Goal: Task Accomplishment & Management: Manage account settings

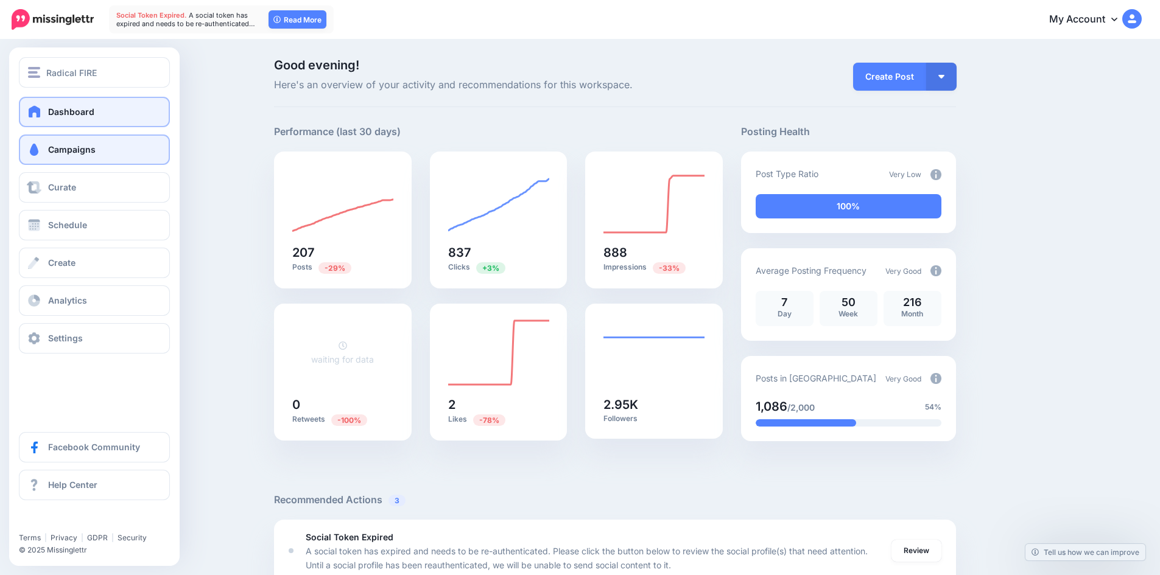
click at [83, 149] on span "Campaigns" at bounding box center [72, 149] width 48 height 10
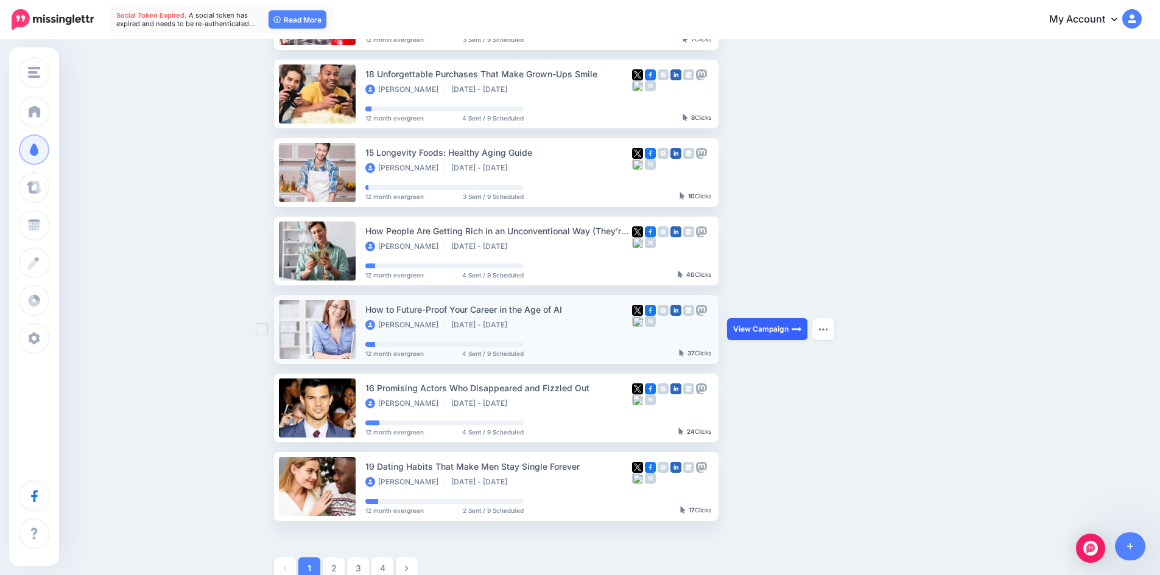
scroll to position [487, 0]
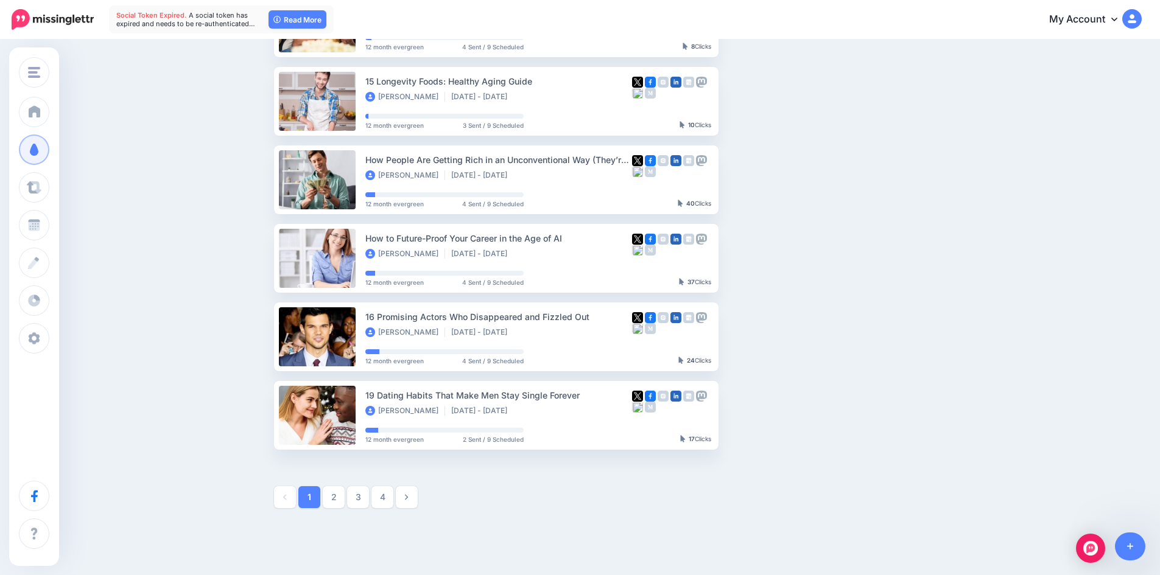
click at [340, 496] on link "2" at bounding box center [334, 498] width 22 height 22
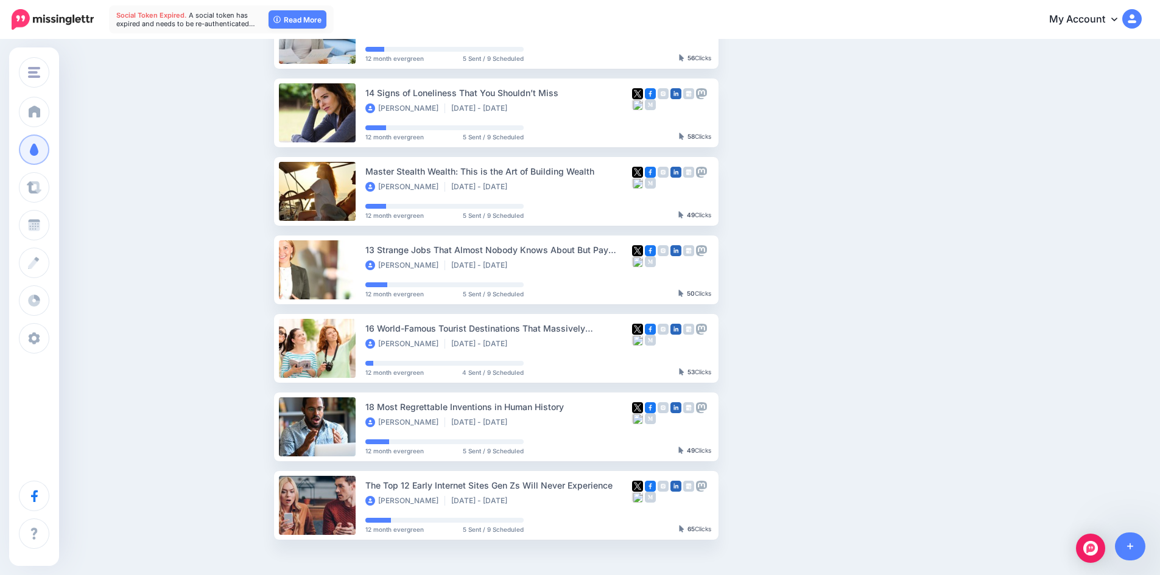
scroll to position [531, 0]
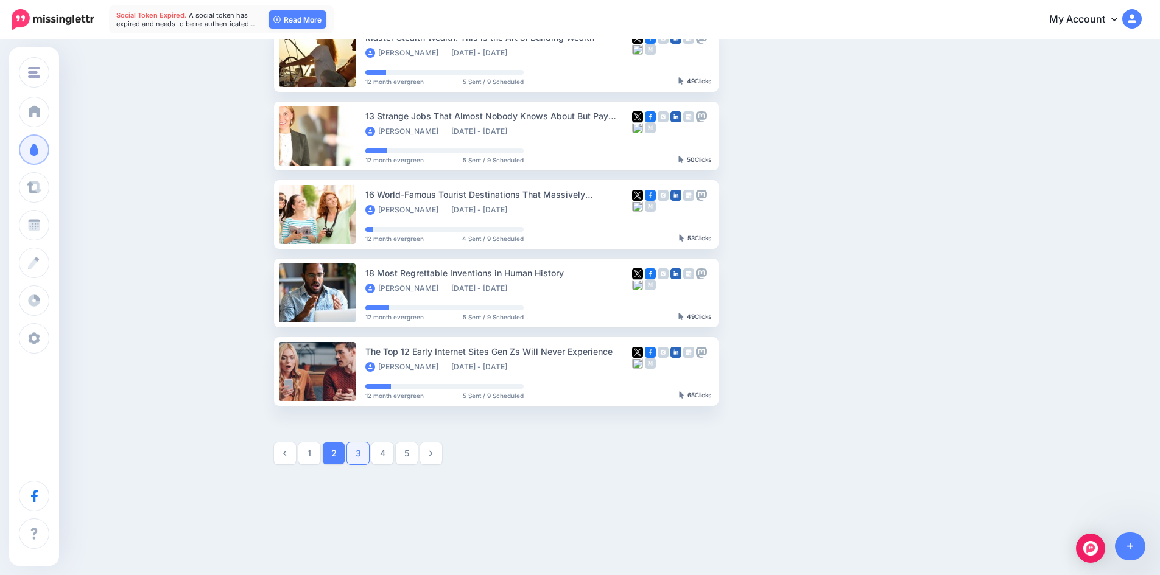
click at [365, 454] on link "3" at bounding box center [358, 454] width 22 height 22
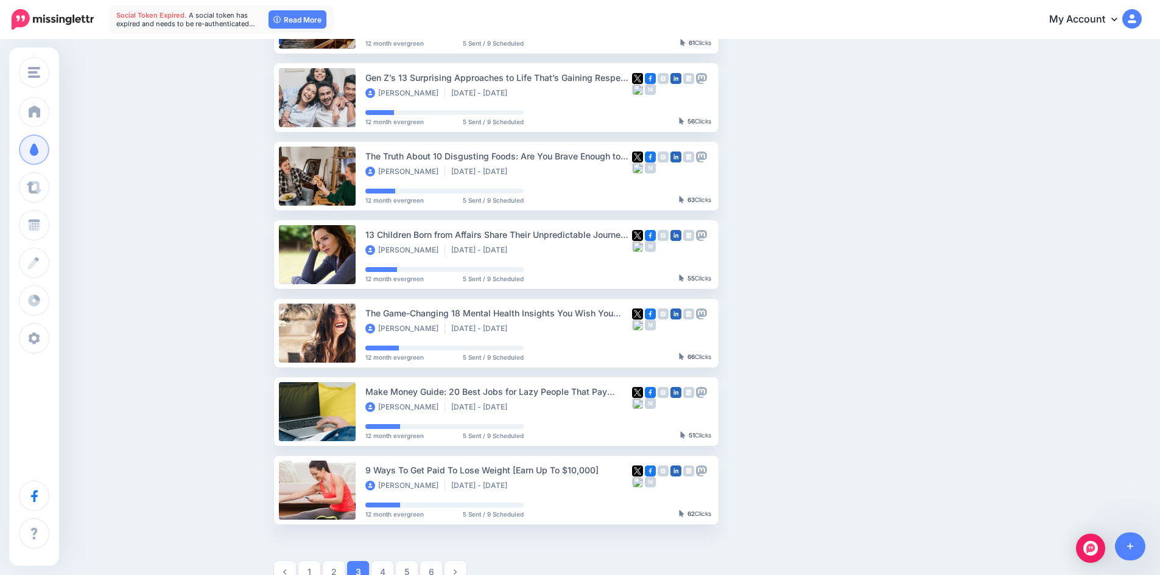
scroll to position [470, 0]
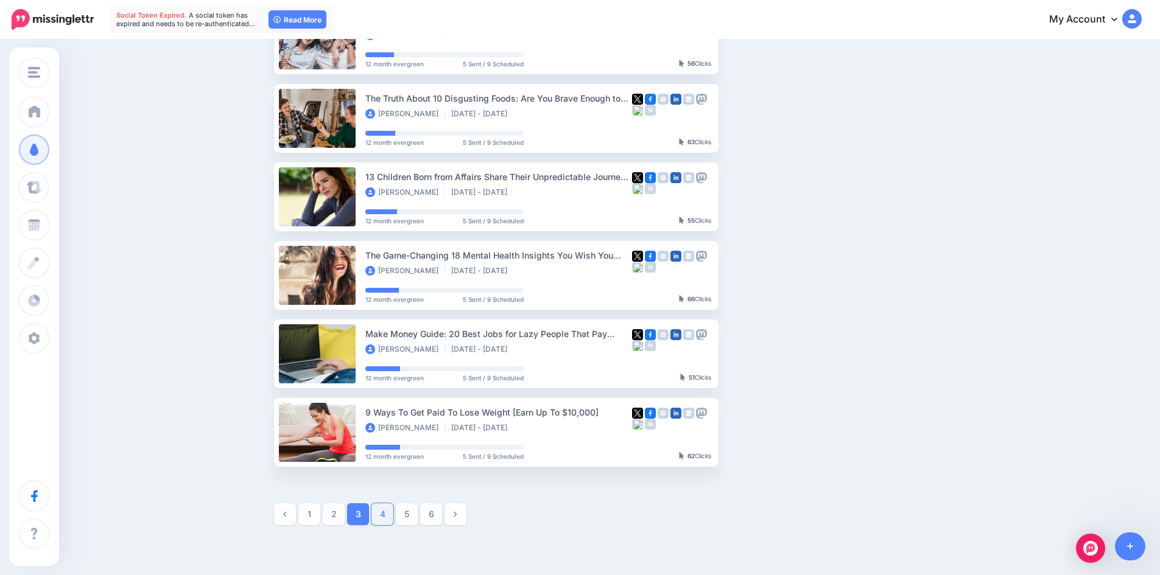
click at [384, 518] on link "4" at bounding box center [382, 515] width 22 height 22
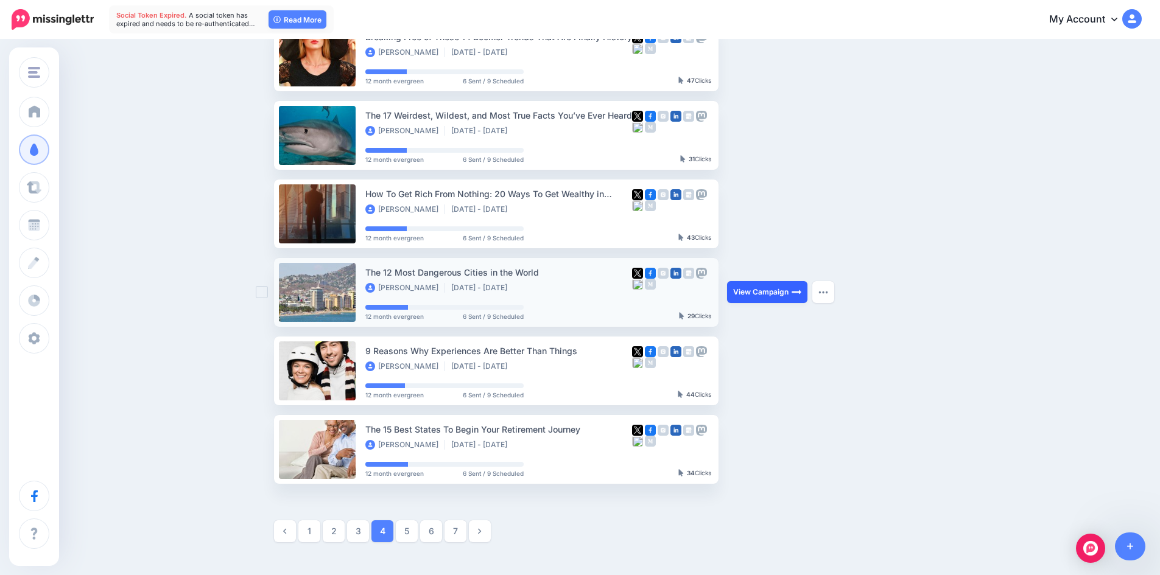
scroll to position [531, 0]
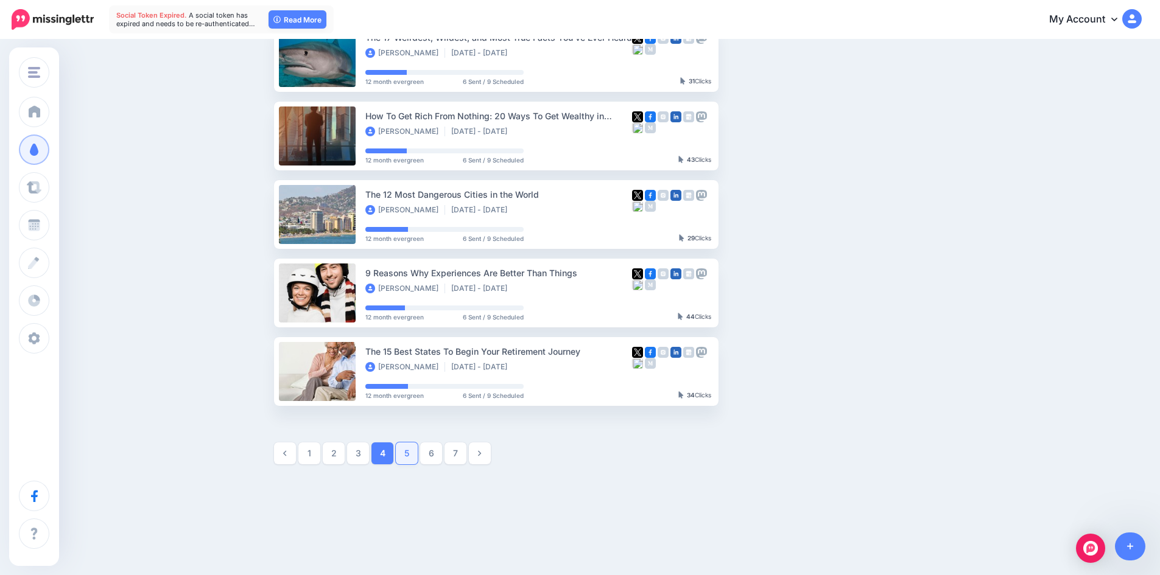
click at [416, 454] on link "5" at bounding box center [407, 454] width 22 height 22
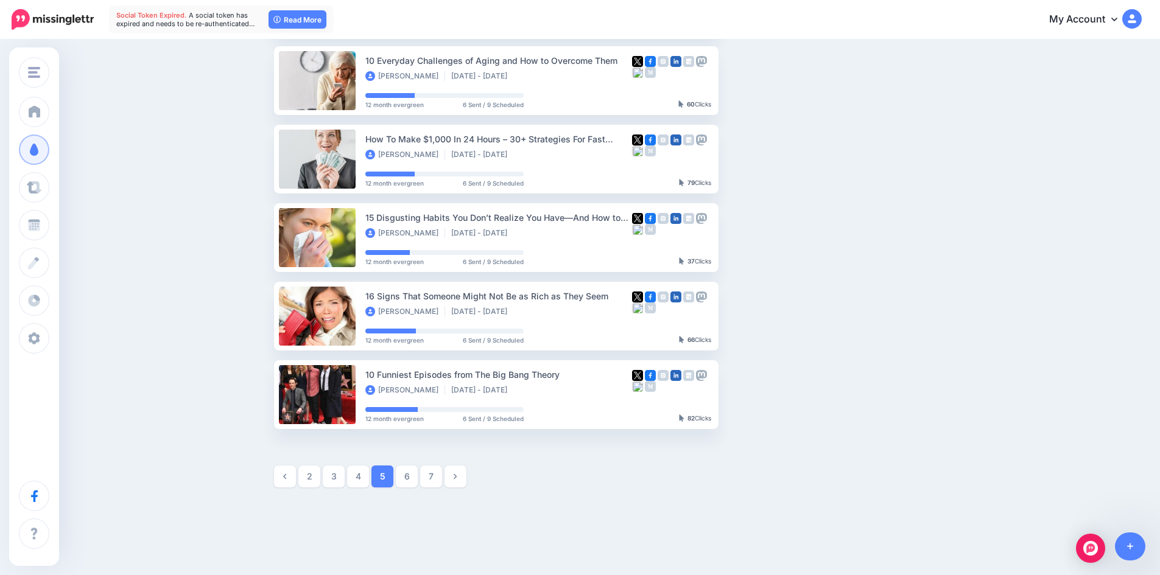
scroll to position [543, 0]
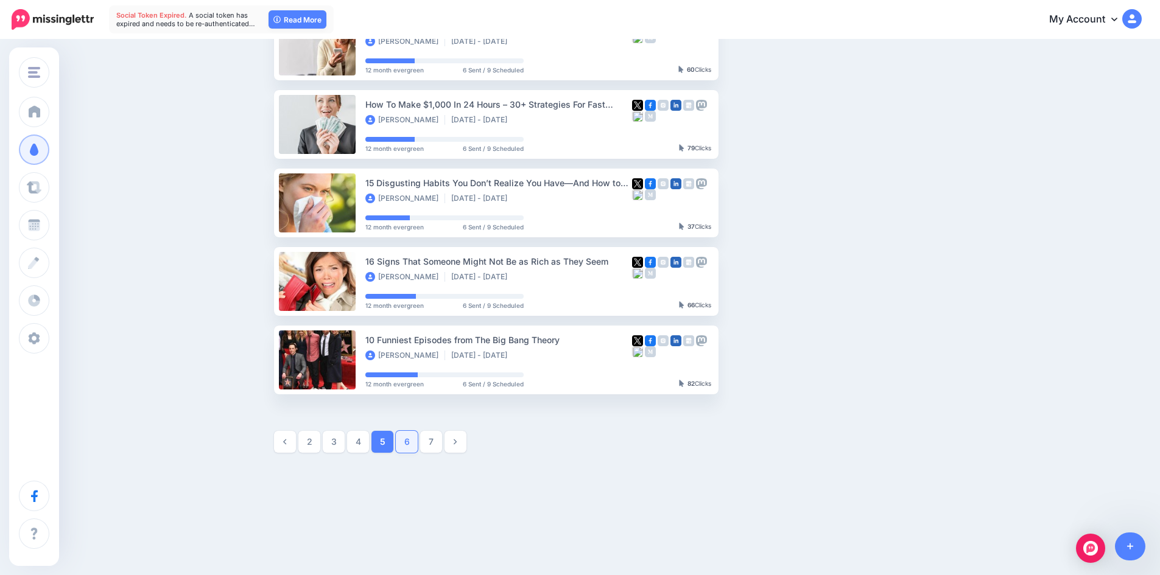
click at [407, 440] on link "6" at bounding box center [407, 442] width 22 height 22
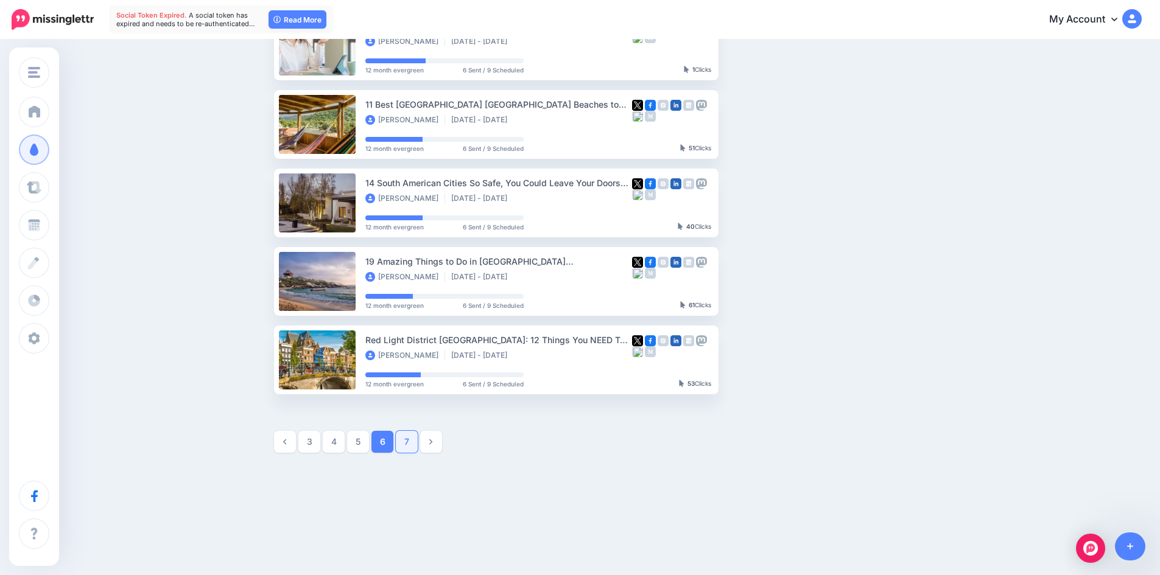
click at [409, 445] on link "7" at bounding box center [407, 442] width 22 height 22
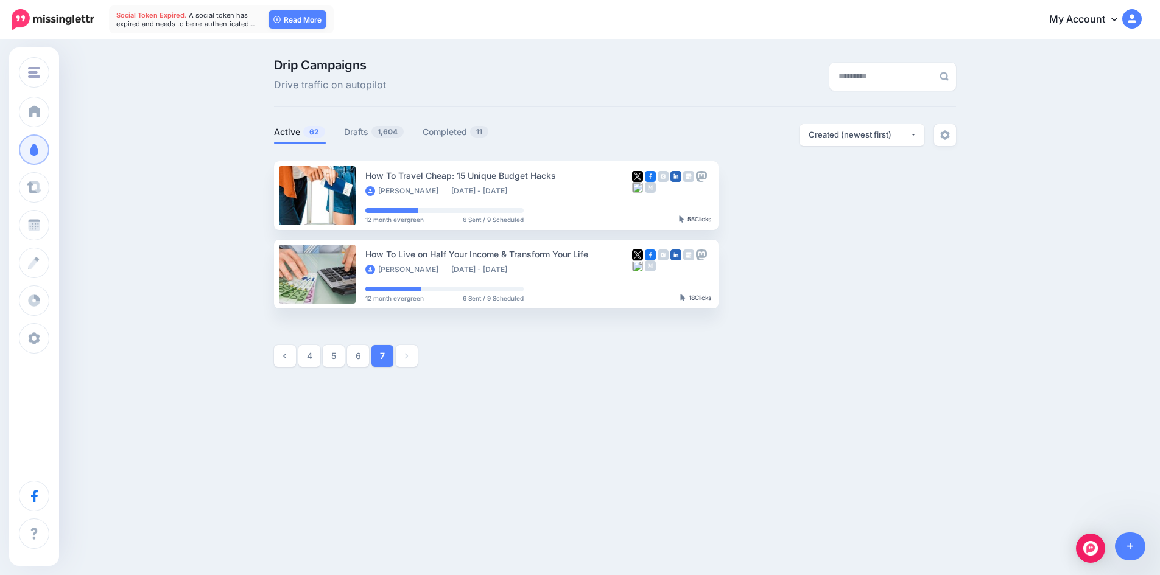
scroll to position [0, 0]
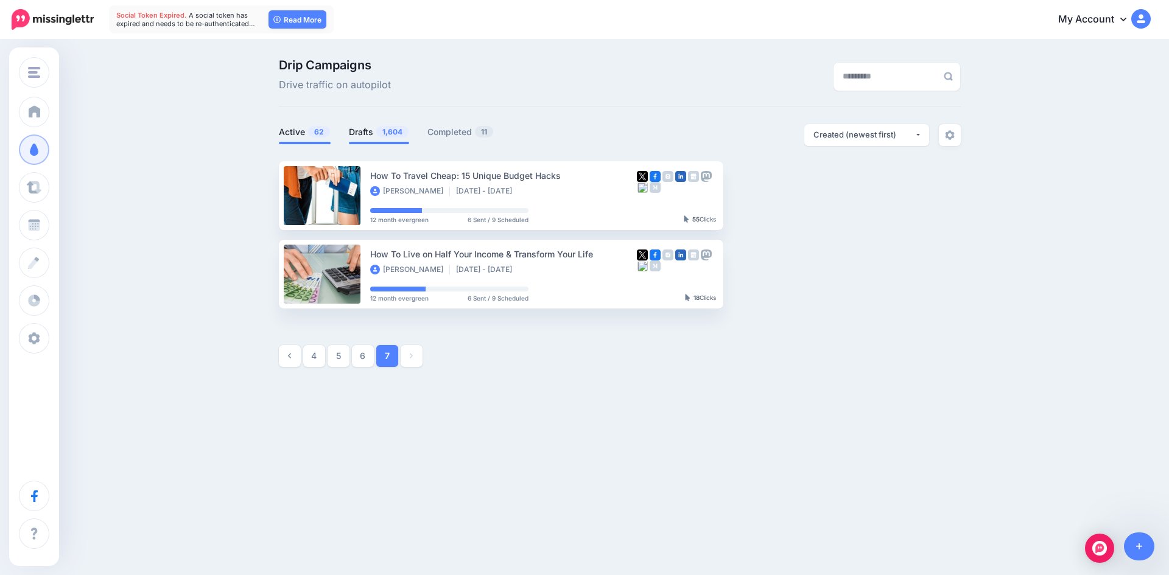
click at [369, 132] on link "Drafts 1,604" at bounding box center [379, 132] width 60 height 15
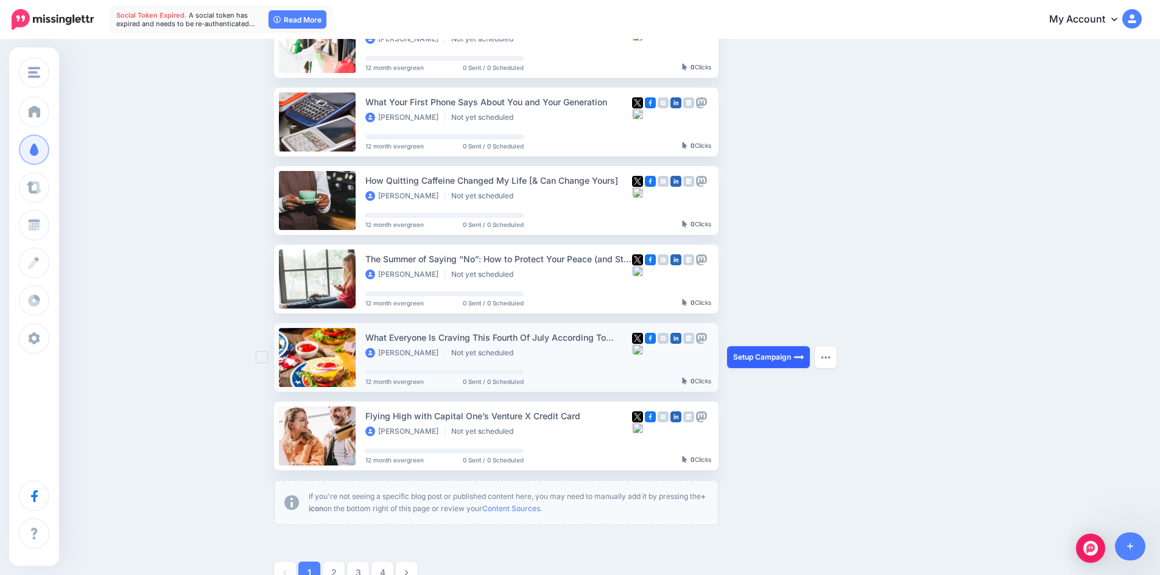
scroll to position [487, 0]
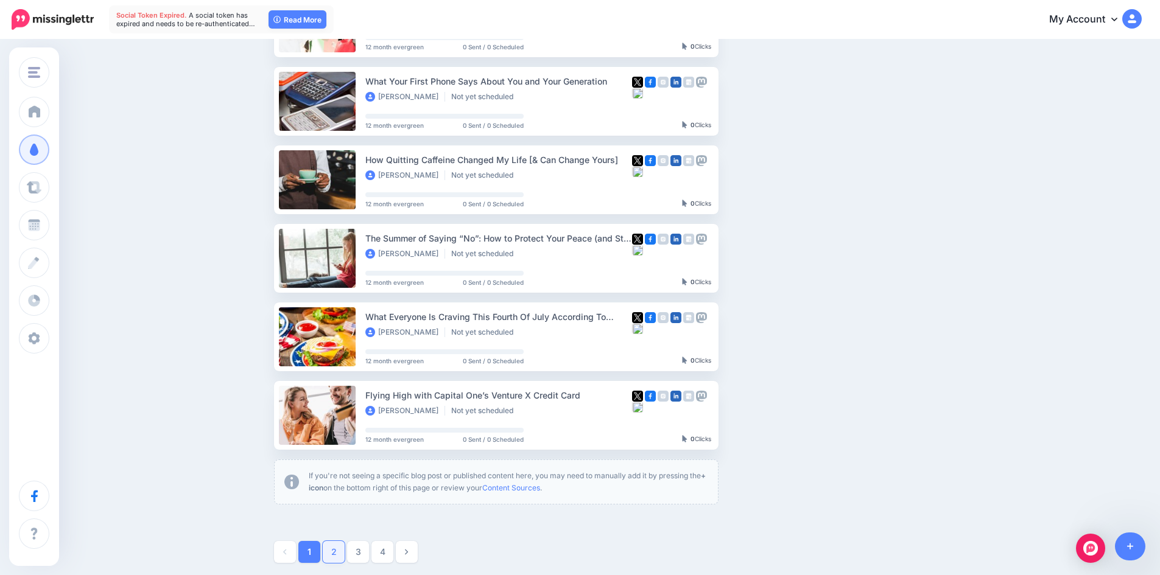
click at [345, 544] on link "2" at bounding box center [334, 552] width 22 height 22
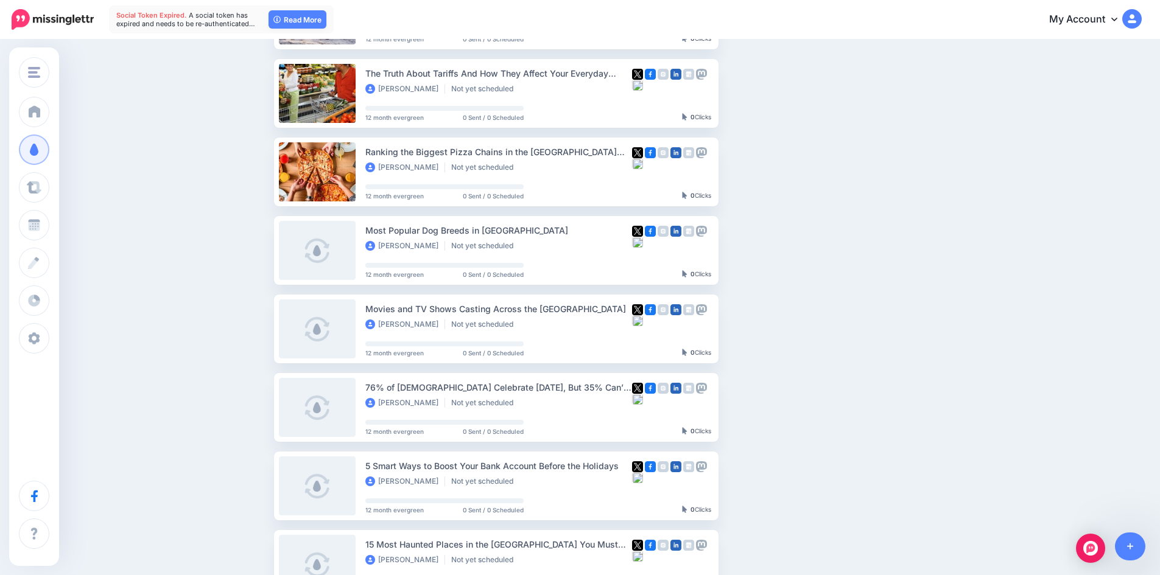
scroll to position [287, 0]
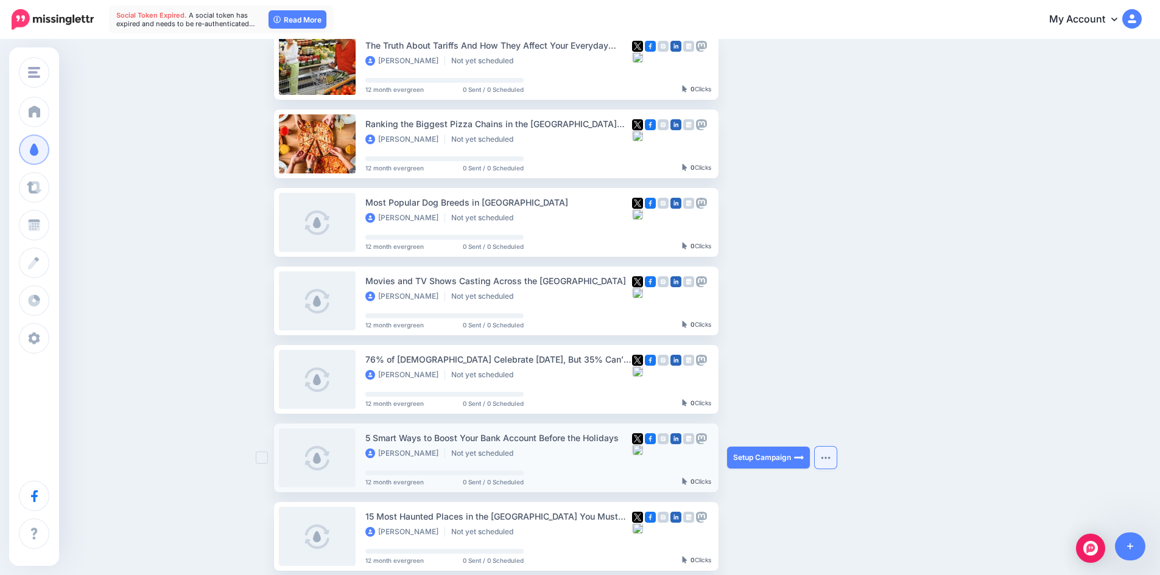
click at [831, 456] on button "button" at bounding box center [826, 458] width 22 height 22
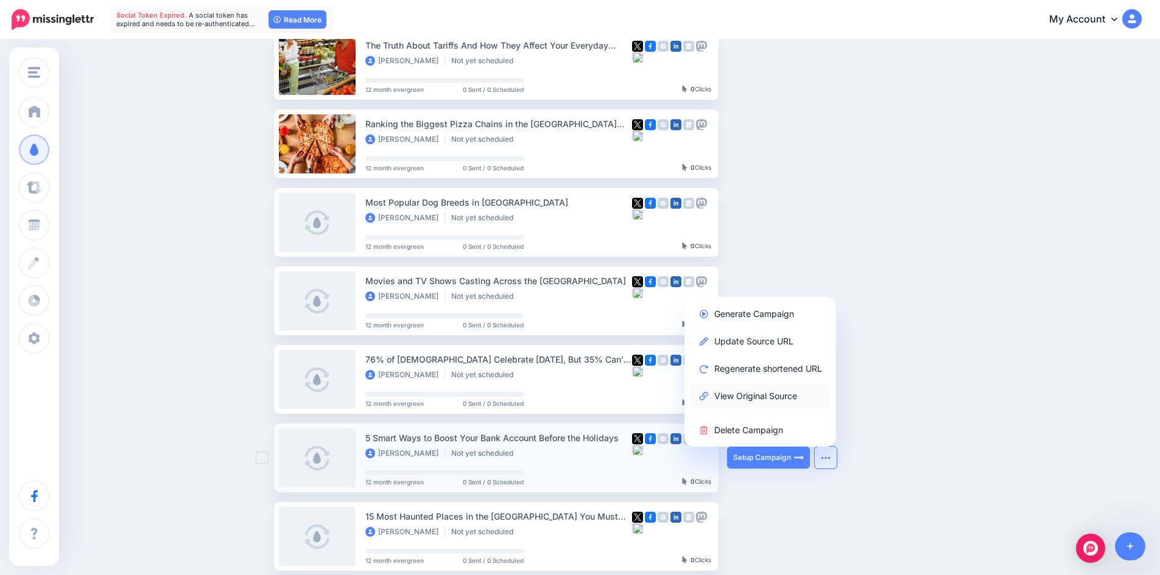
click at [795, 396] on link "View Original Source" at bounding box center [760, 396] width 142 height 24
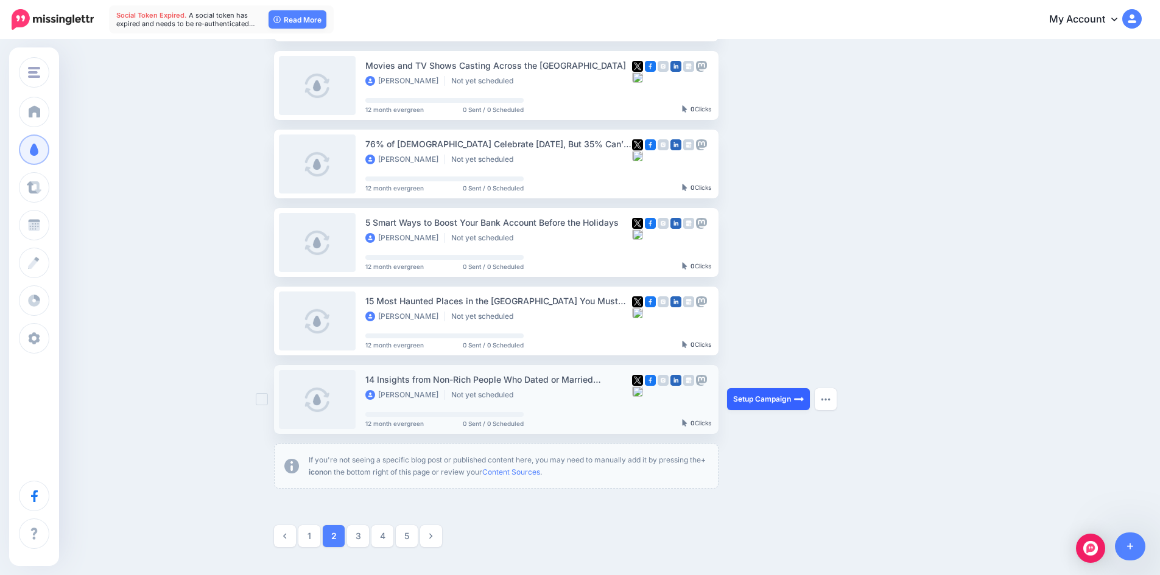
scroll to position [531, 0]
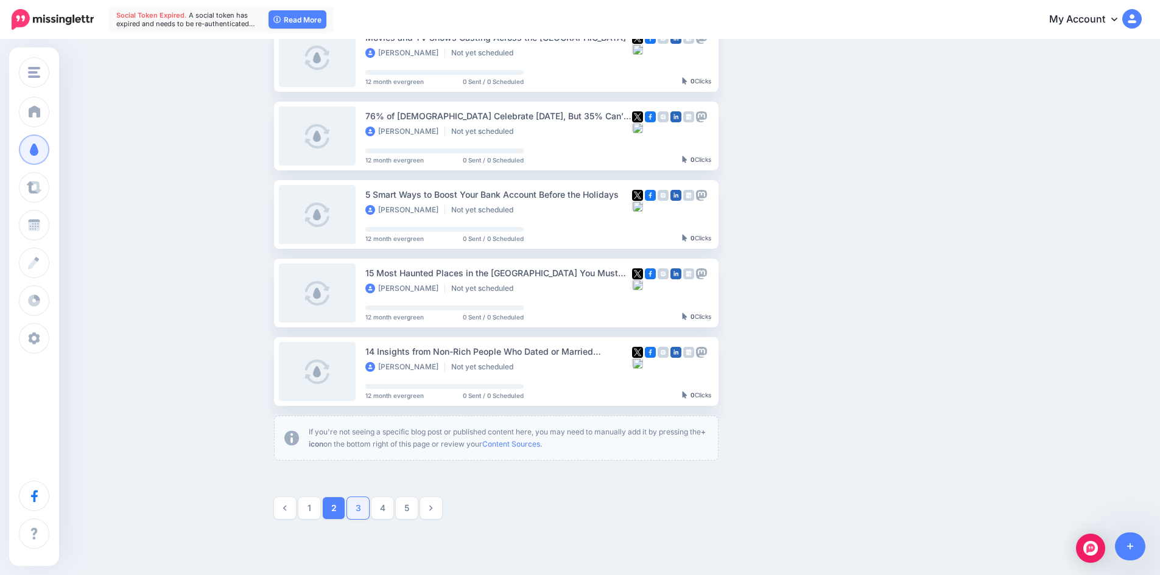
click at [362, 509] on link "3" at bounding box center [358, 509] width 22 height 22
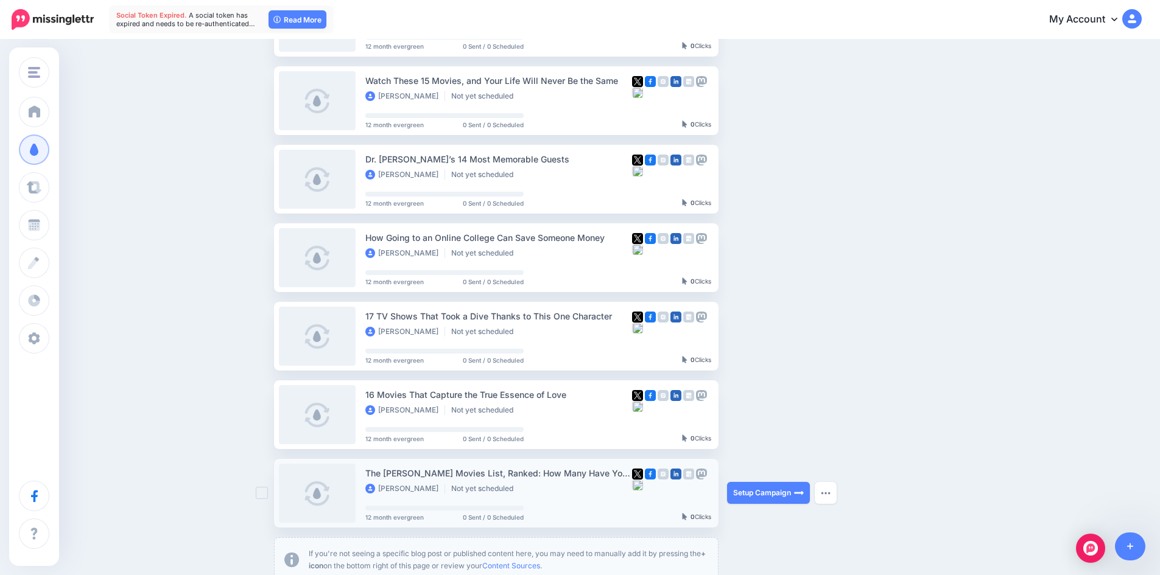
scroll to position [470, 0]
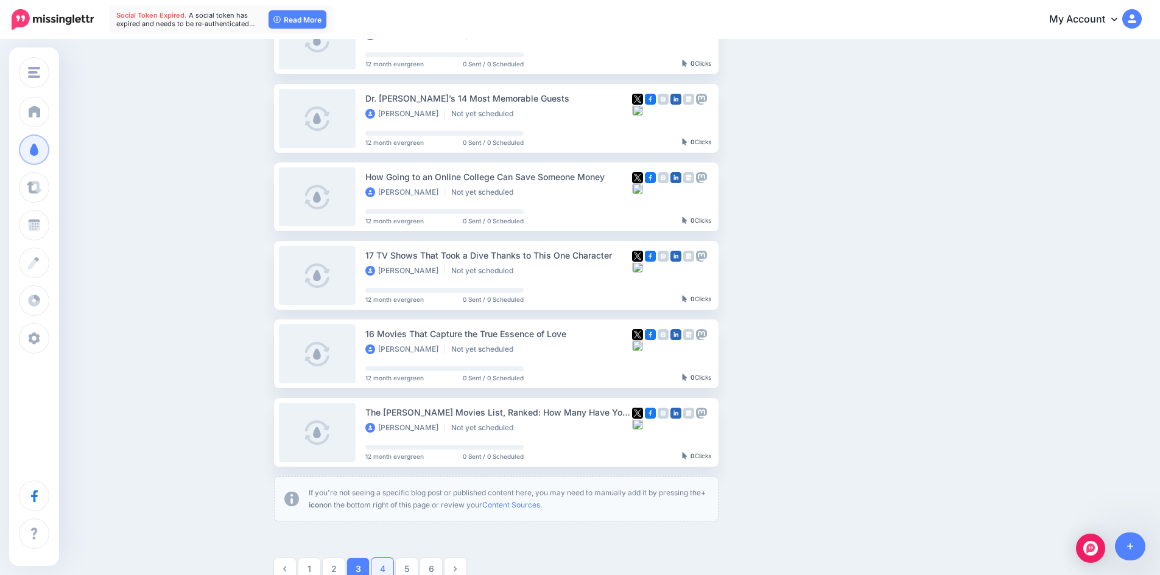
click at [393, 572] on link "4" at bounding box center [382, 569] width 22 height 22
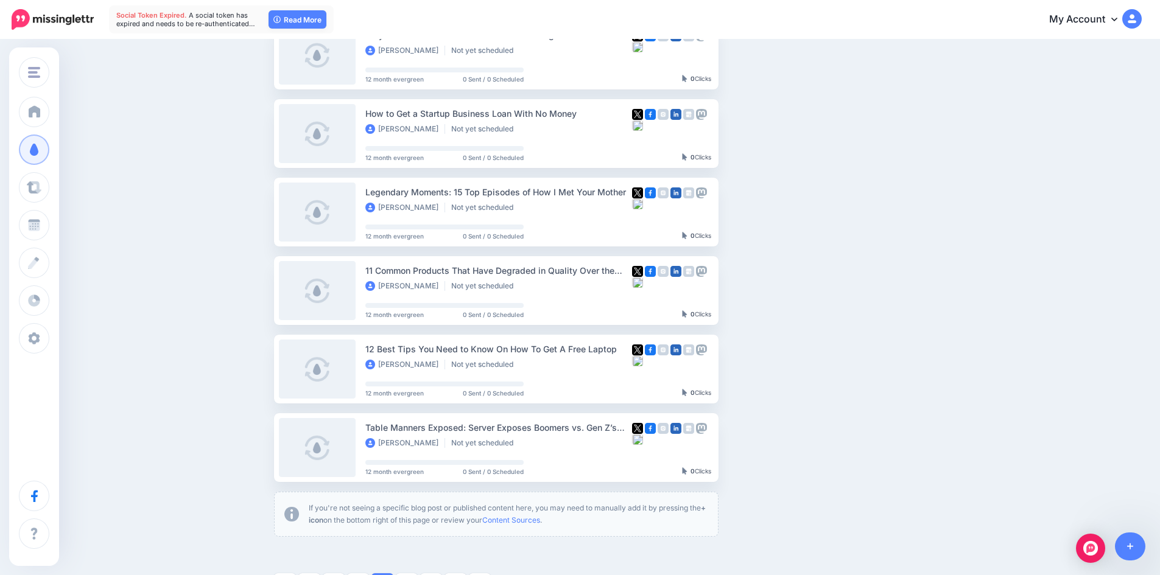
scroll to position [531, 0]
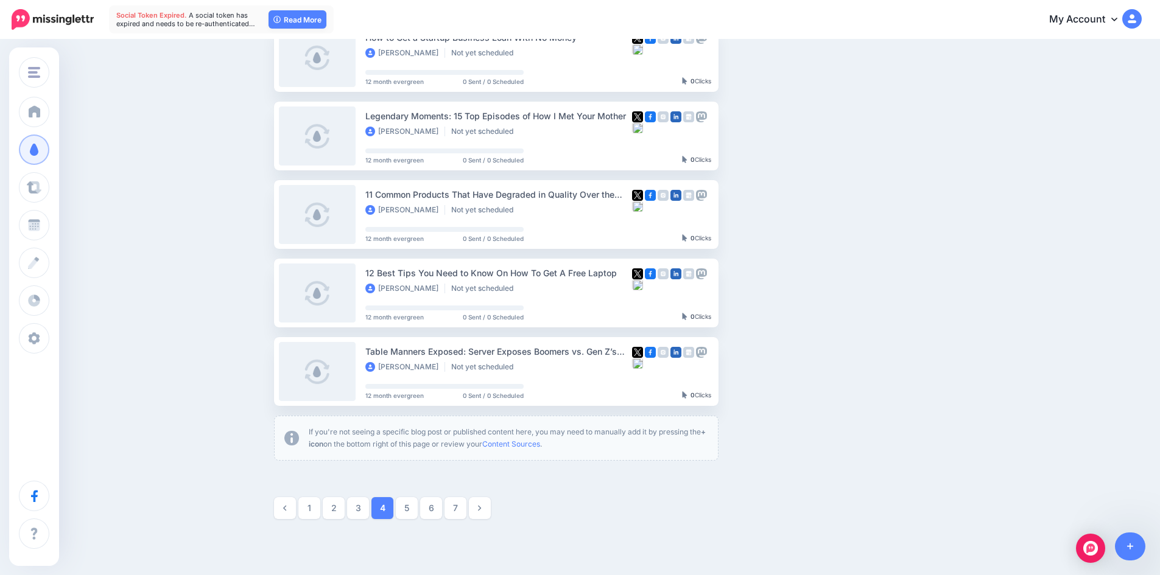
drag, startPoint x: 410, startPoint y: 510, endPoint x: 560, endPoint y: 536, distance: 151.4
click at [410, 510] on link "5" at bounding box center [407, 509] width 22 height 22
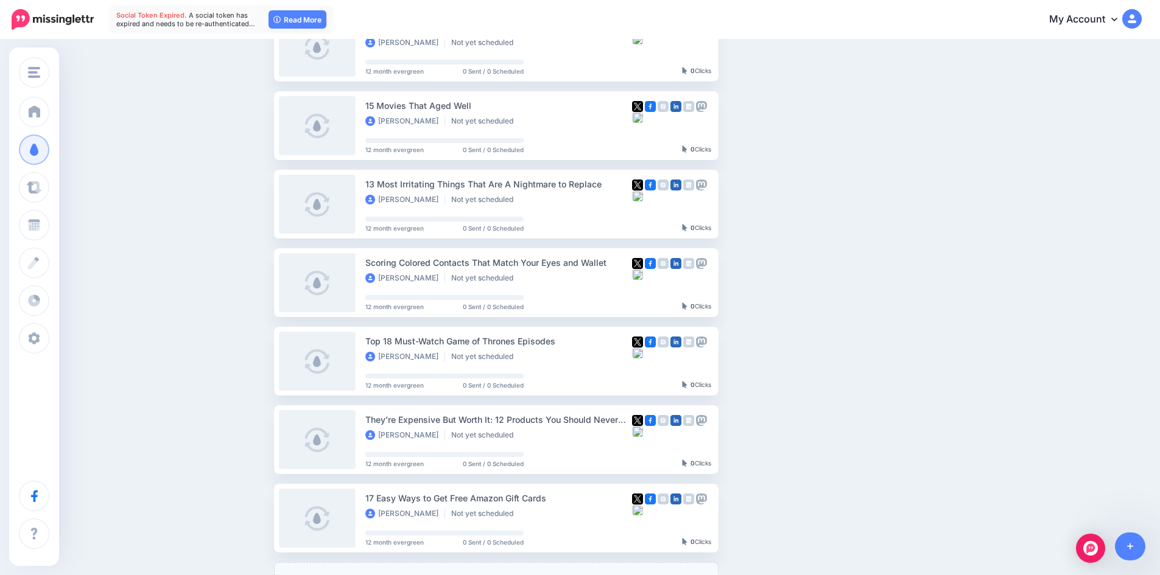
scroll to position [470, 0]
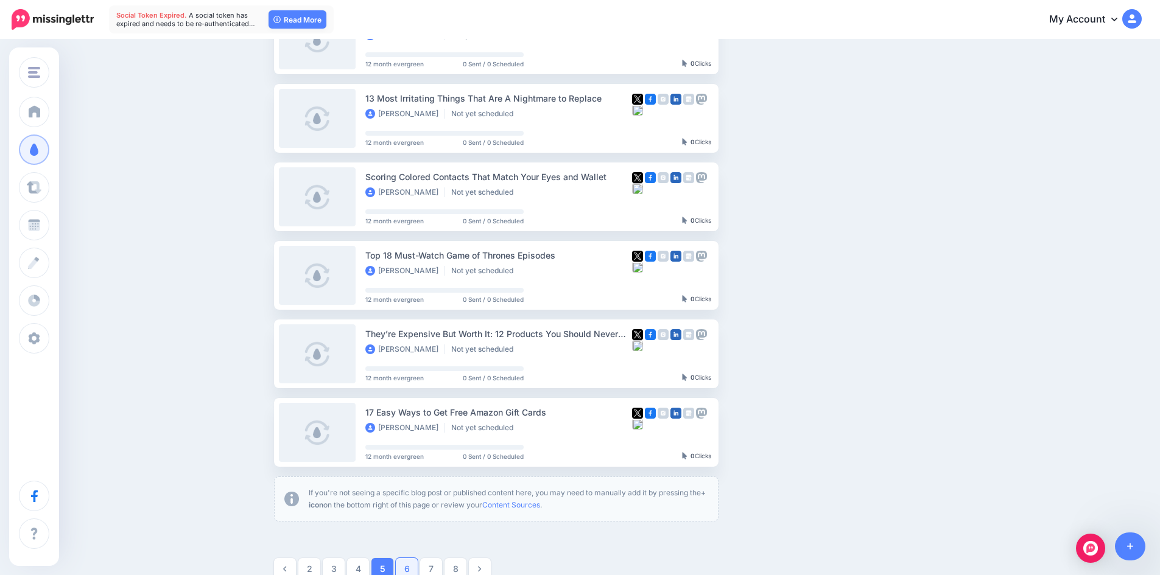
click at [410, 565] on link "6" at bounding box center [407, 569] width 22 height 22
click at [831, 354] on img "button" at bounding box center [826, 354] width 10 height 4
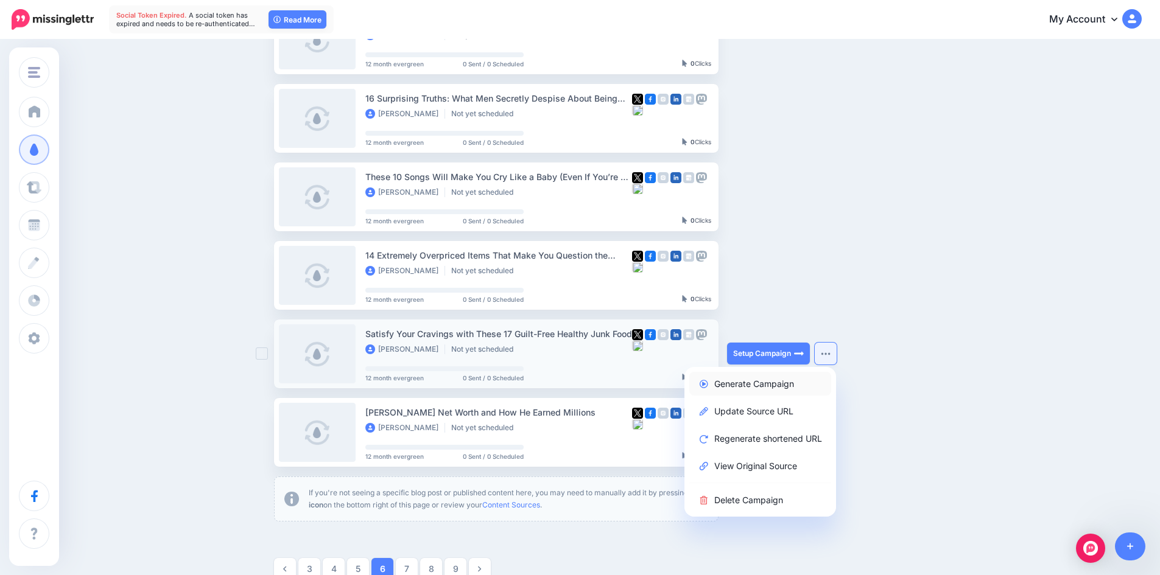
click at [782, 384] on link "Generate Campaign" at bounding box center [760, 384] width 142 height 24
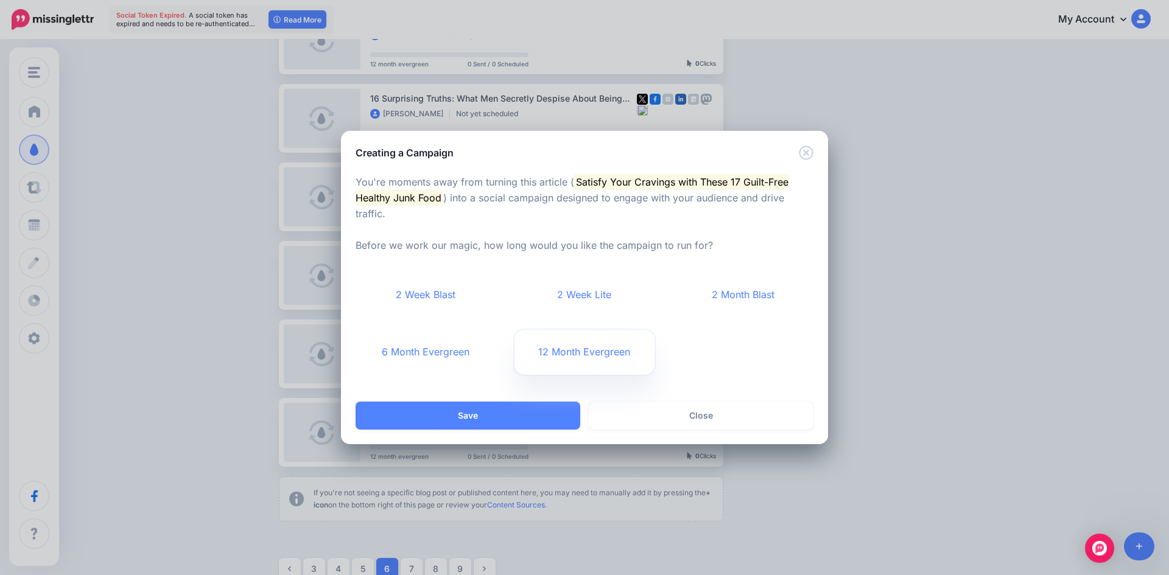
click at [599, 351] on link "12 Month Evergreen" at bounding box center [585, 352] width 141 height 45
click at [494, 412] on button "Save" at bounding box center [468, 416] width 225 height 28
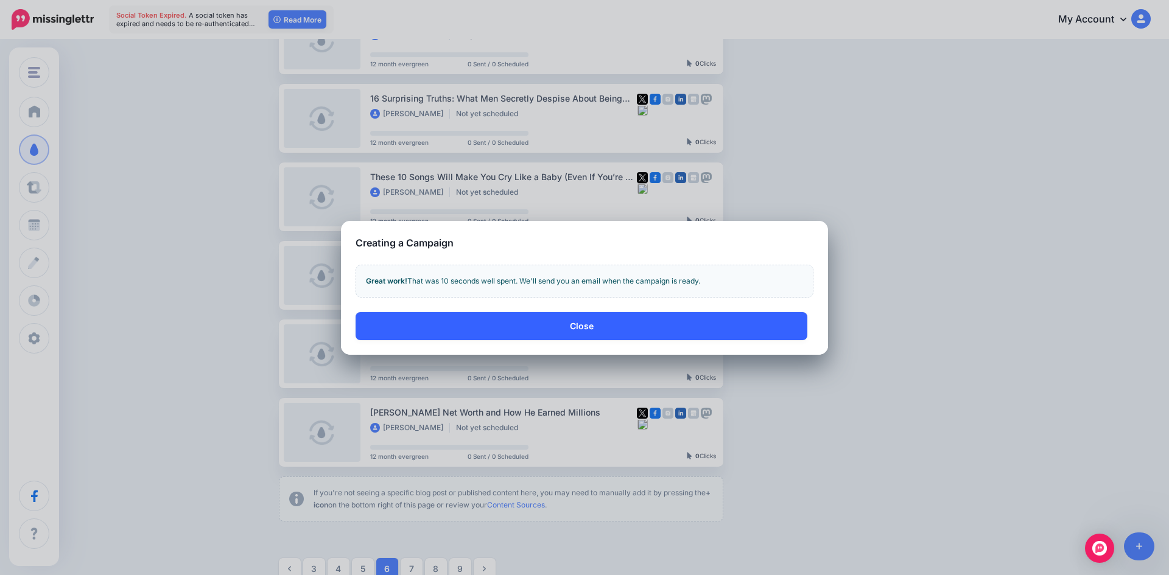
click at [588, 324] on button "Close" at bounding box center [582, 326] width 452 height 28
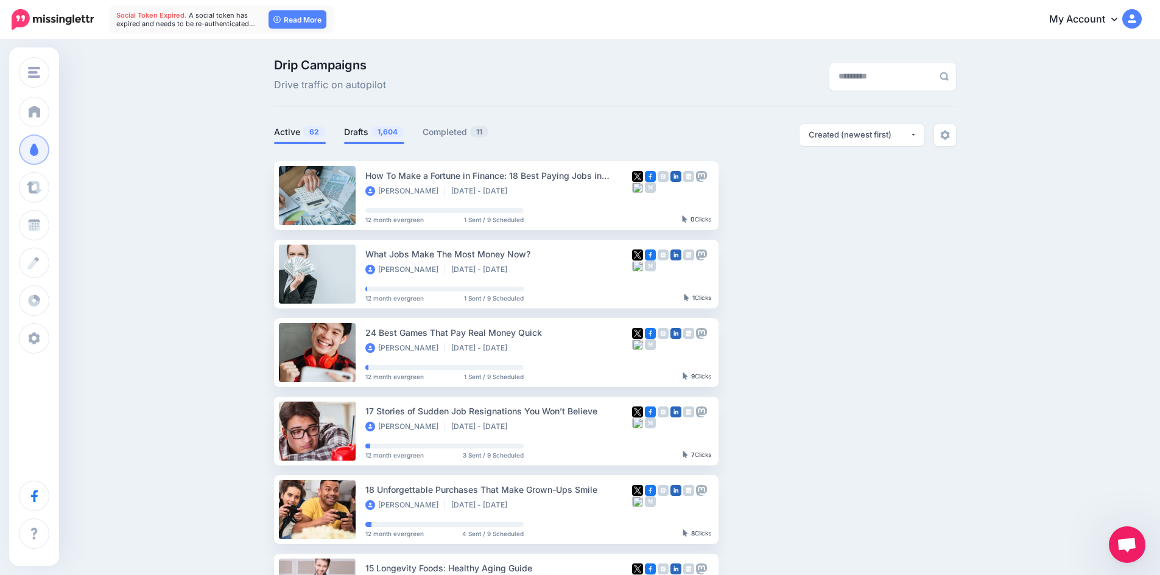
click at [372, 133] on link "Drafts 1,604" at bounding box center [374, 132] width 60 height 15
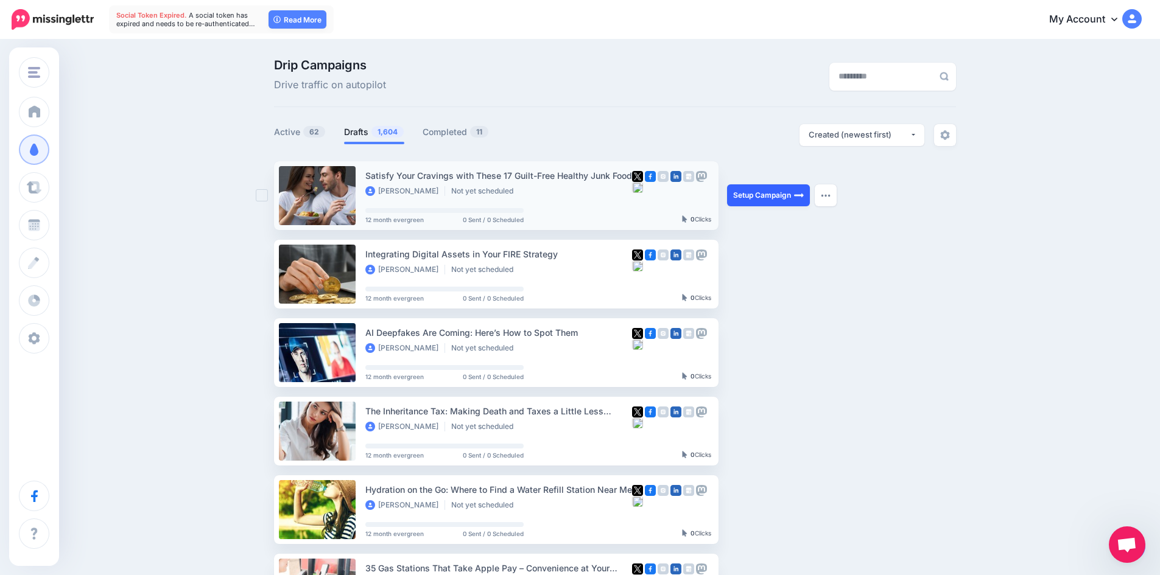
click at [773, 200] on link "Setup Campaign" at bounding box center [768, 196] width 83 height 22
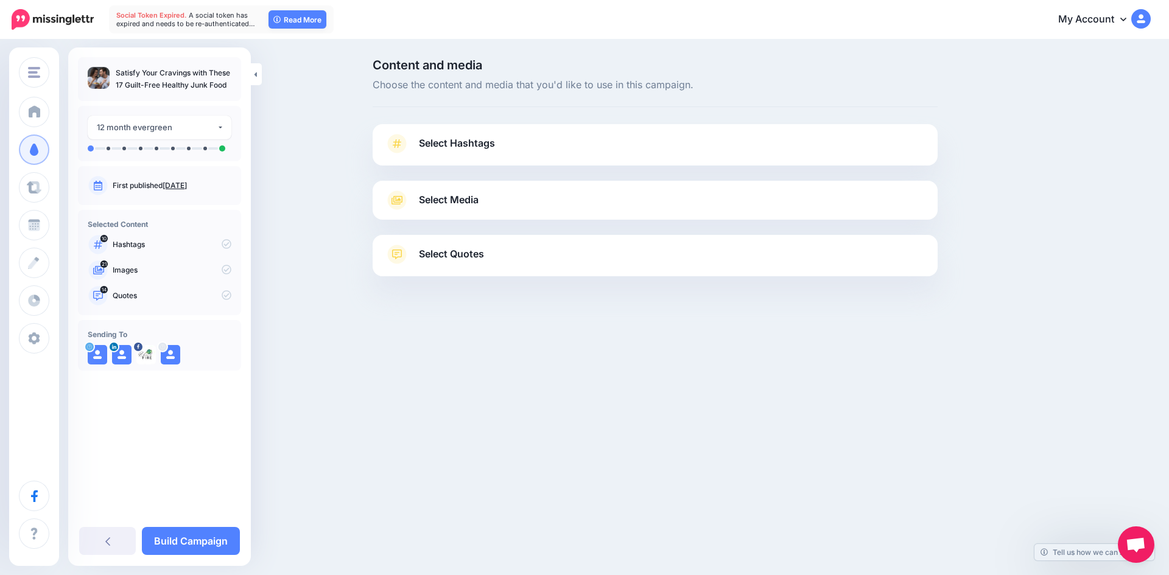
click at [511, 144] on link "Select Hashtags" at bounding box center [655, 150] width 541 height 32
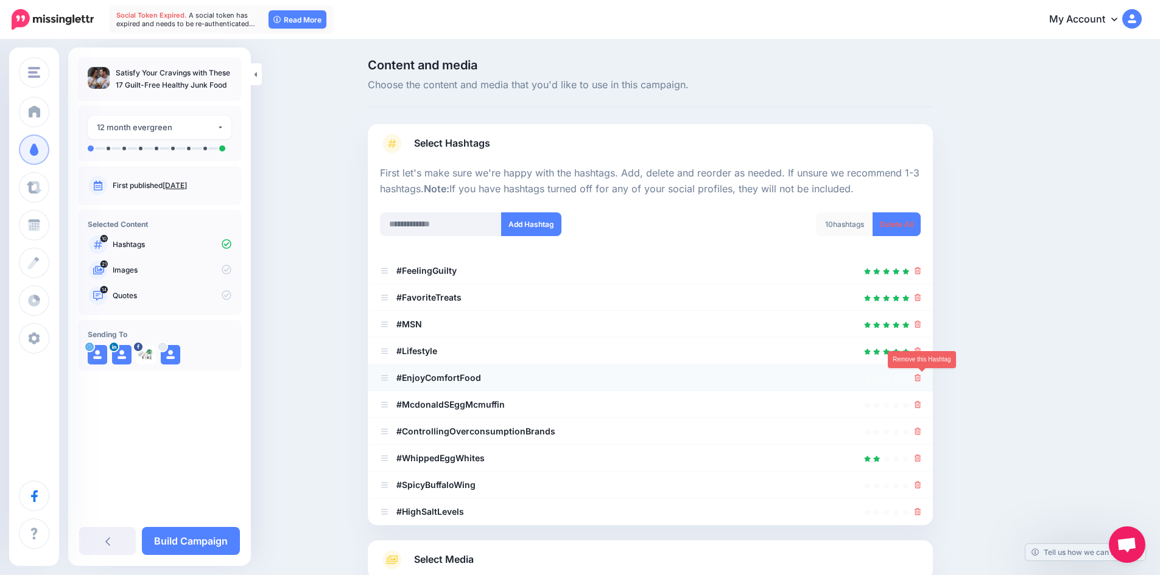
click at [921, 378] on icon at bounding box center [918, 378] width 7 height 7
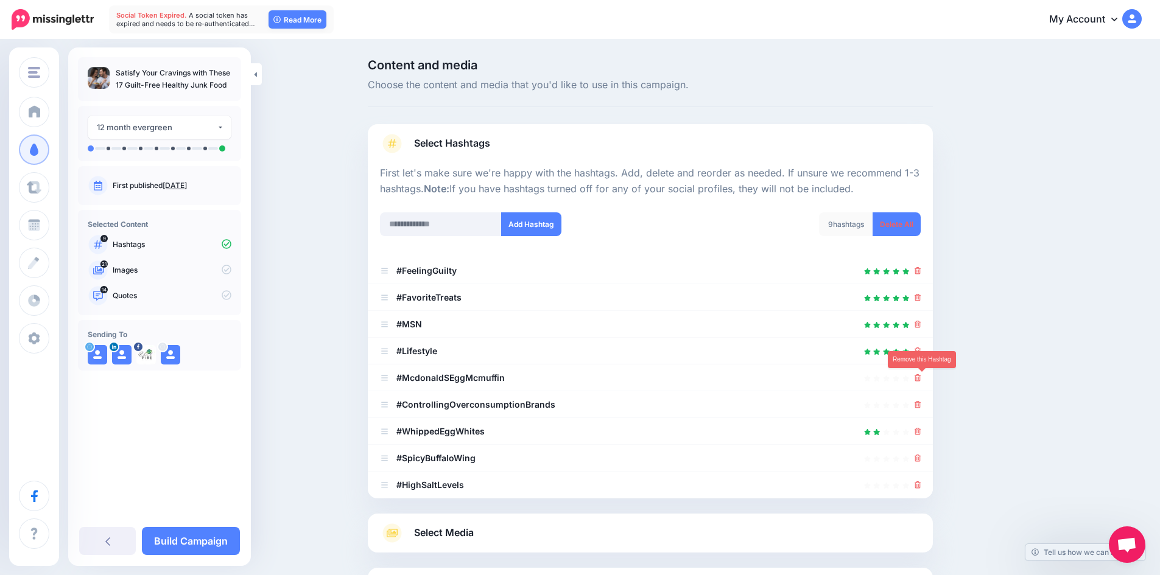
click at [921, 378] on icon at bounding box center [918, 378] width 7 height 7
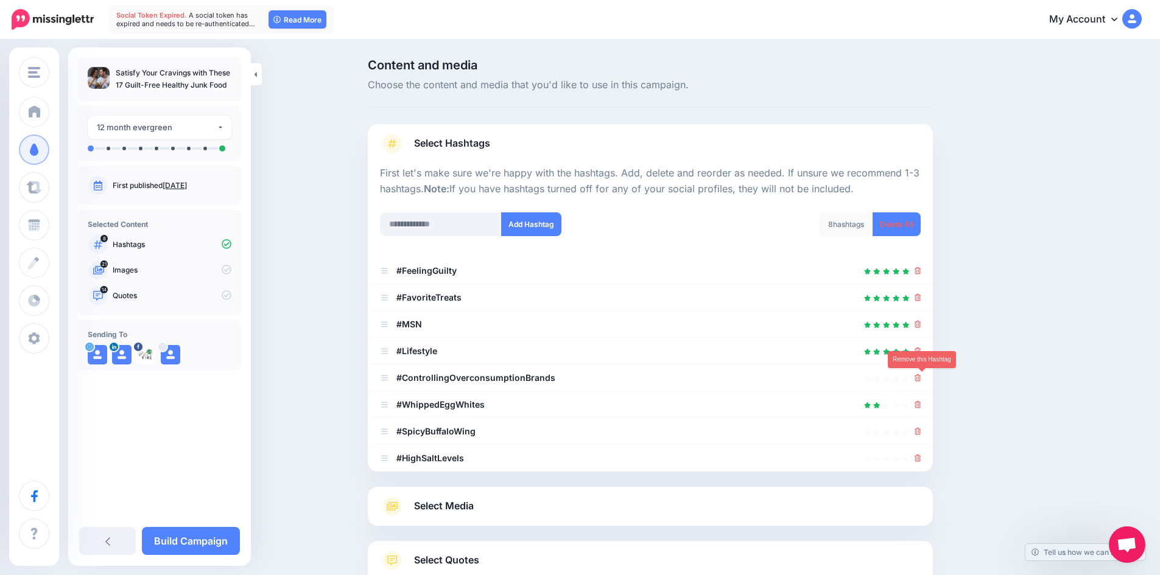
click at [921, 378] on icon at bounding box center [918, 378] width 7 height 7
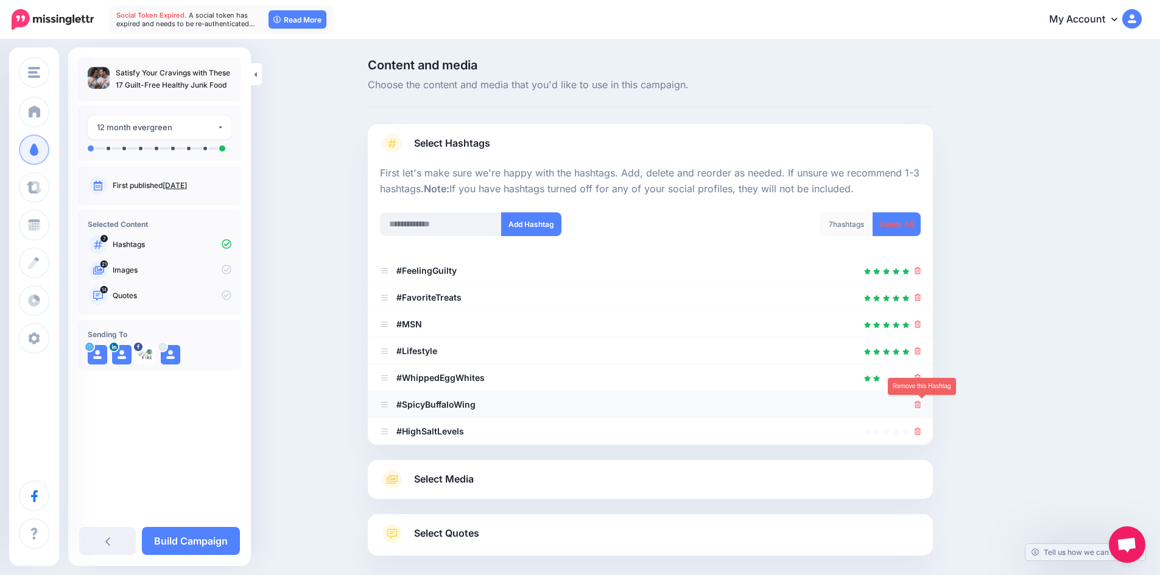
click at [921, 404] on icon at bounding box center [918, 404] width 7 height 7
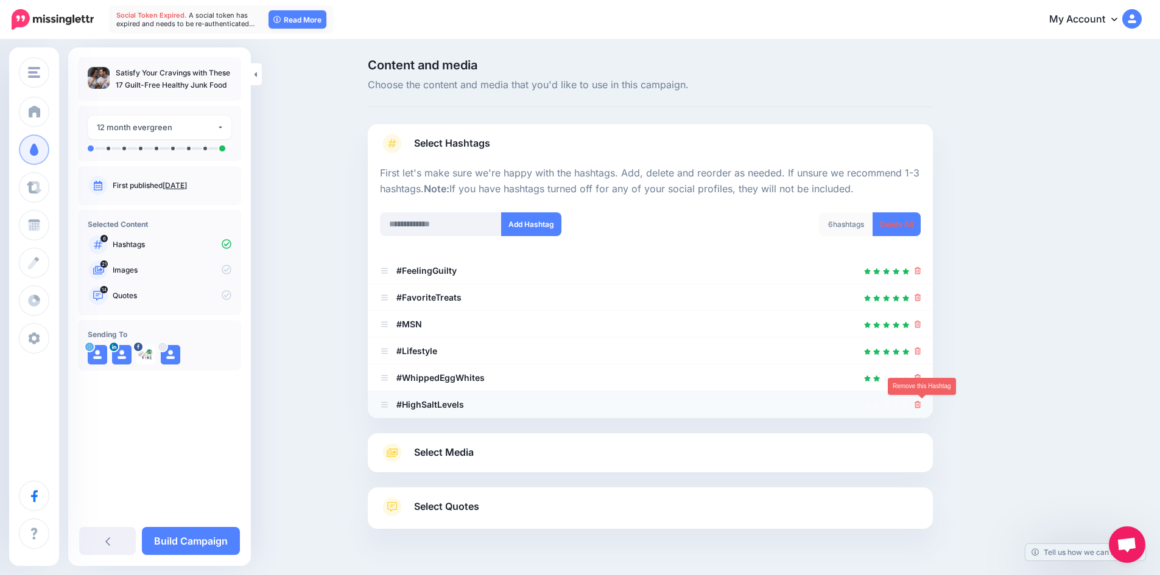
click at [919, 406] on icon at bounding box center [918, 404] width 7 height 7
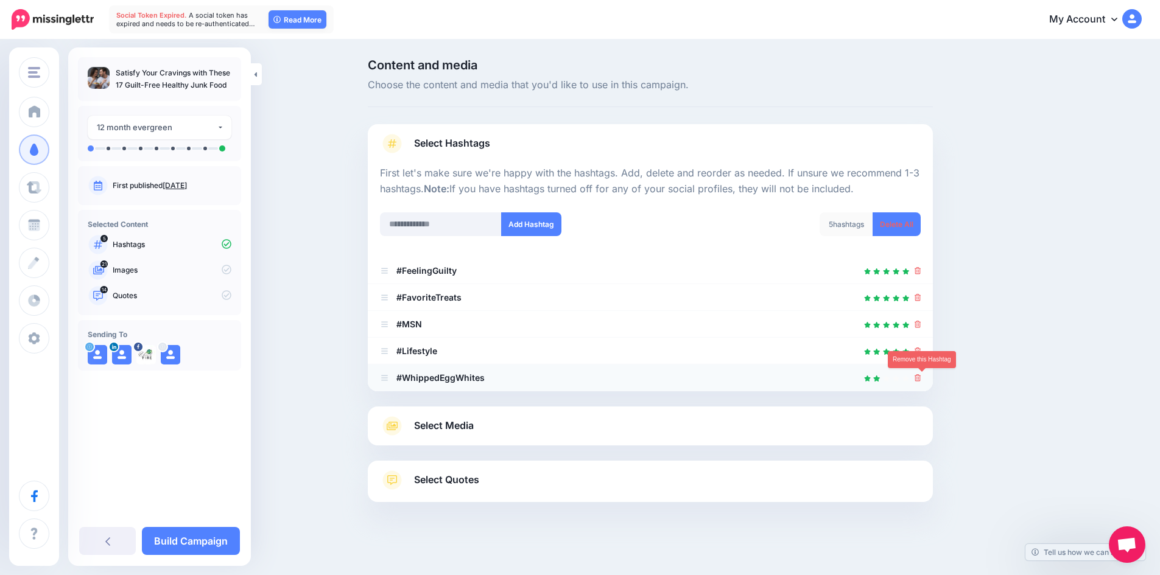
click at [921, 376] on icon at bounding box center [918, 378] width 7 height 7
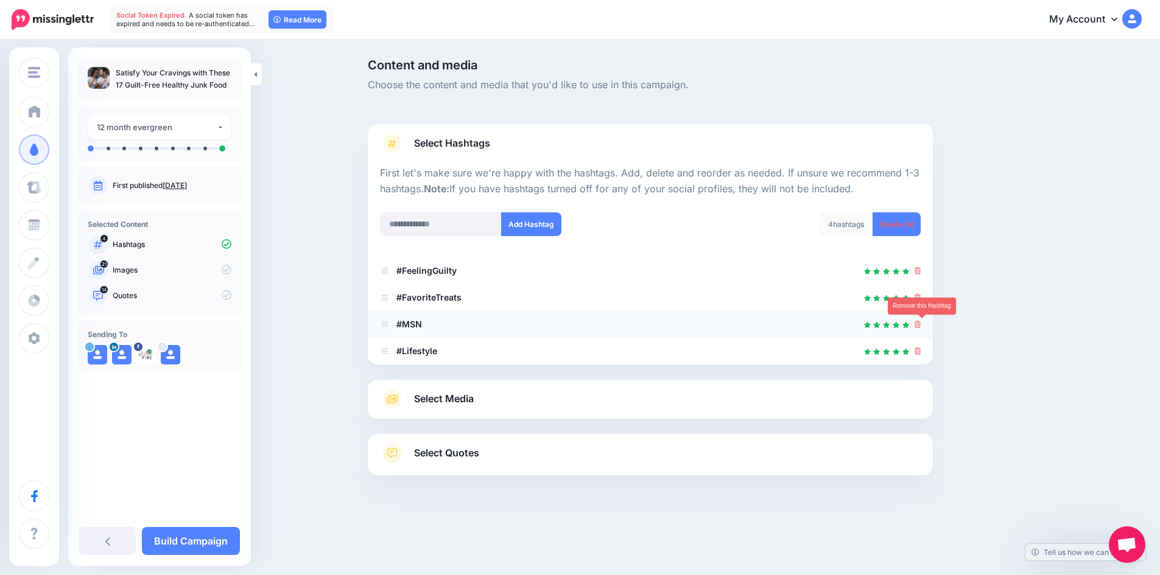
click at [921, 326] on icon at bounding box center [918, 324] width 7 height 7
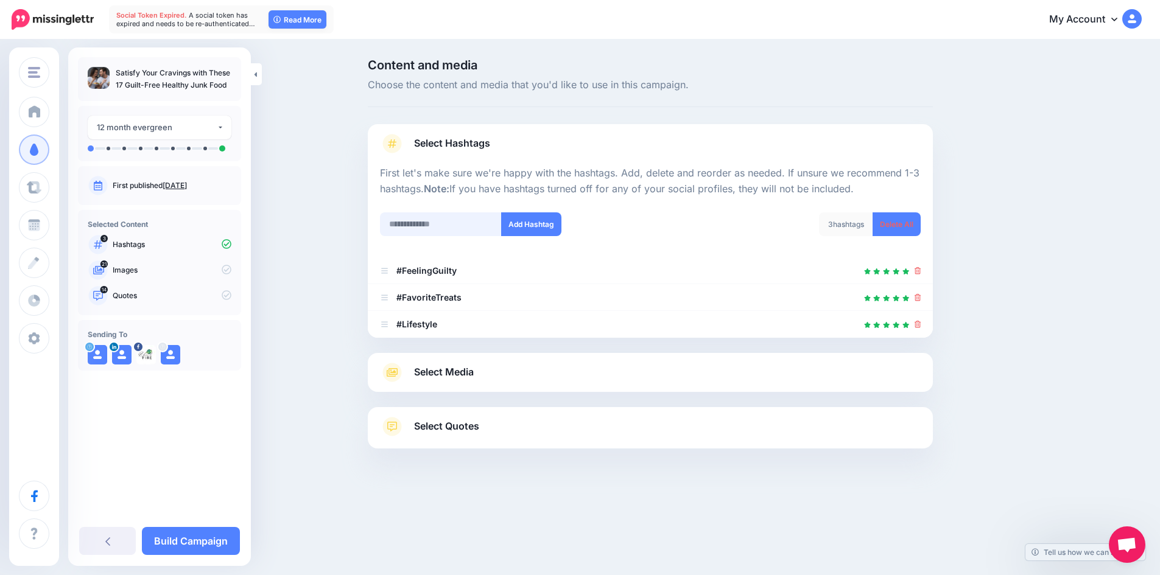
click at [454, 227] on input "text" at bounding box center [441, 225] width 122 height 24
type input "*******"
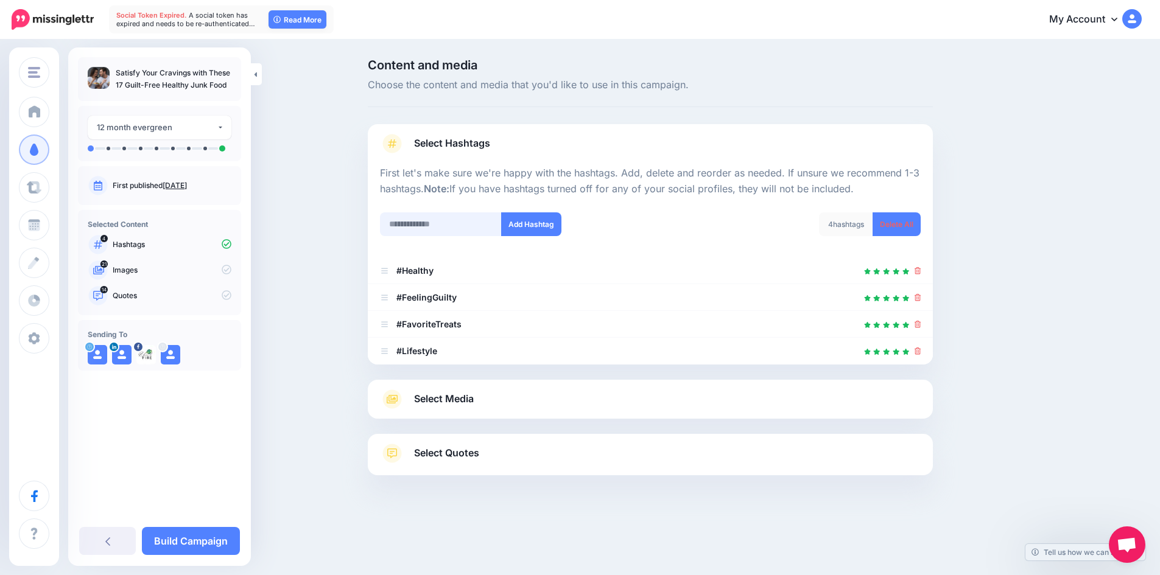
scroll to position [17, 0]
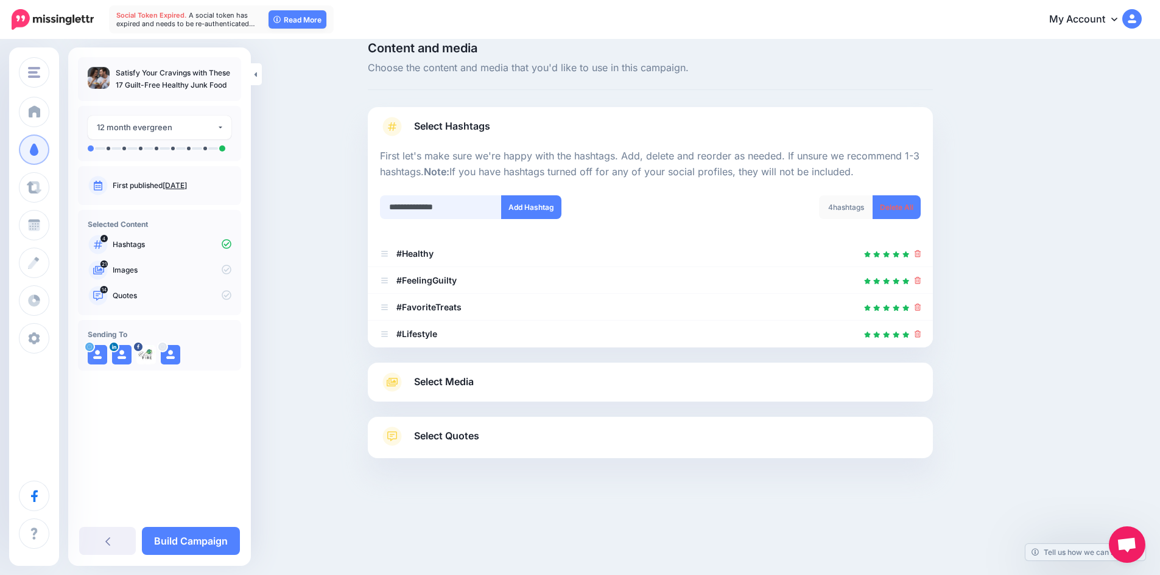
type input "**********"
click at [431, 209] on input "text" at bounding box center [441, 207] width 122 height 24
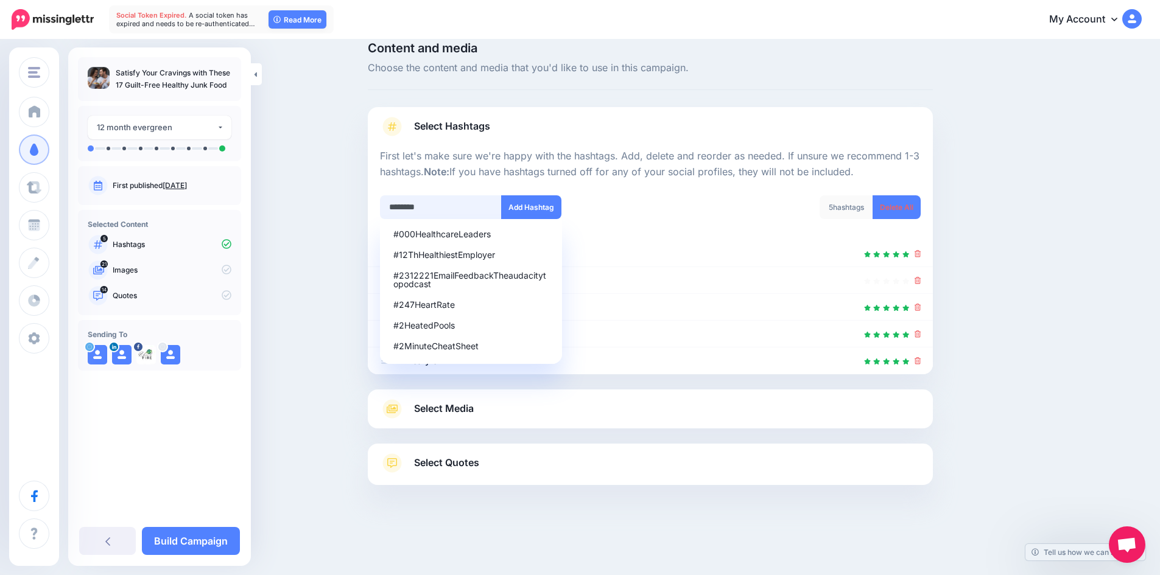
scroll to position [23, 0]
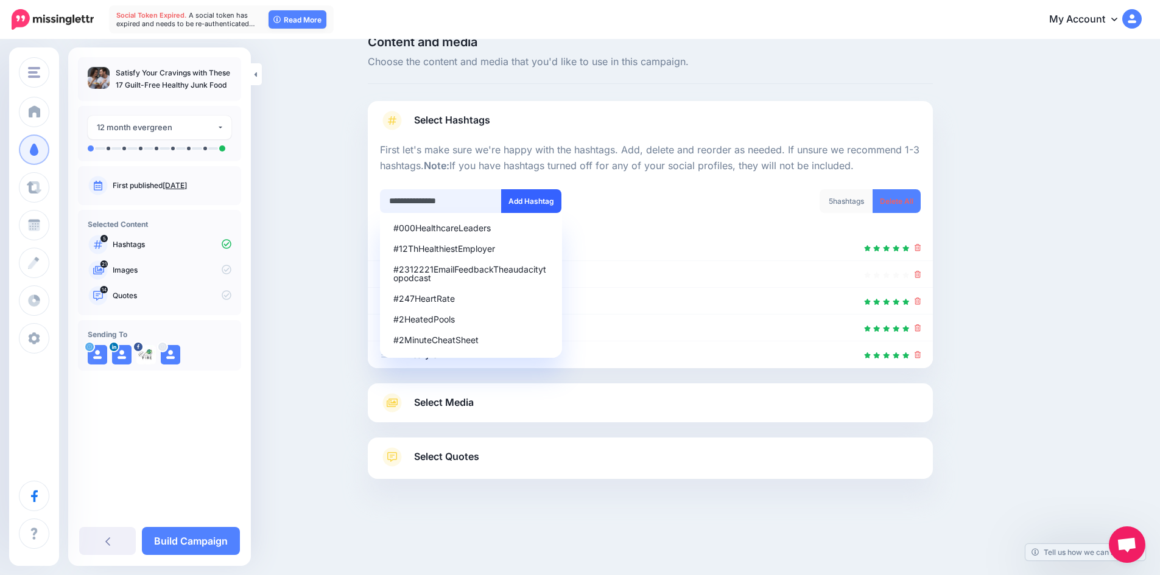
type input "**********"
click at [542, 195] on button "Add Hashtag" at bounding box center [531, 201] width 60 height 24
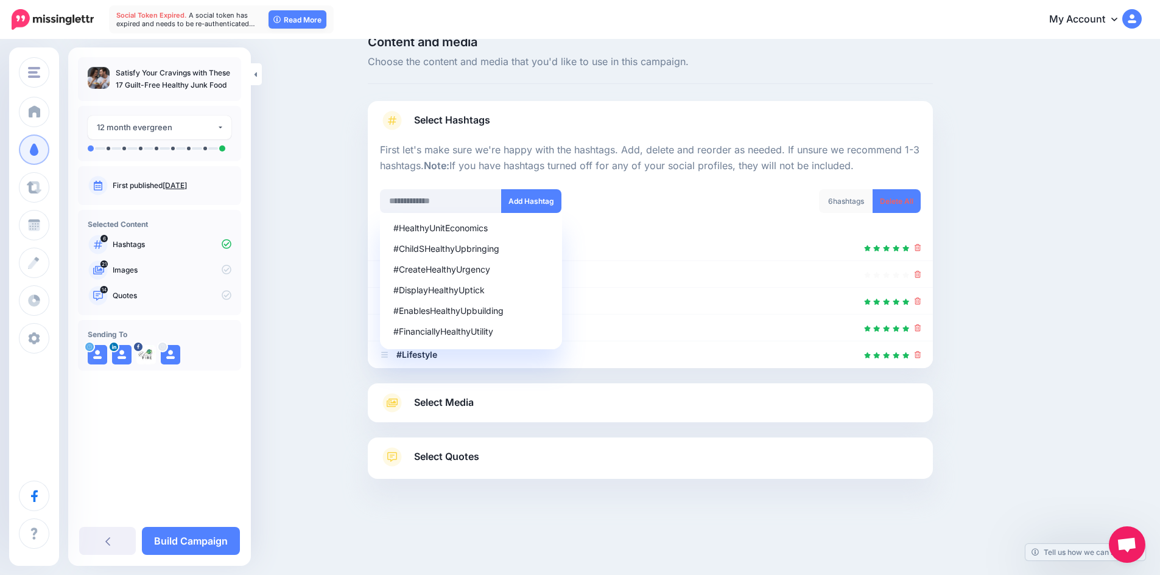
click at [602, 203] on div "#HealthyUnitEconomics #ChildSHealthyUpbringing #CreateHealthyUrgency #DisplayHe…" at bounding box center [510, 201] width 261 height 24
click at [477, 203] on input "text" at bounding box center [441, 201] width 122 height 24
click at [605, 198] on div "#HealthyUnitEconomics #ChildSHealthyUpbringing #CreateHealthyUrgency #DisplayHe…" at bounding box center [510, 201] width 261 height 24
click at [517, 405] on link "Select Media" at bounding box center [650, 402] width 541 height 19
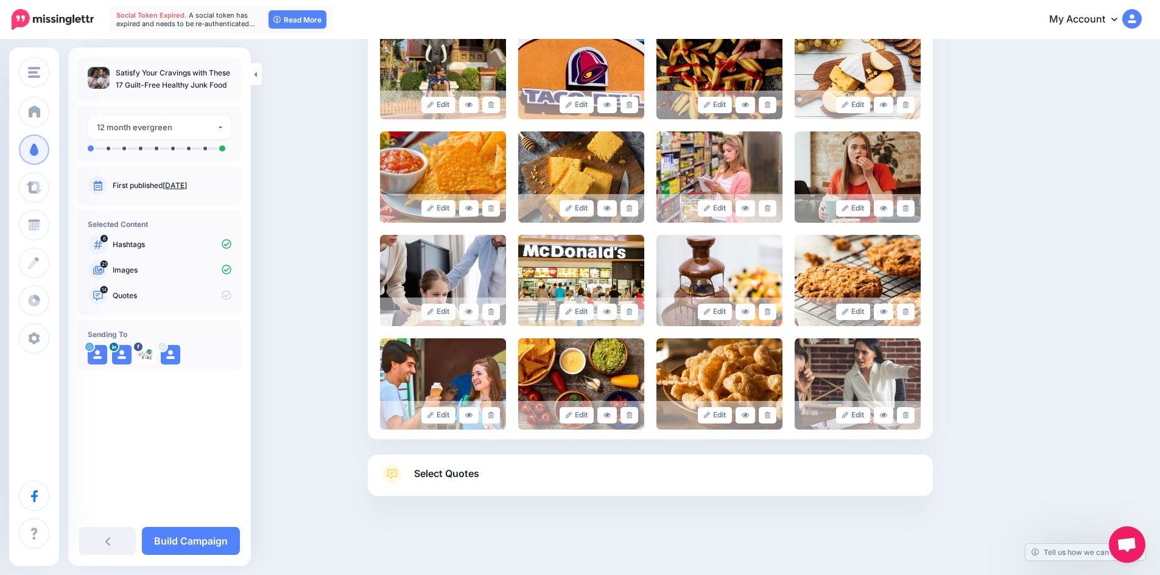
scroll to position [513, 0]
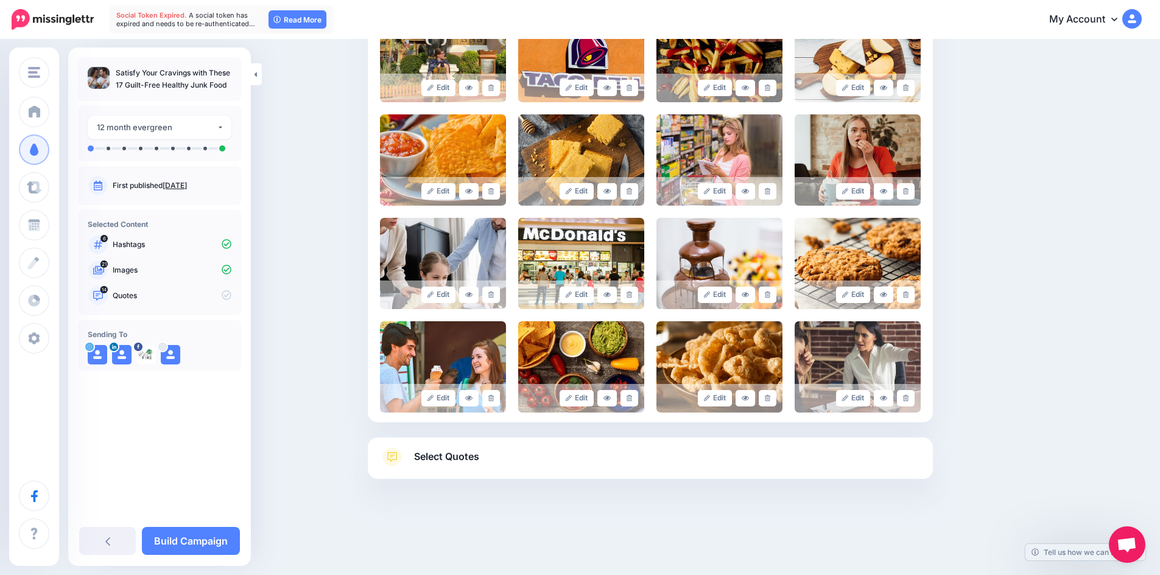
click at [470, 452] on span "Select Quotes" at bounding box center [446, 457] width 65 height 16
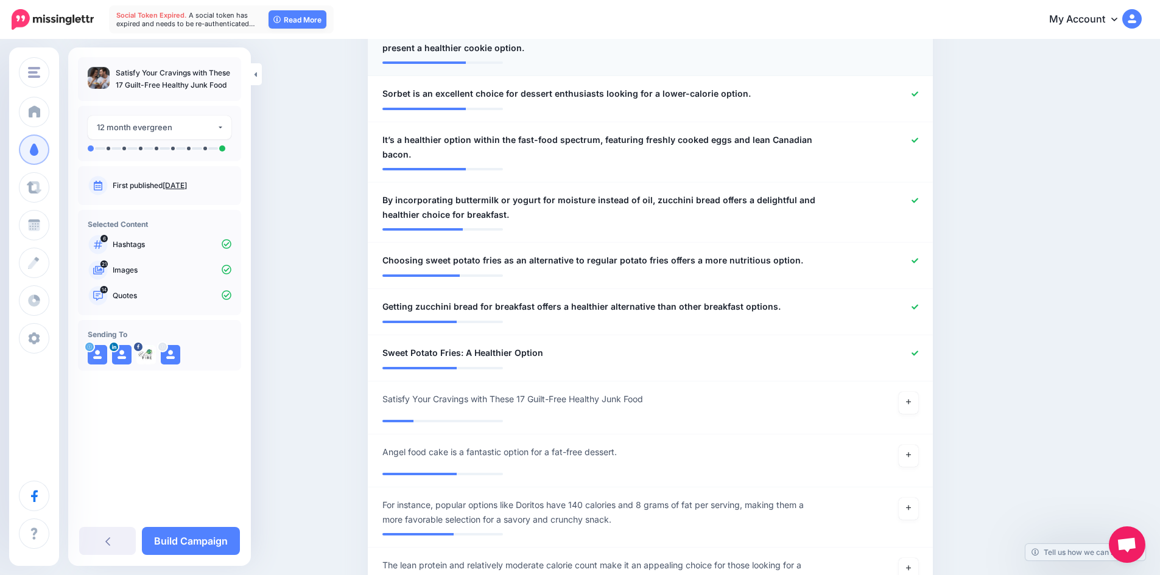
scroll to position [879, 0]
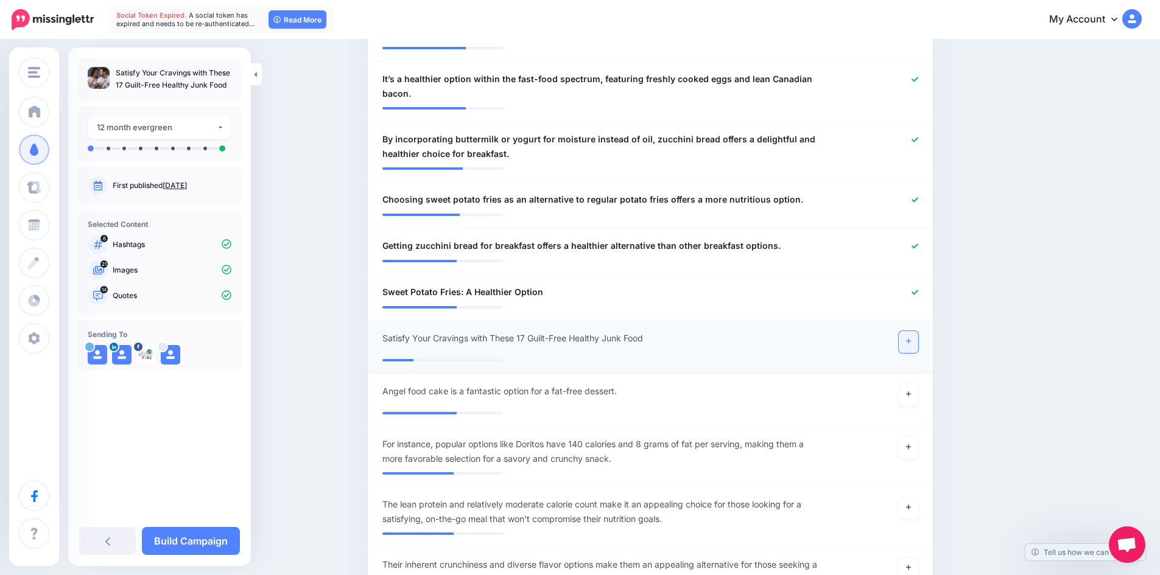
click at [911, 339] on icon at bounding box center [908, 341] width 5 height 5
click at [918, 290] on icon at bounding box center [915, 292] width 7 height 5
click at [918, 244] on icon at bounding box center [915, 246] width 7 height 5
click at [918, 197] on icon at bounding box center [915, 200] width 7 height 7
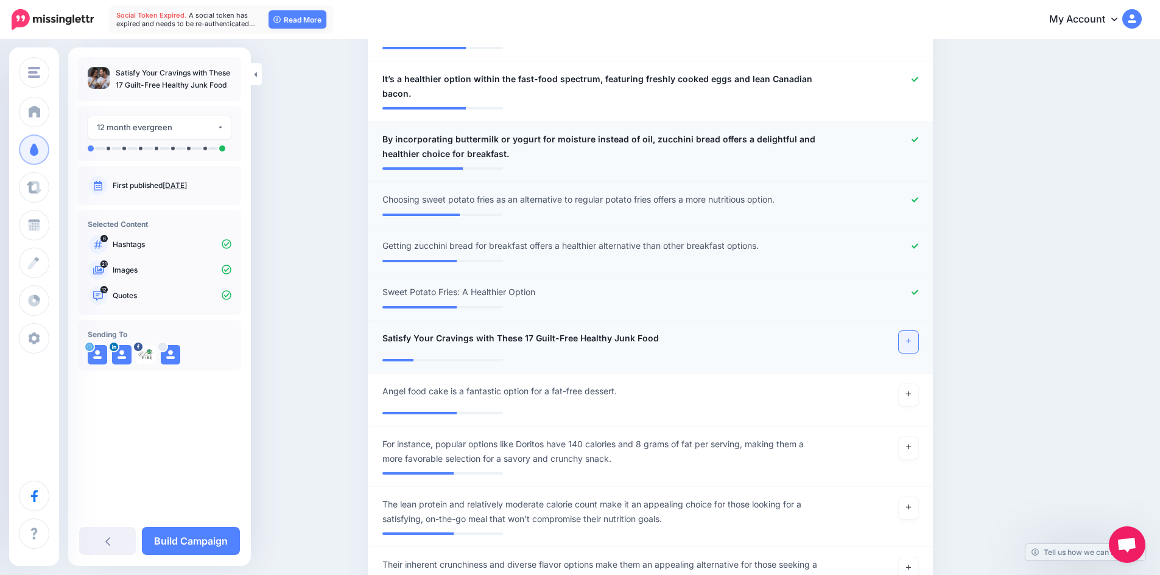
click at [918, 136] on icon at bounding box center [915, 139] width 7 height 7
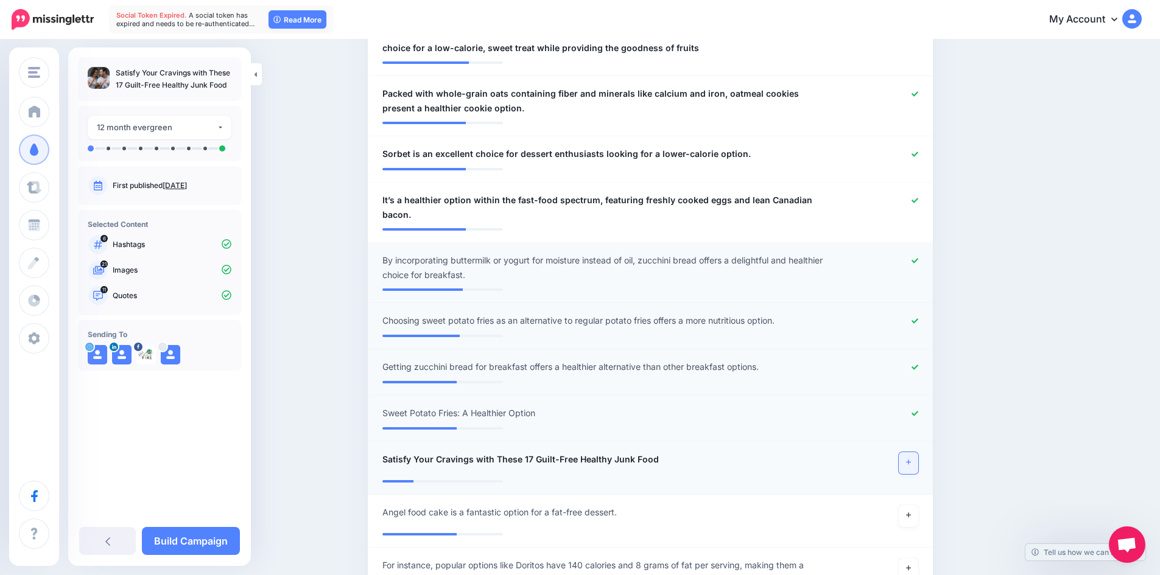
scroll to position [757, 0]
click at [917, 198] on icon at bounding box center [915, 201] width 7 height 7
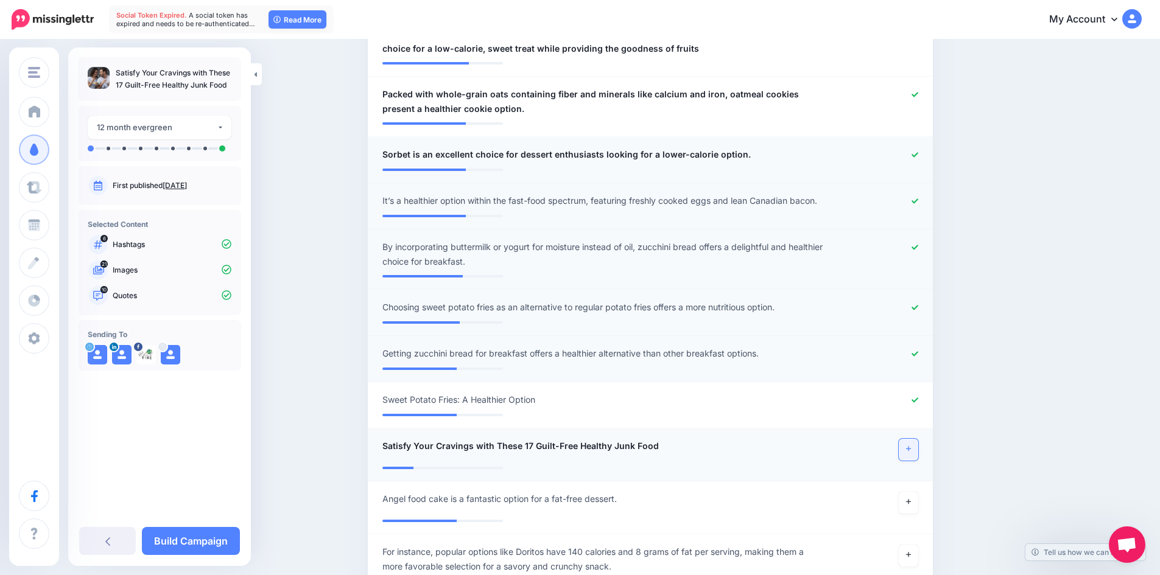
click at [916, 152] on icon at bounding box center [915, 155] width 7 height 7
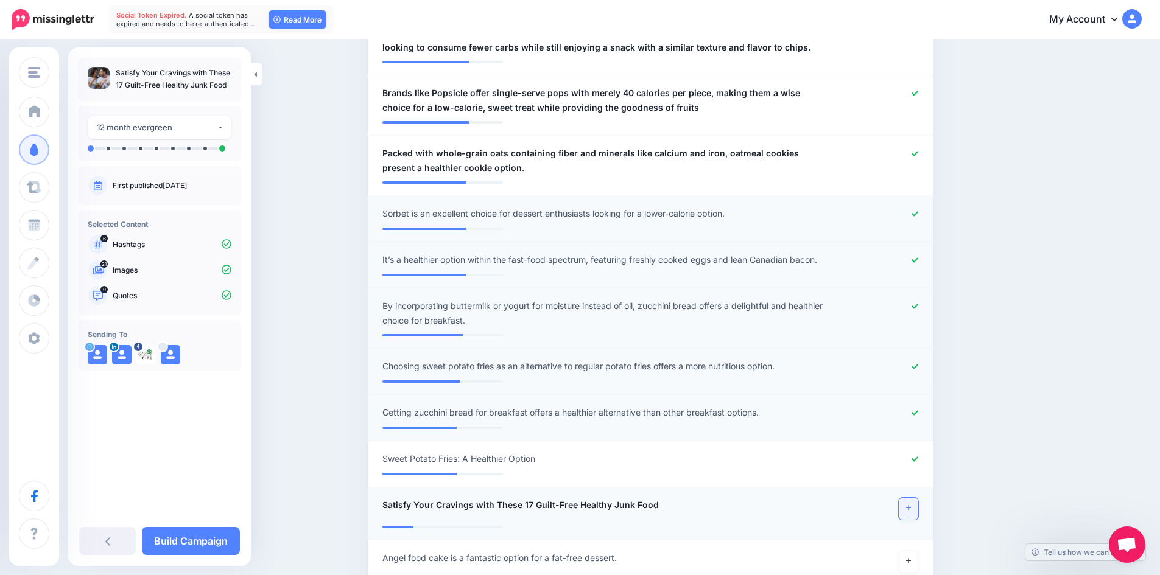
scroll to position [635, 0]
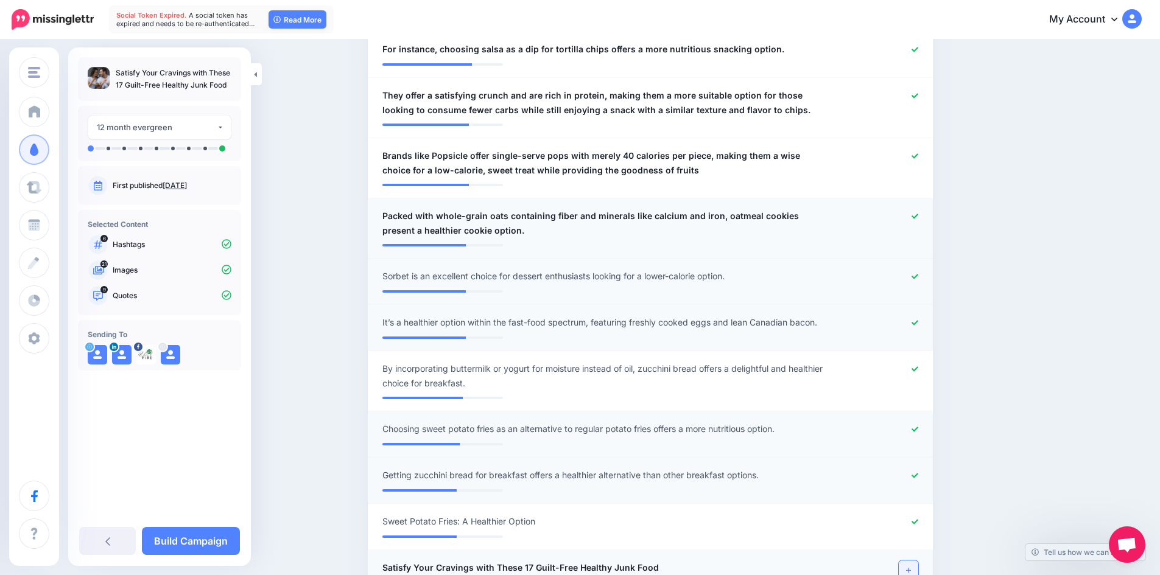
click at [918, 213] on icon at bounding box center [915, 216] width 7 height 7
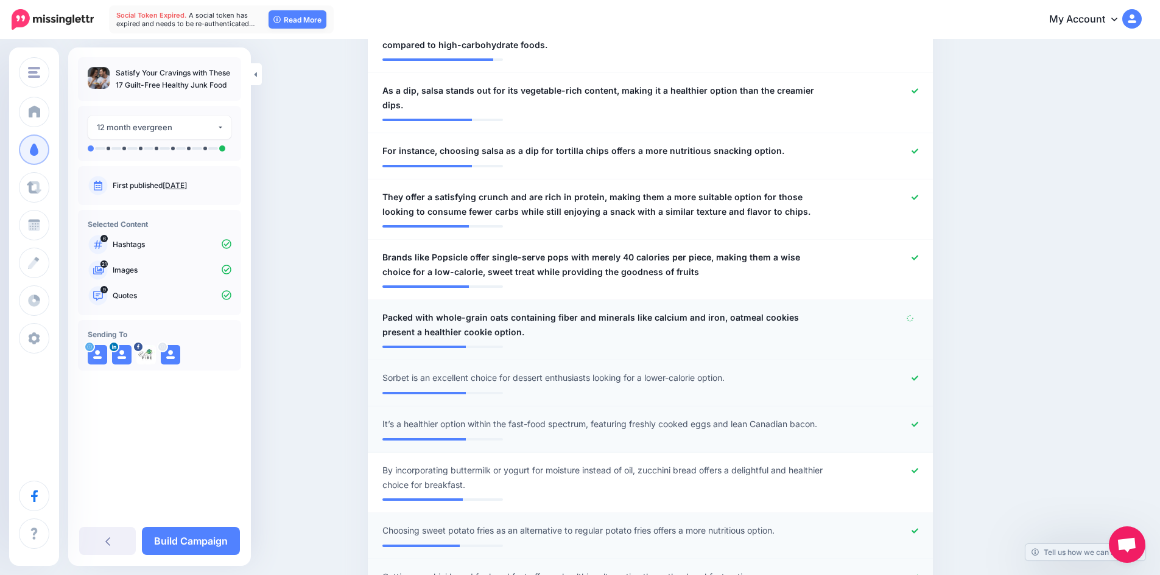
scroll to position [513, 0]
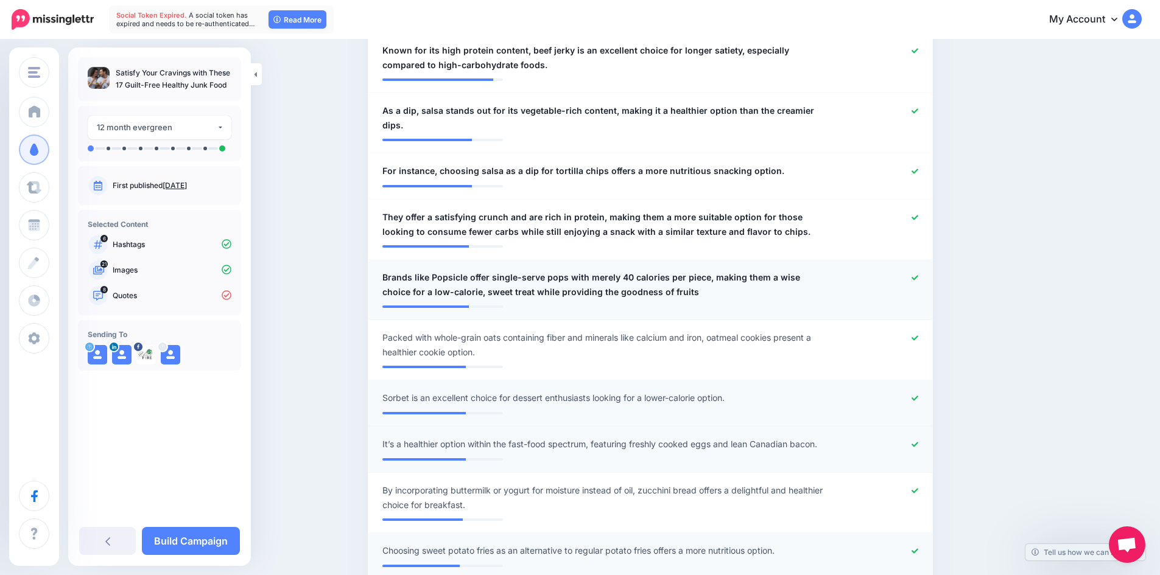
click at [918, 275] on icon at bounding box center [915, 277] width 7 height 5
click at [916, 111] on icon at bounding box center [915, 111] width 7 height 7
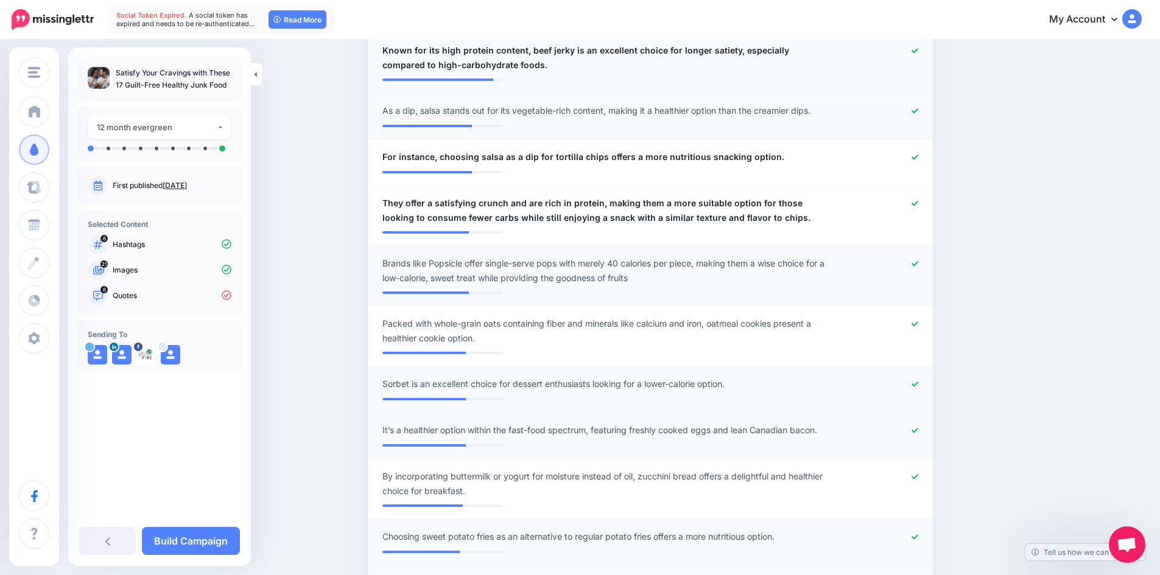
click at [918, 52] on icon at bounding box center [915, 50] width 7 height 5
click at [918, 158] on icon at bounding box center [915, 157] width 7 height 5
click at [918, 203] on icon at bounding box center [915, 203] width 7 height 5
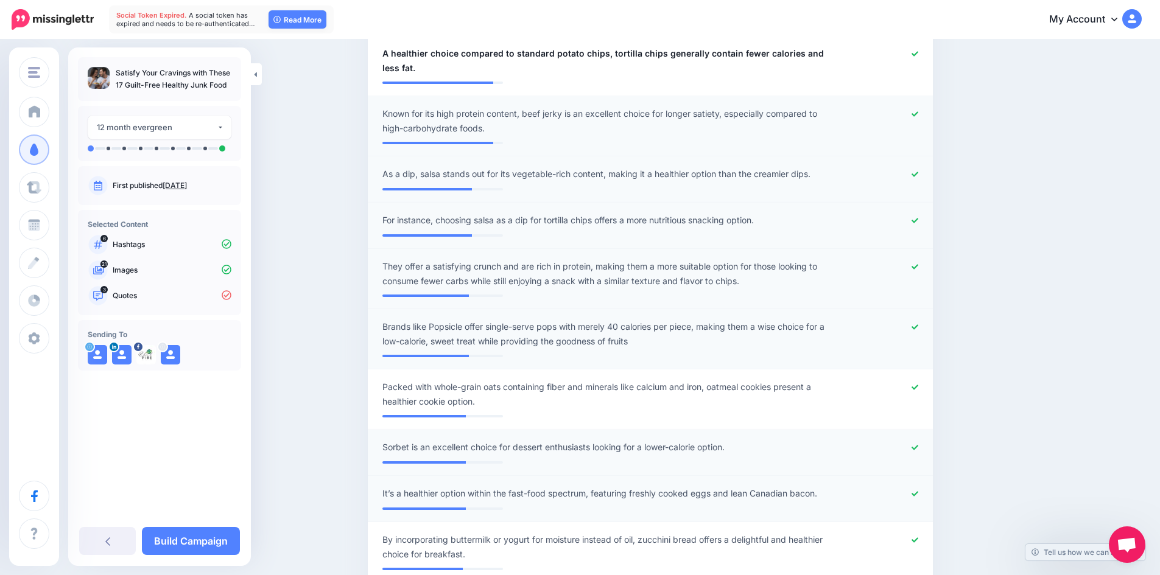
scroll to position [331, 0]
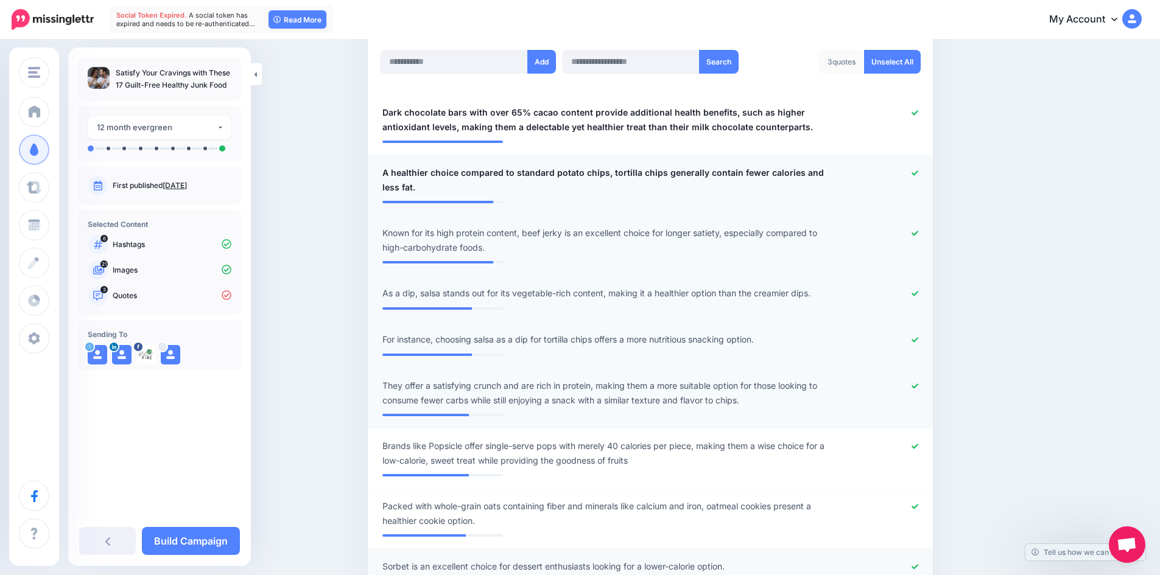
click at [918, 171] on icon at bounding box center [915, 173] width 7 height 7
click at [918, 113] on icon at bounding box center [915, 113] width 7 height 7
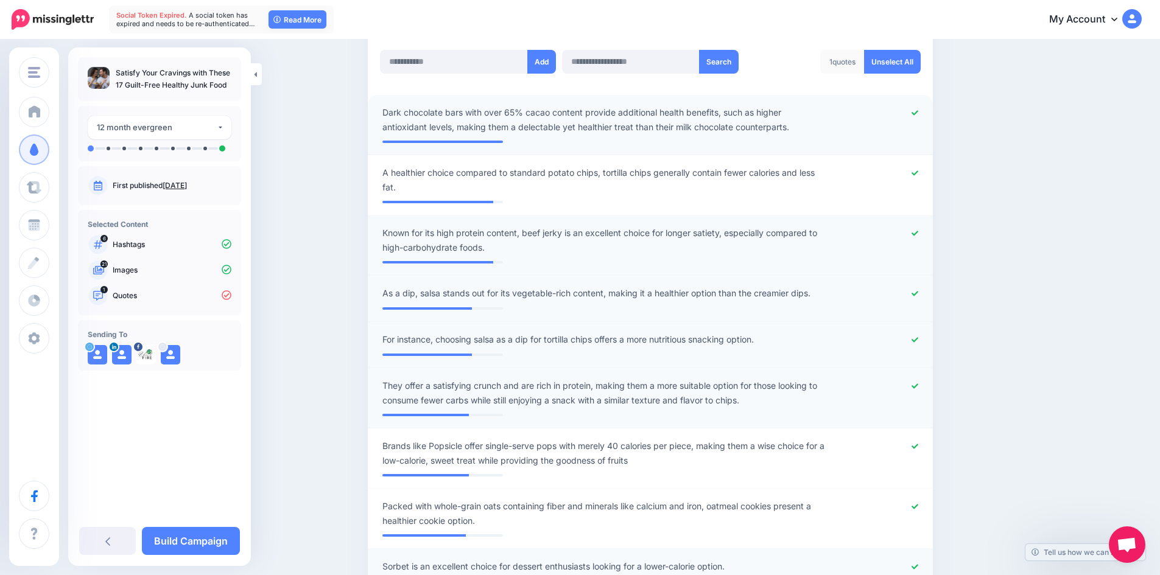
drag, startPoint x: 117, startPoint y: 74, endPoint x: 228, endPoint y: 85, distance: 111.4
click at [228, 85] on p "Satisfy Your Cravings with These 17 Guilt-Free Healthy Junk Food" at bounding box center [174, 79] width 116 height 24
copy p "Satisfy Your Cravings with These 17 Guilt-Free Healthy Junk Food"
click at [452, 65] on input "text" at bounding box center [454, 62] width 148 height 24
paste input "**********"
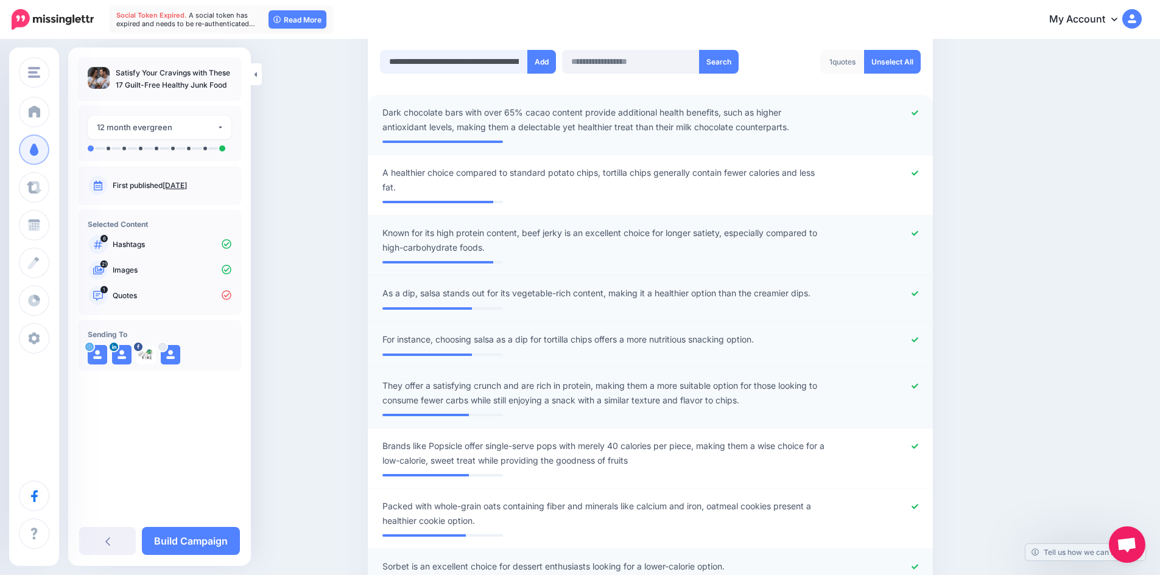
scroll to position [0, 387]
type input "**********"
click at [545, 65] on button "Add" at bounding box center [541, 62] width 29 height 24
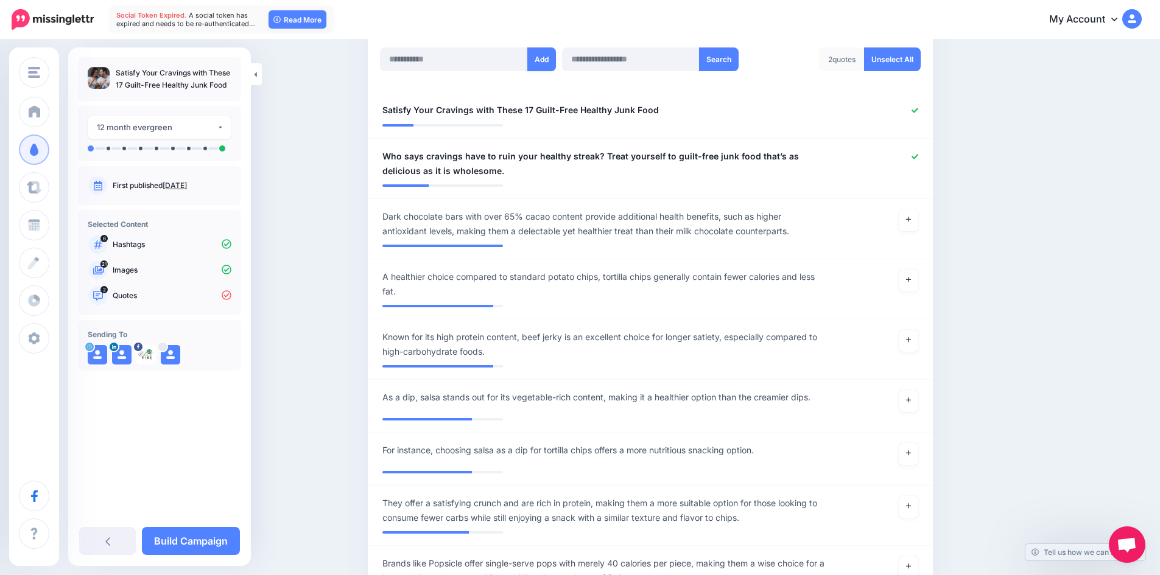
scroll to position [243, 0]
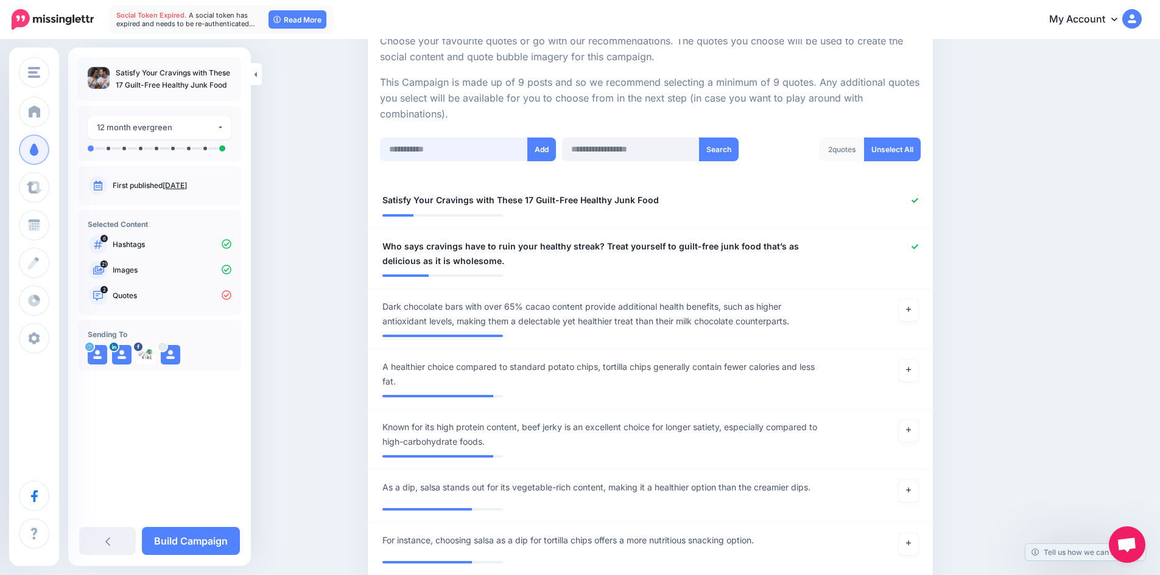
click at [459, 153] on input "text" at bounding box center [454, 150] width 148 height 24
paste input "**********"
type input "**********"
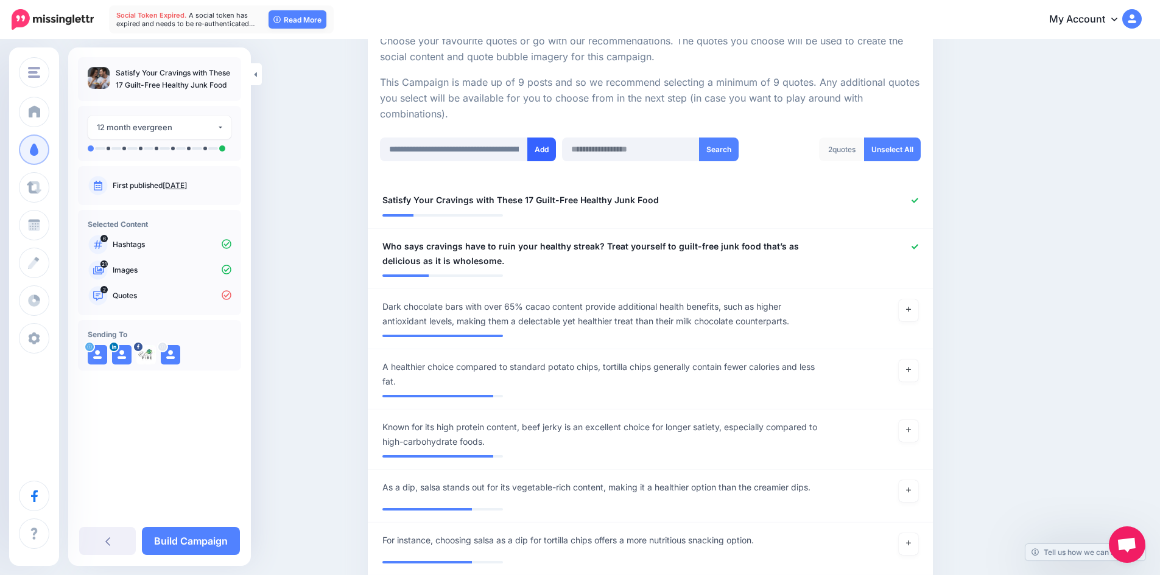
click at [550, 152] on button "Add" at bounding box center [541, 150] width 29 height 24
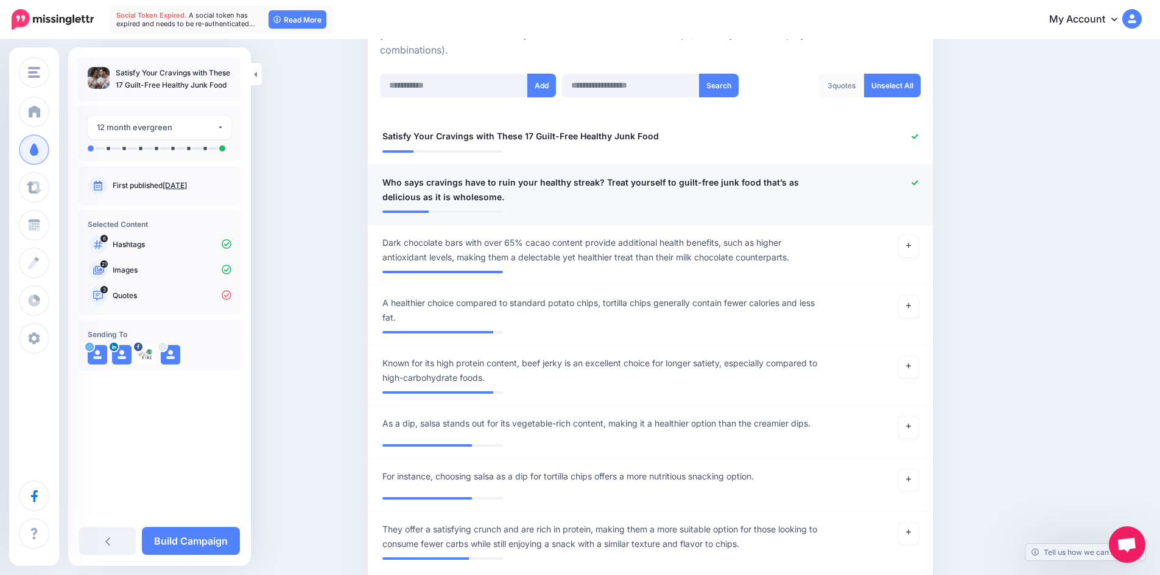
scroll to position [182, 0]
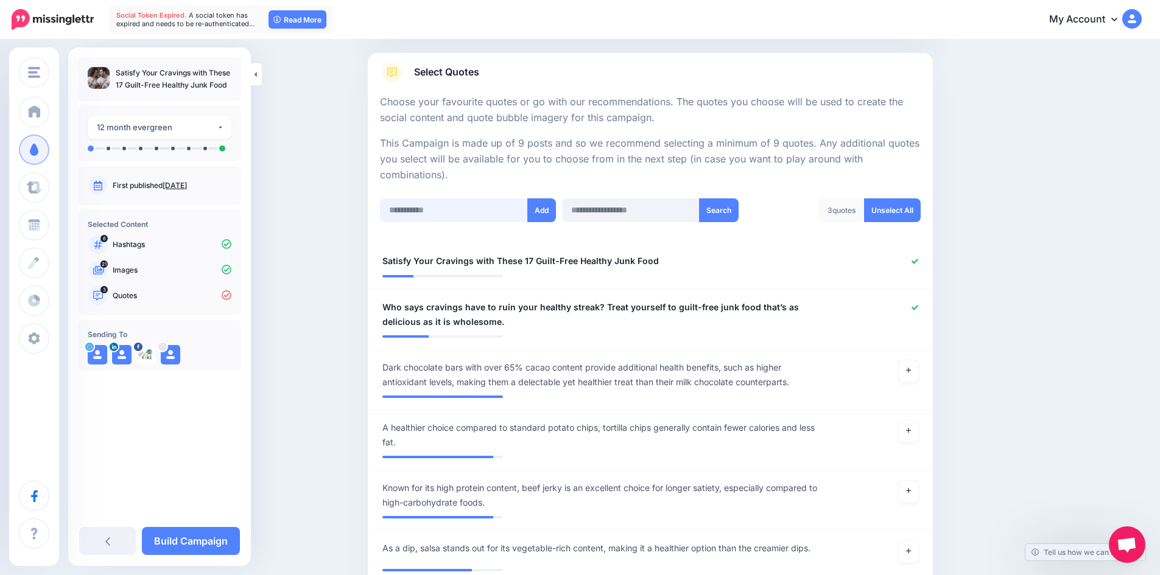
click at [453, 208] on input "text" at bounding box center [454, 211] width 148 height 24
paste input "**********"
type input "**********"
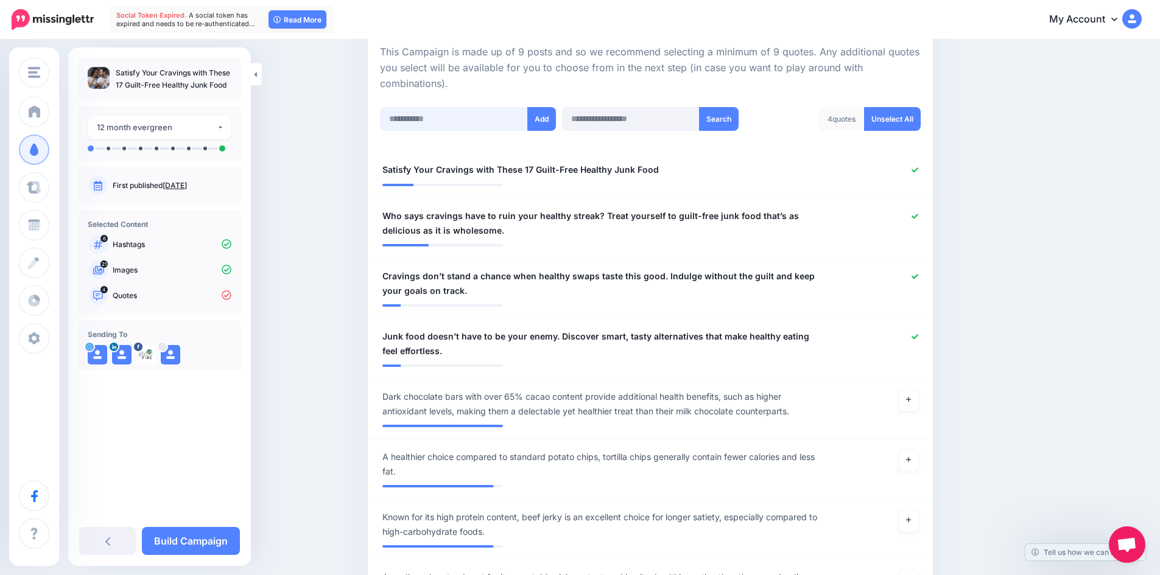
scroll to position [121, 0]
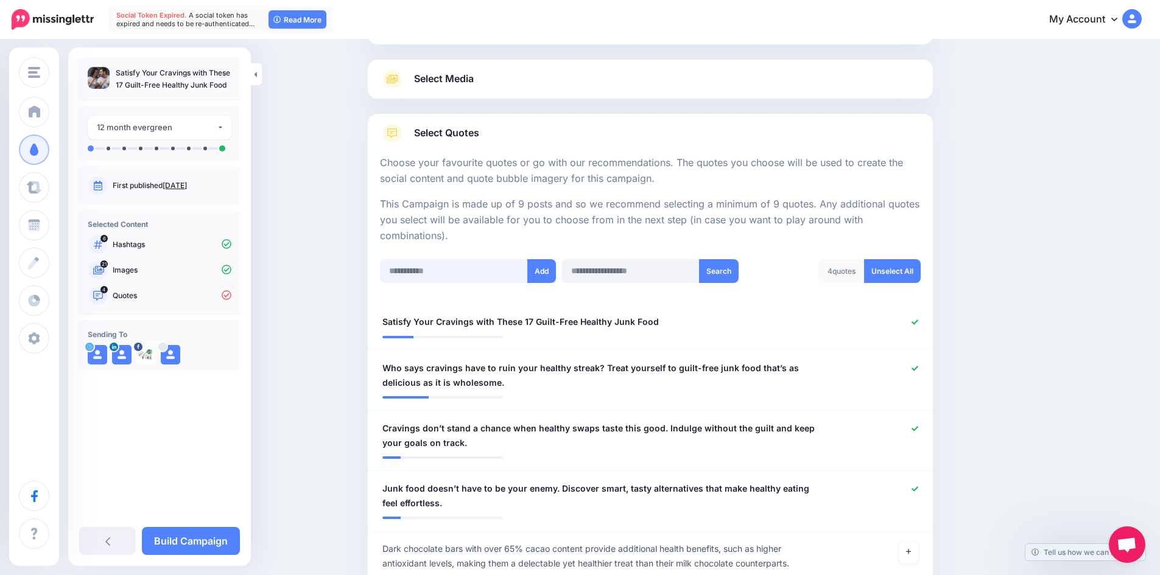
drag, startPoint x: 462, startPoint y: 273, endPoint x: 509, endPoint y: 163, distance: 120.3
click at [464, 270] on input "text" at bounding box center [454, 271] width 148 height 24
paste input "**********"
type input "**********"
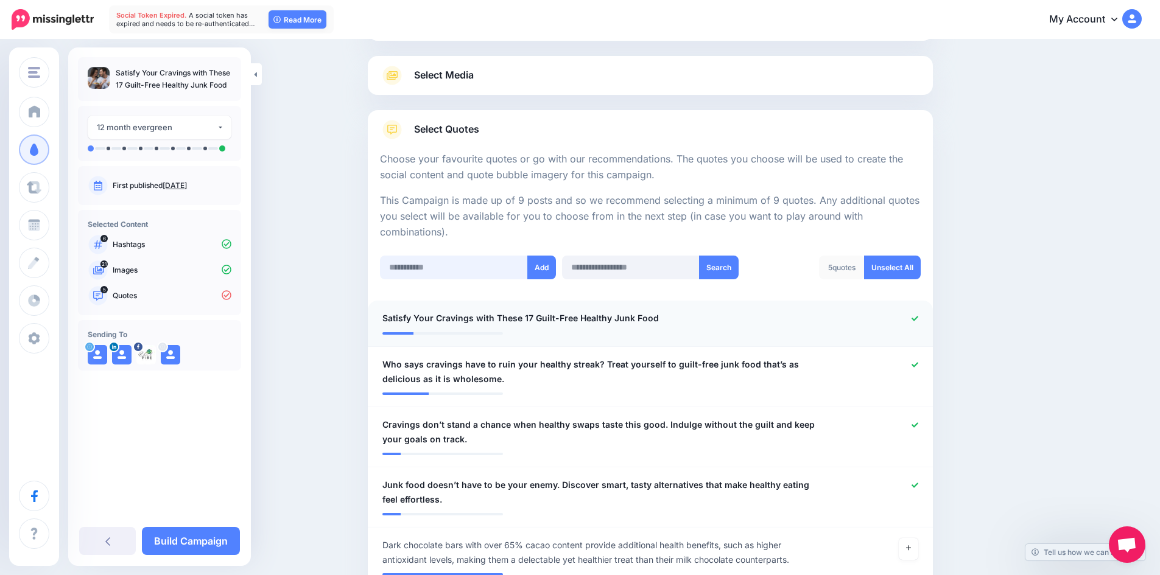
scroll to position [0, 0]
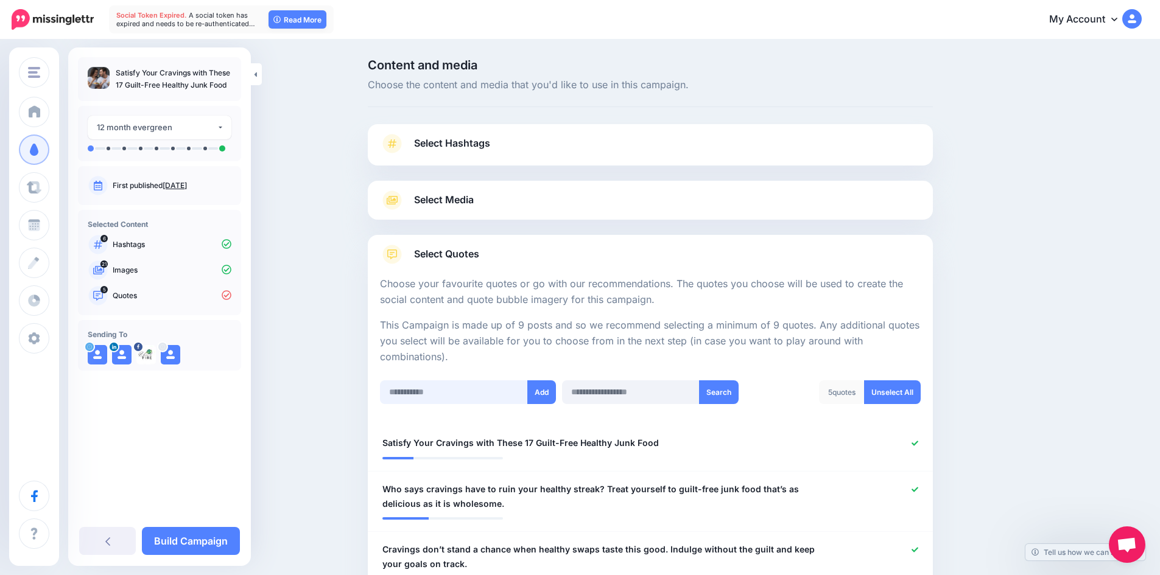
drag, startPoint x: 444, startPoint y: 397, endPoint x: 498, endPoint y: 340, distance: 78.8
click at [446, 395] on input "text" at bounding box center [454, 393] width 148 height 24
paste input "**********"
type input "**********"
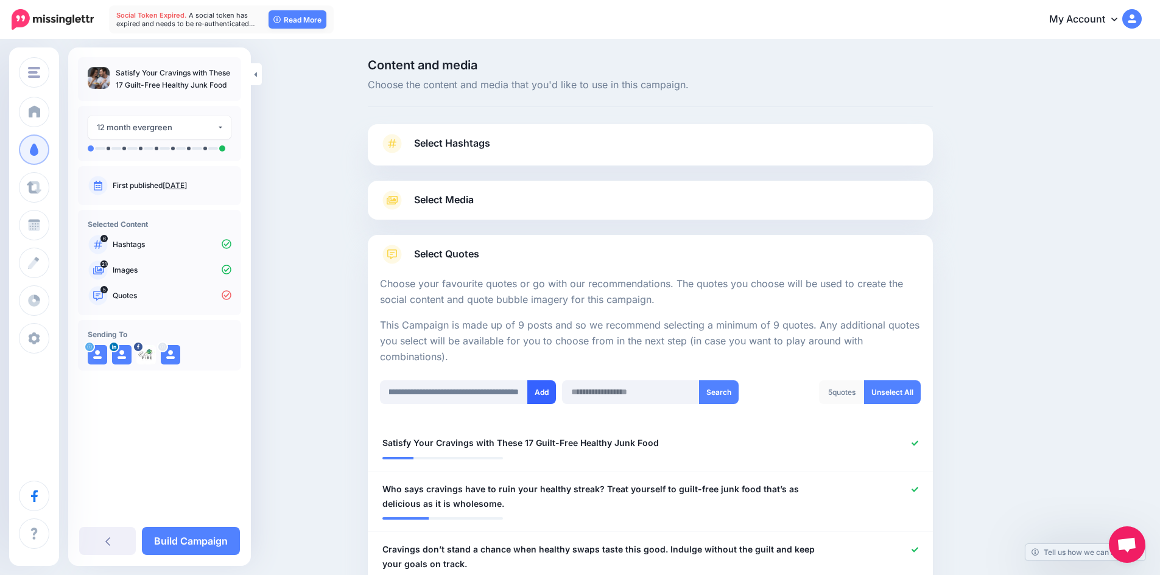
scroll to position [0, 0]
click at [540, 385] on button "Add" at bounding box center [541, 393] width 29 height 24
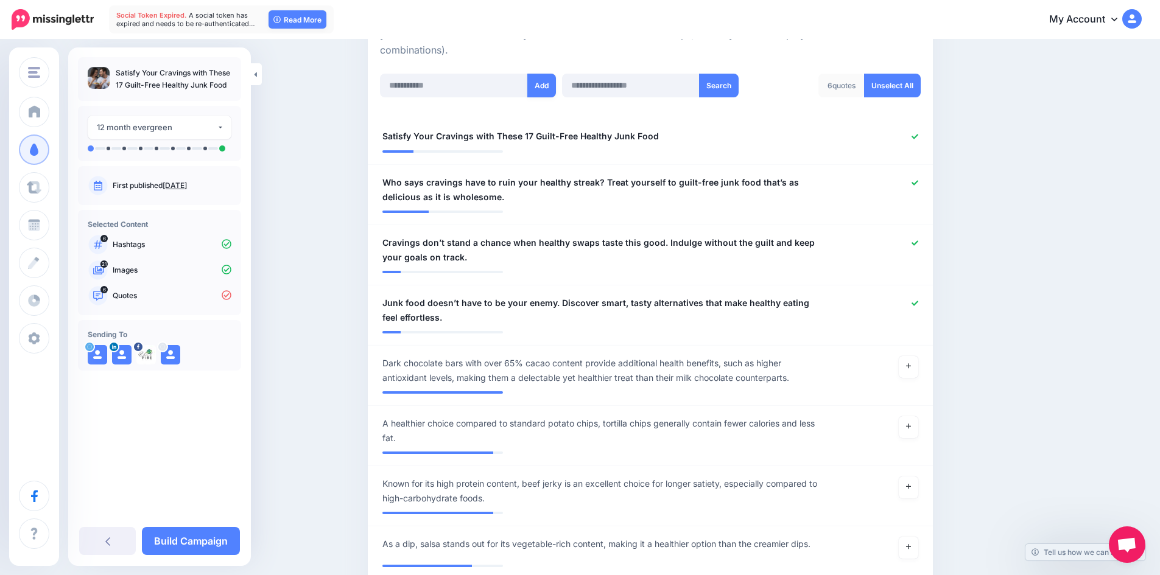
scroll to position [121, 0]
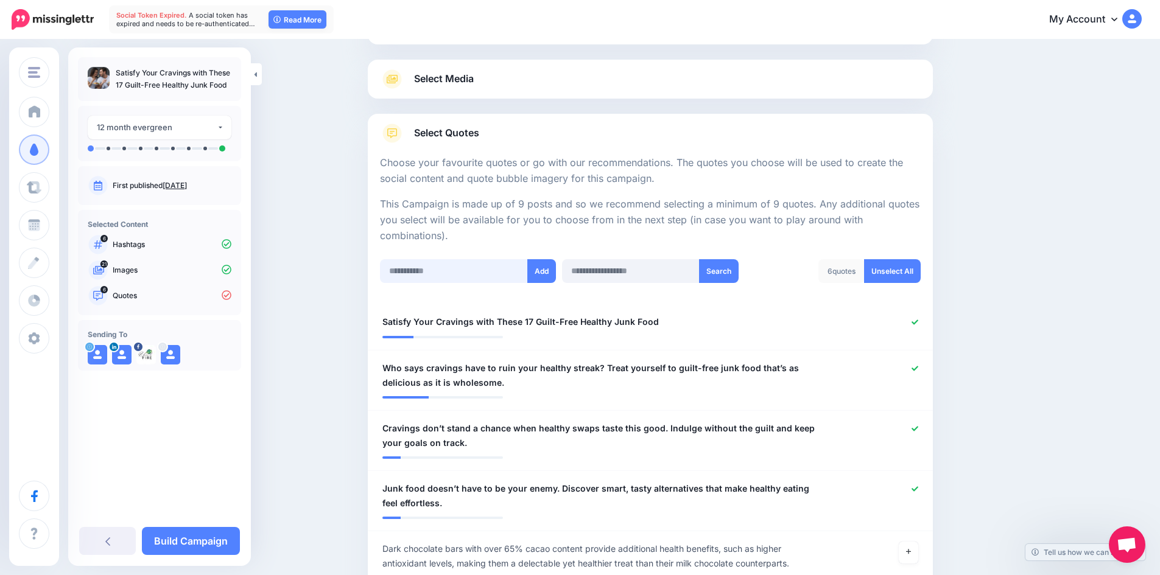
drag, startPoint x: 443, startPoint y: 276, endPoint x: 488, endPoint y: 261, distance: 47.0
click at [443, 276] on input "text" at bounding box center [454, 271] width 148 height 24
paste input "**********"
type input "**********"
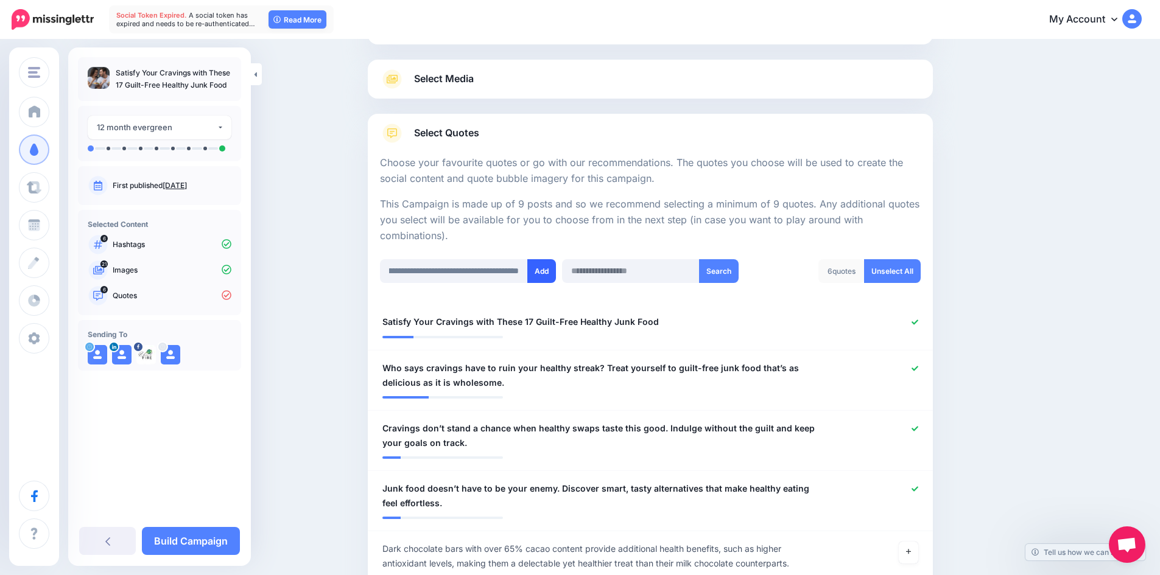
scroll to position [0, 0]
click at [538, 273] on button "Add" at bounding box center [541, 271] width 29 height 24
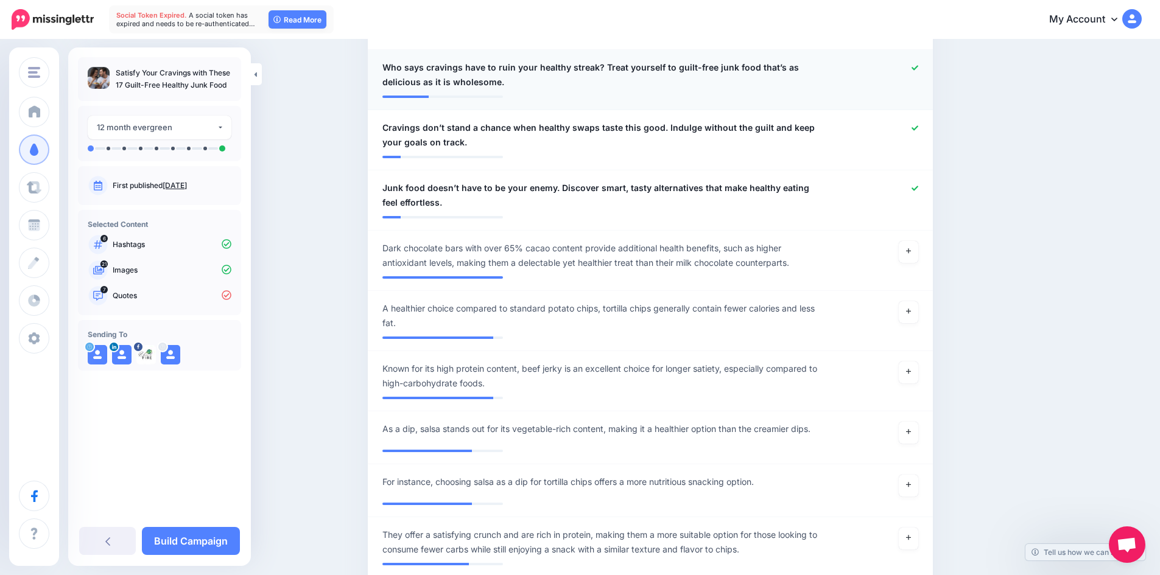
scroll to position [121, 0]
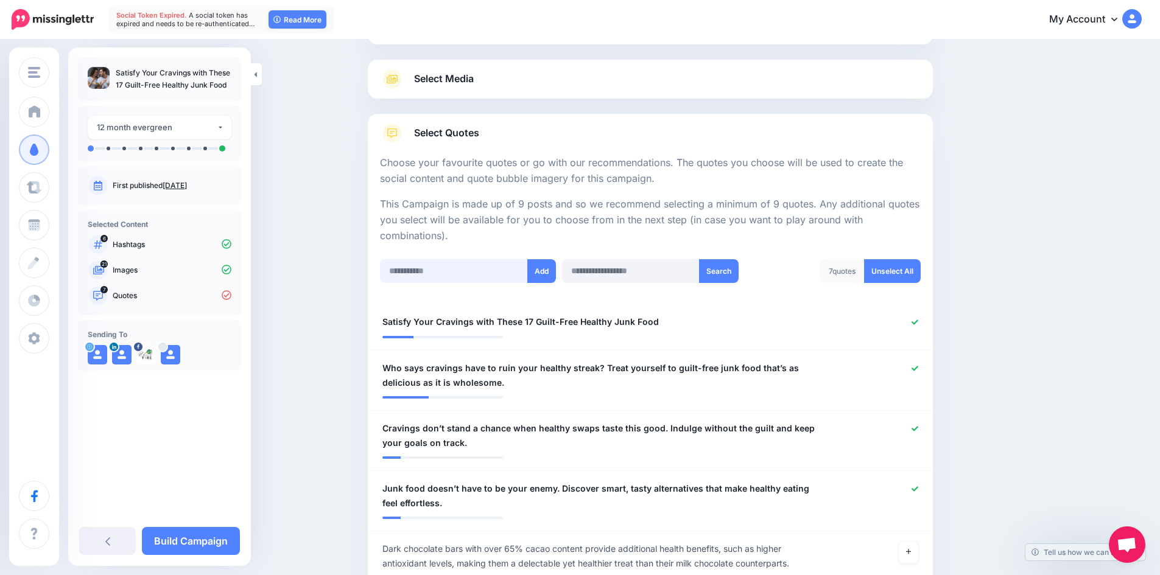
click at [467, 276] on input "text" at bounding box center [454, 271] width 148 height 24
paste input "**********"
type input "**********"
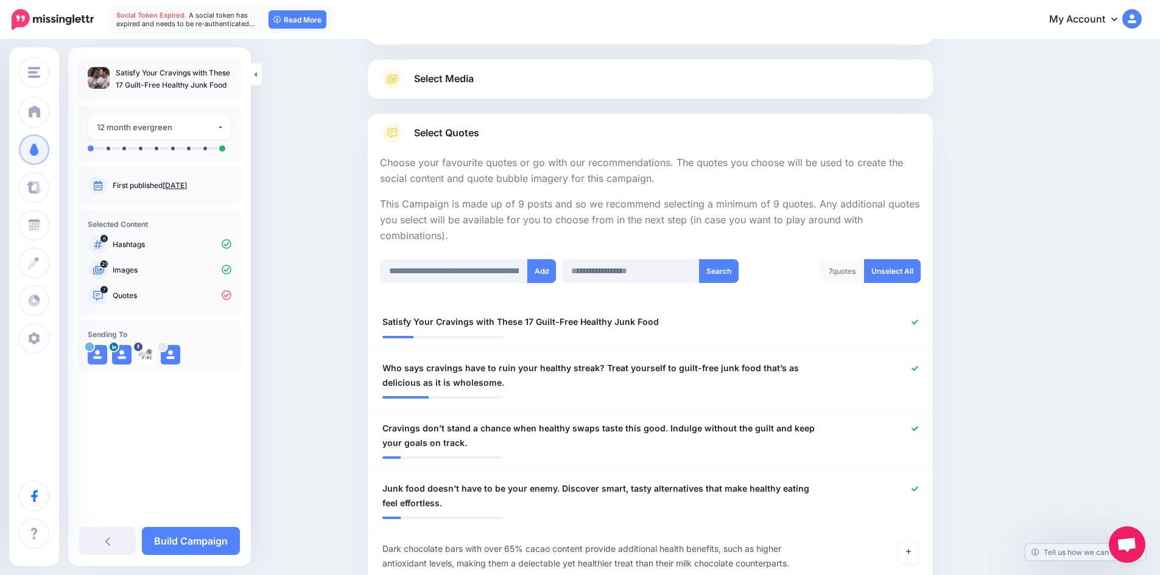
drag, startPoint x: 541, startPoint y: 269, endPoint x: 551, endPoint y: 242, distance: 29.1
click at [541, 269] on button "Add" at bounding box center [541, 271] width 29 height 24
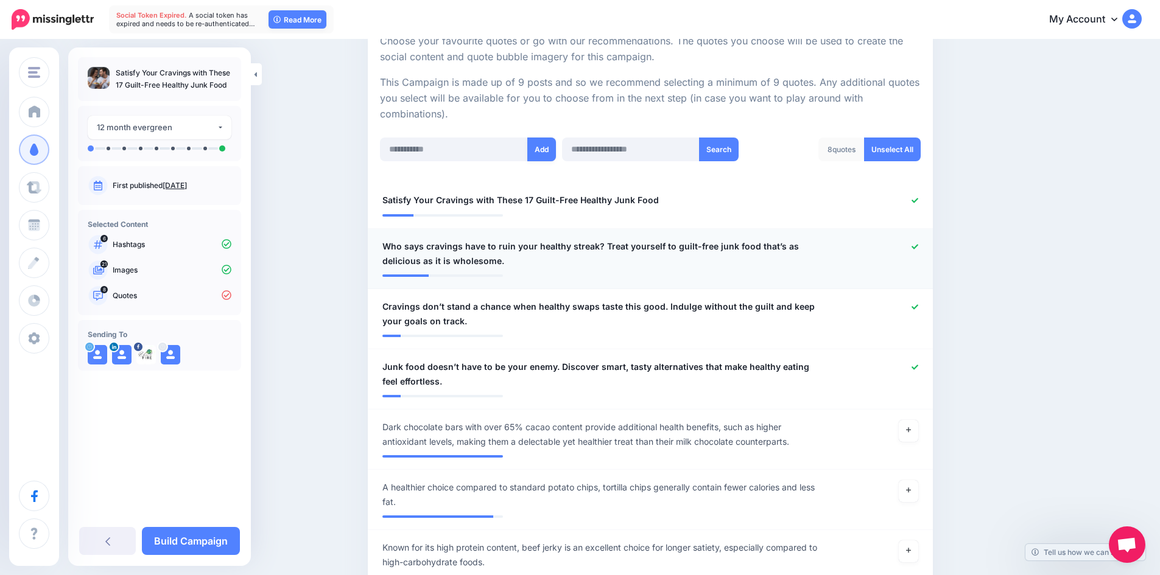
scroll to position [182, 0]
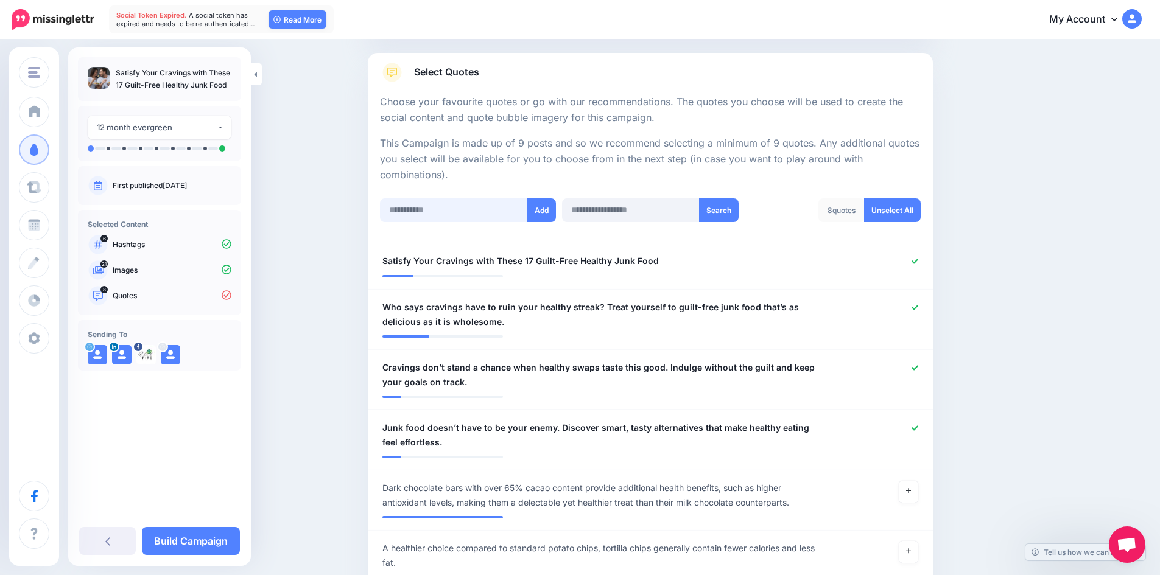
click at [472, 213] on input "text" at bounding box center [454, 211] width 148 height 24
paste input "**********"
type input "**********"
click at [541, 217] on button "Add" at bounding box center [541, 211] width 29 height 24
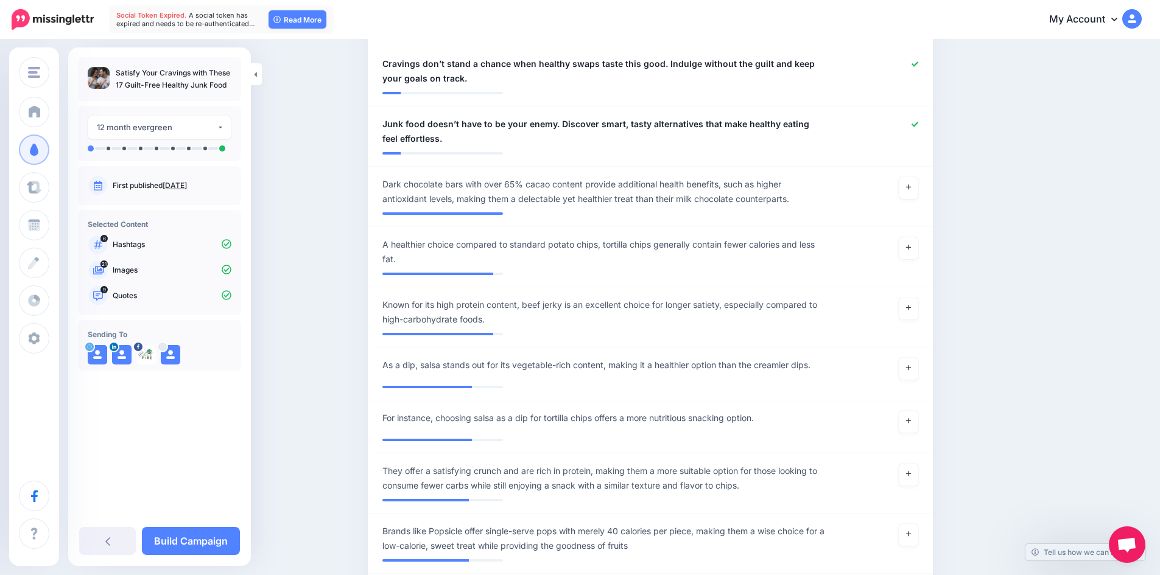
scroll to position [487, 0]
click at [211, 538] on link "Build Campaign" at bounding box center [191, 541] width 98 height 28
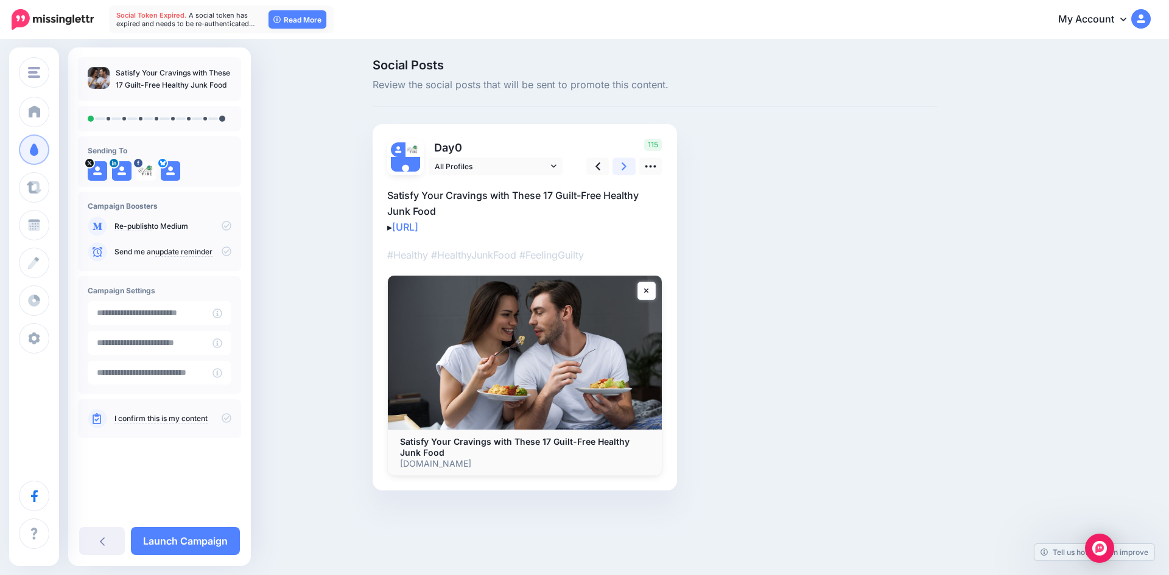
click at [626, 165] on icon at bounding box center [624, 166] width 5 height 13
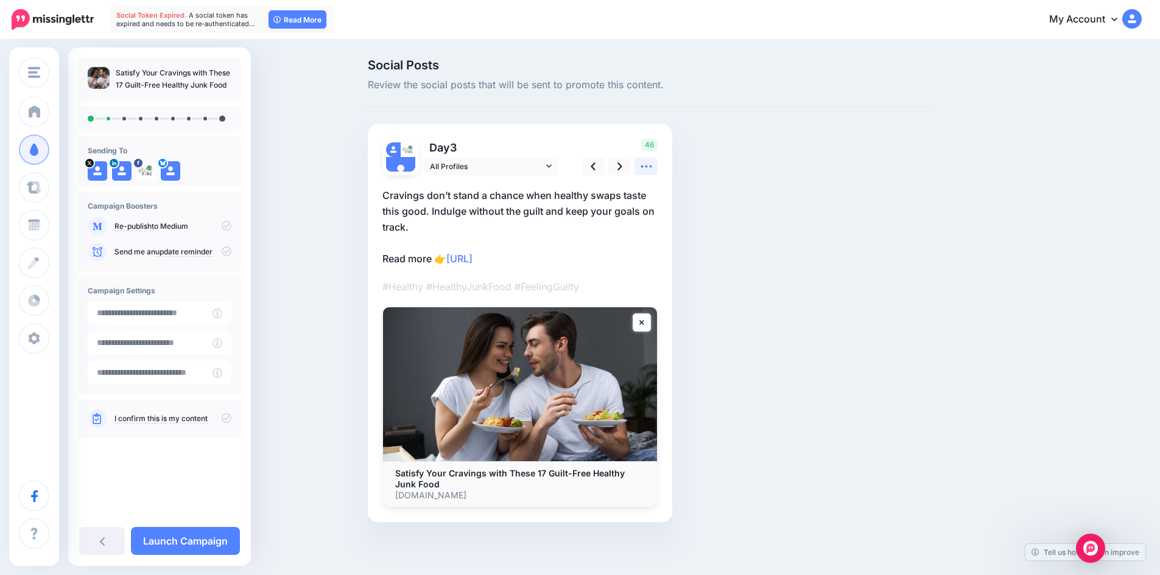
click at [649, 167] on icon at bounding box center [646, 166] width 13 height 13
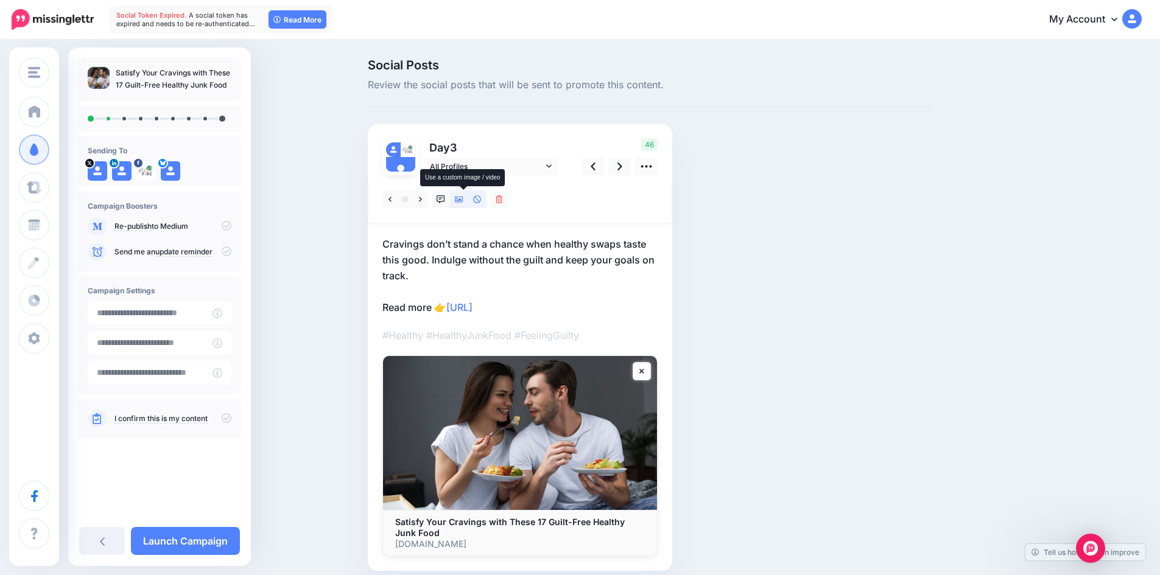
click at [468, 197] on link at bounding box center [459, 200] width 18 height 18
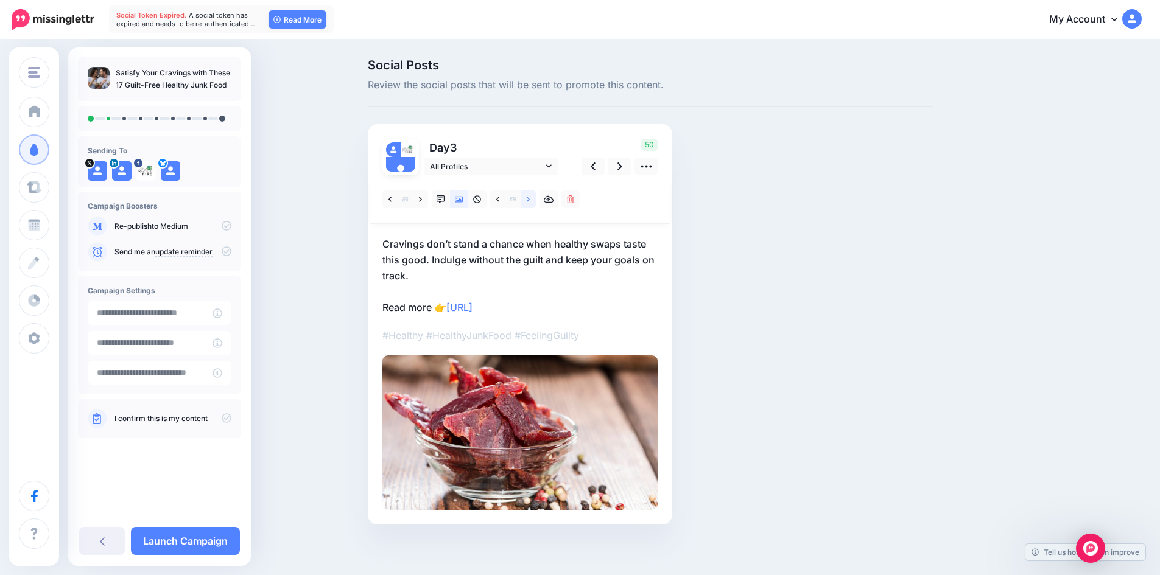
click at [530, 196] on icon at bounding box center [528, 199] width 3 height 9
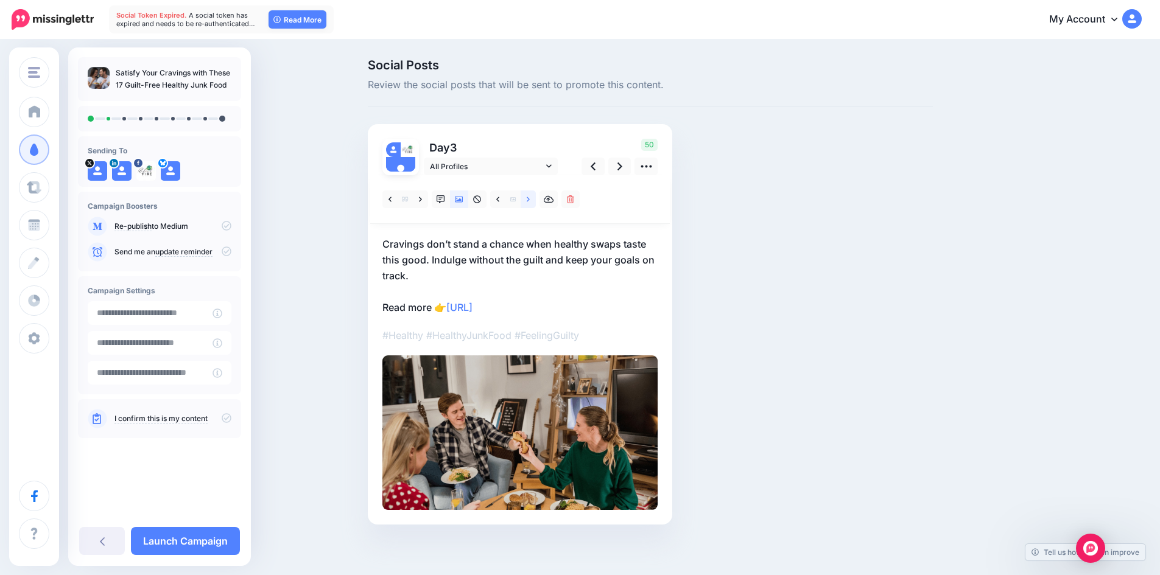
click at [530, 196] on icon at bounding box center [528, 199] width 3 height 9
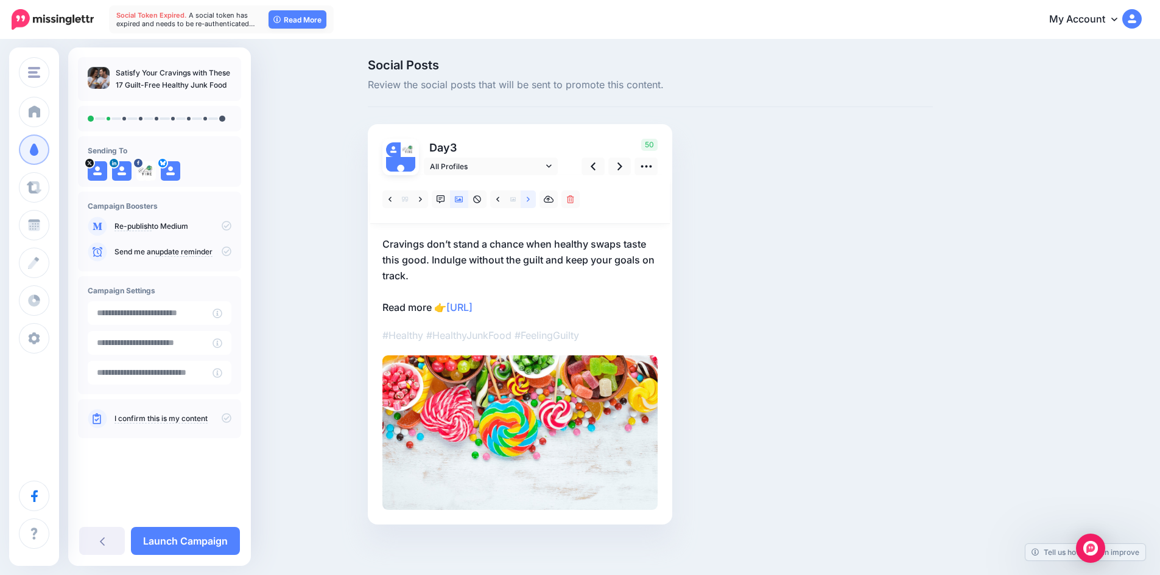
click at [530, 196] on icon at bounding box center [528, 199] width 3 height 9
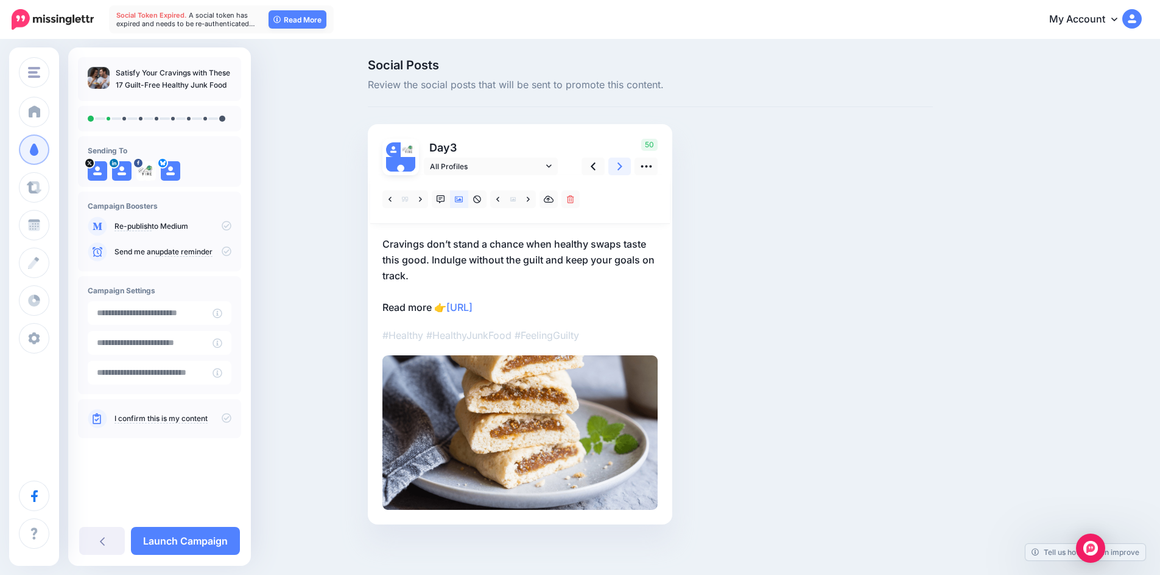
click at [627, 166] on link at bounding box center [619, 167] width 23 height 18
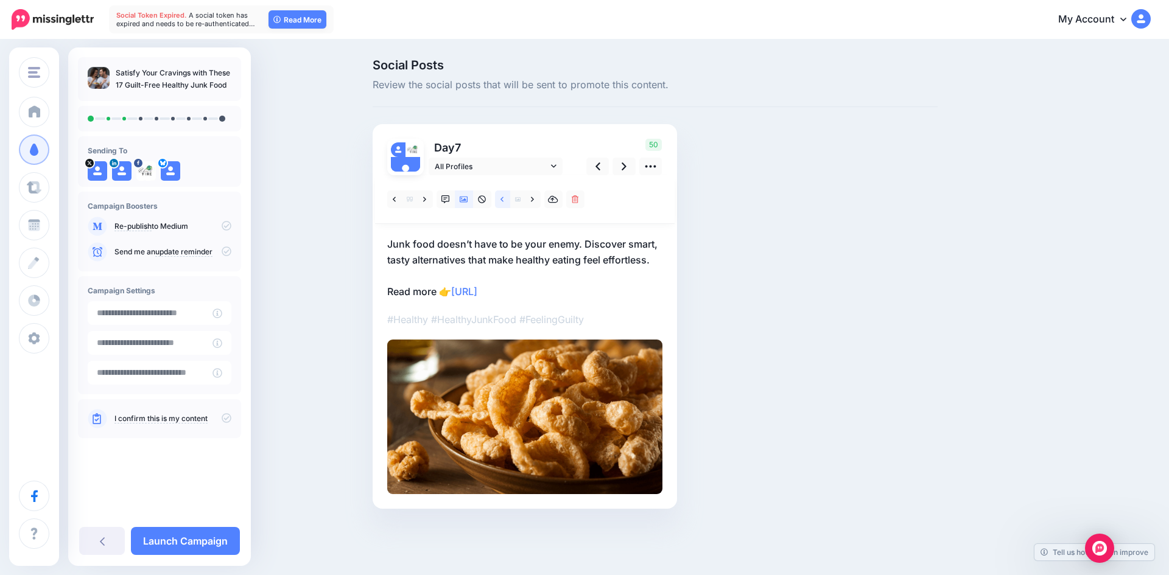
click at [504, 197] on link at bounding box center [502, 200] width 15 height 18
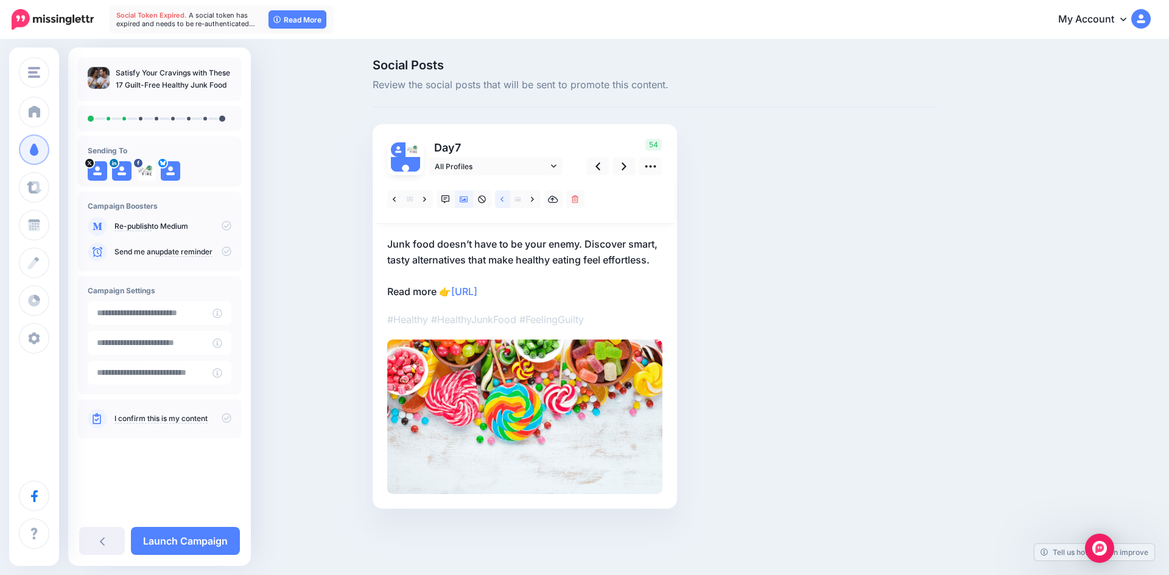
click at [504, 197] on link at bounding box center [502, 200] width 15 height 18
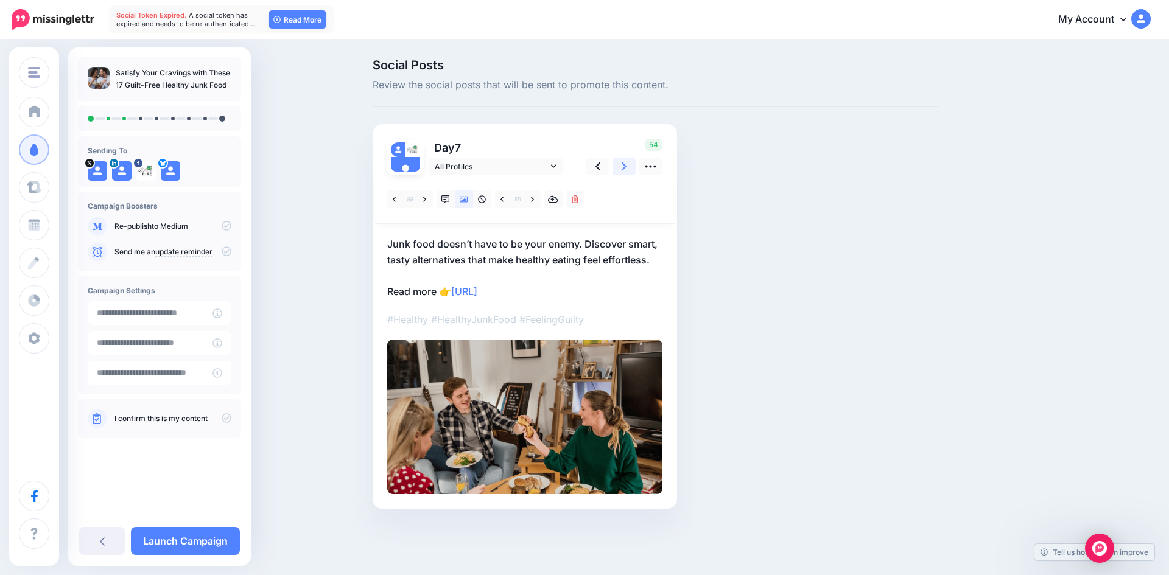
click at [621, 168] on link at bounding box center [624, 167] width 23 height 18
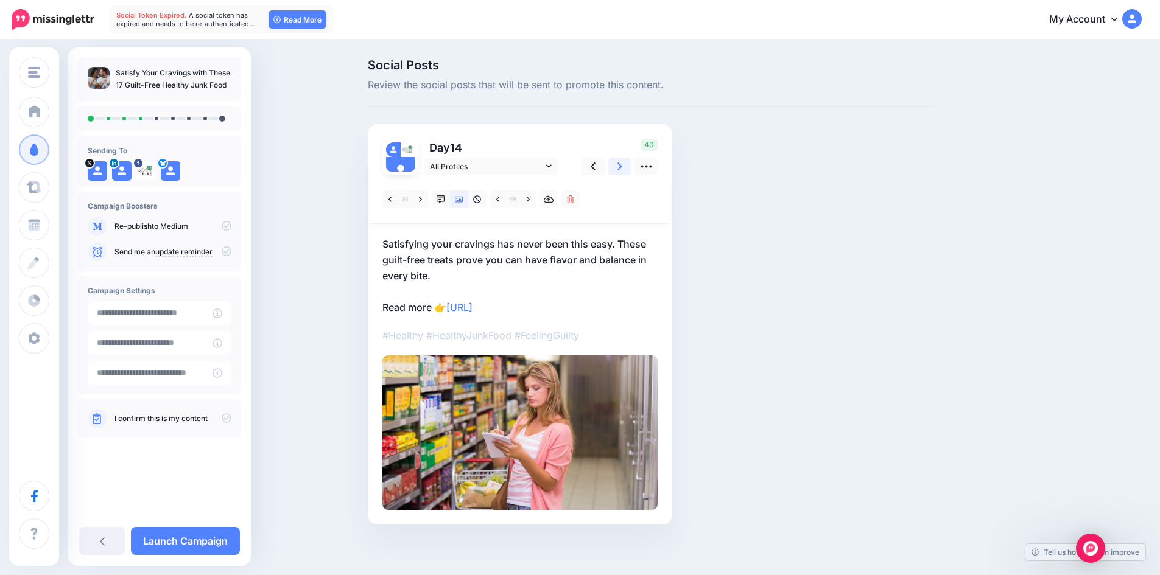
click at [622, 167] on icon at bounding box center [620, 167] width 5 height 8
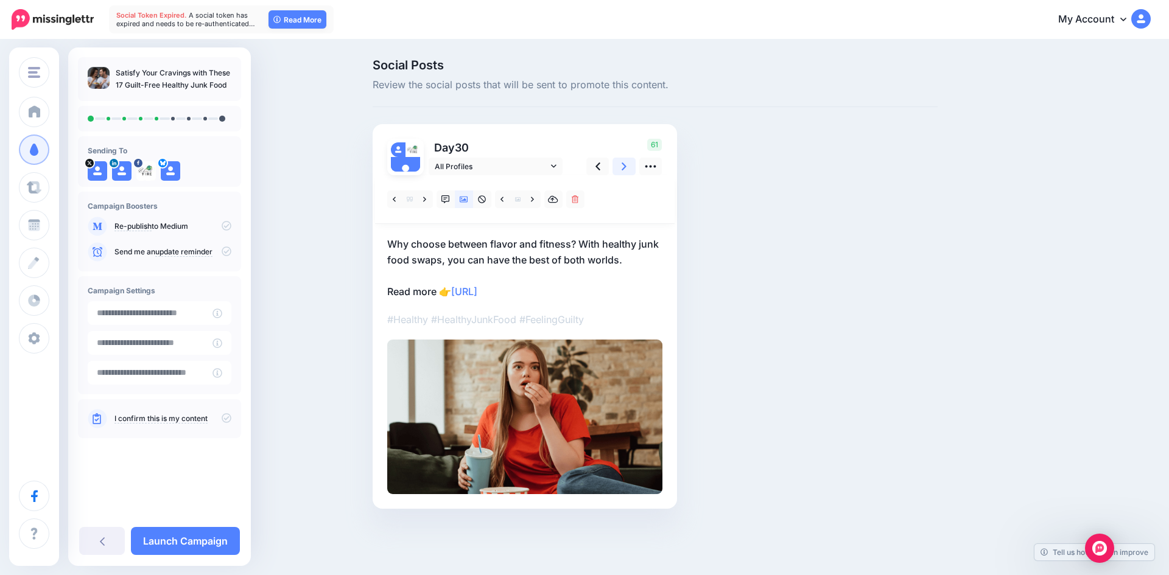
click at [621, 169] on link at bounding box center [624, 167] width 23 height 18
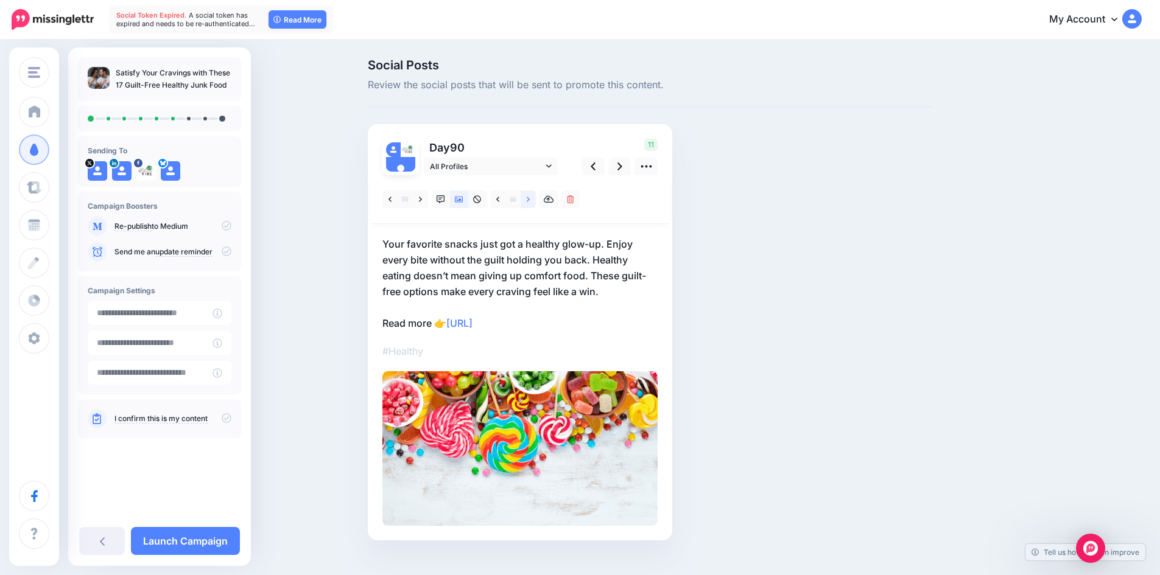
click at [529, 199] on link at bounding box center [528, 200] width 15 height 18
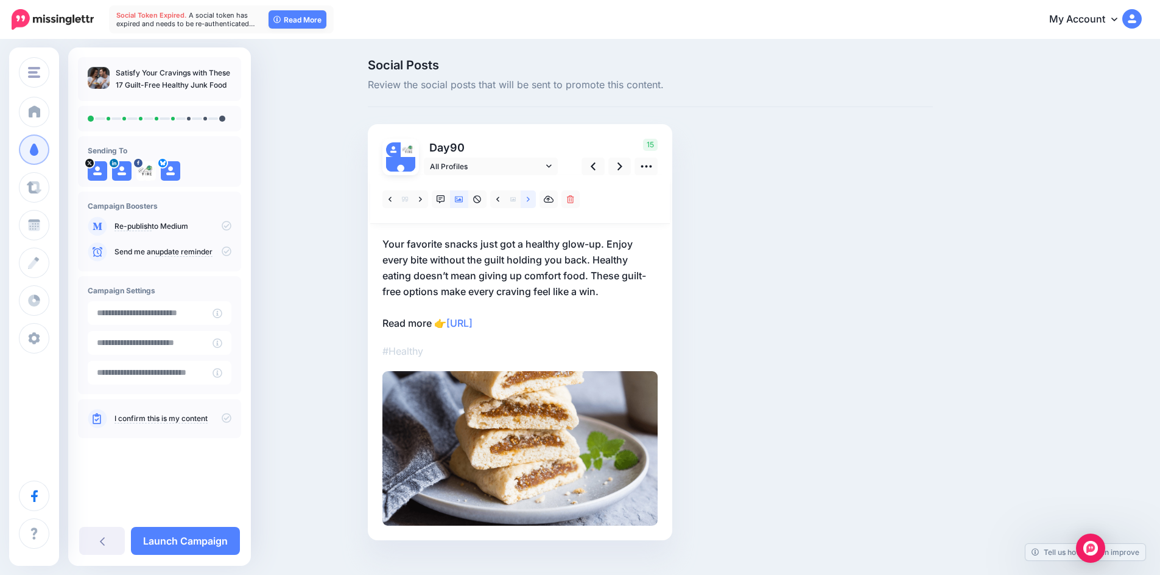
click at [530, 199] on icon at bounding box center [528, 199] width 3 height 9
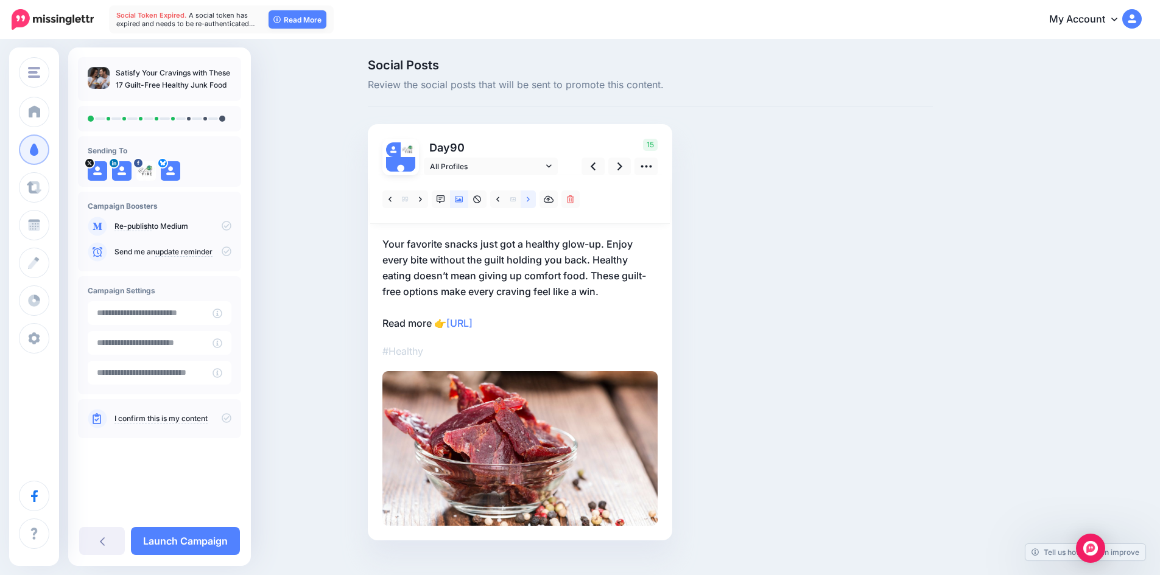
click at [530, 199] on icon at bounding box center [528, 199] width 3 height 9
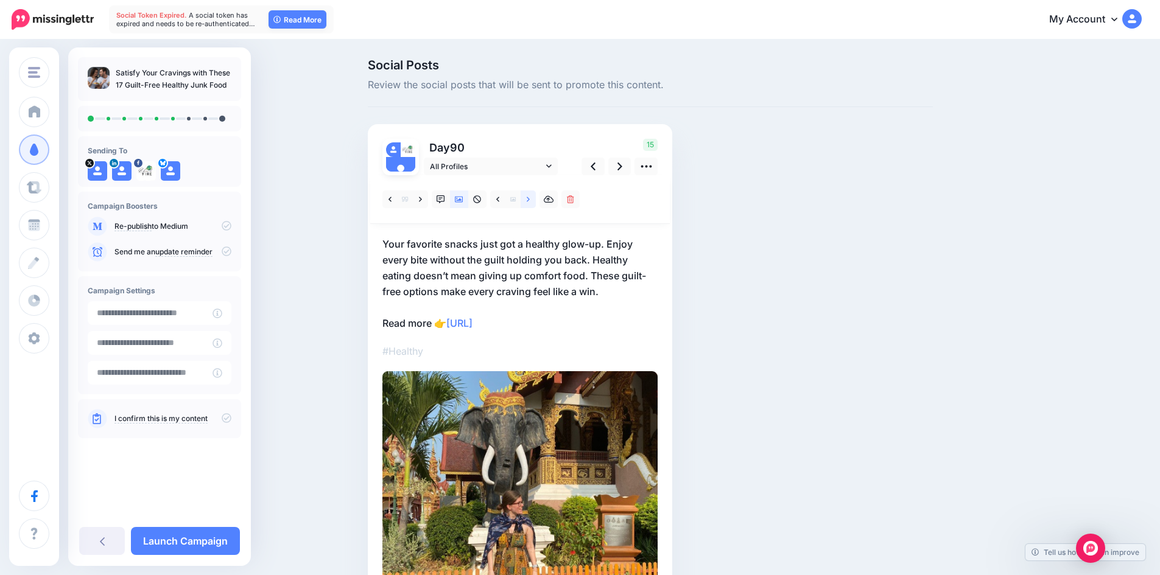
click at [530, 199] on icon at bounding box center [528, 199] width 3 height 9
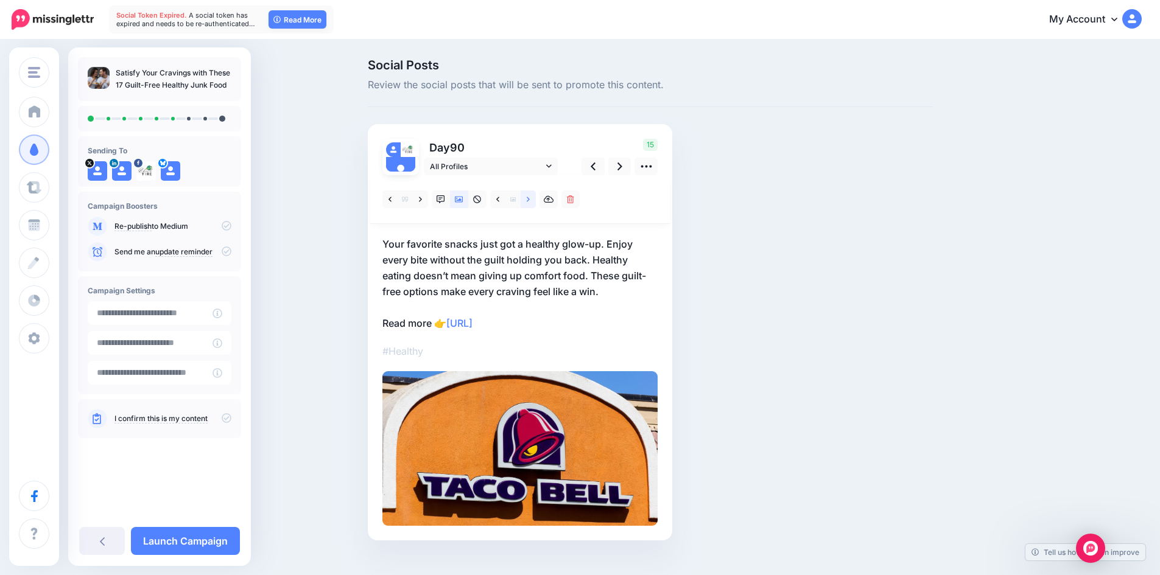
click at [530, 200] on icon at bounding box center [528, 199] width 3 height 9
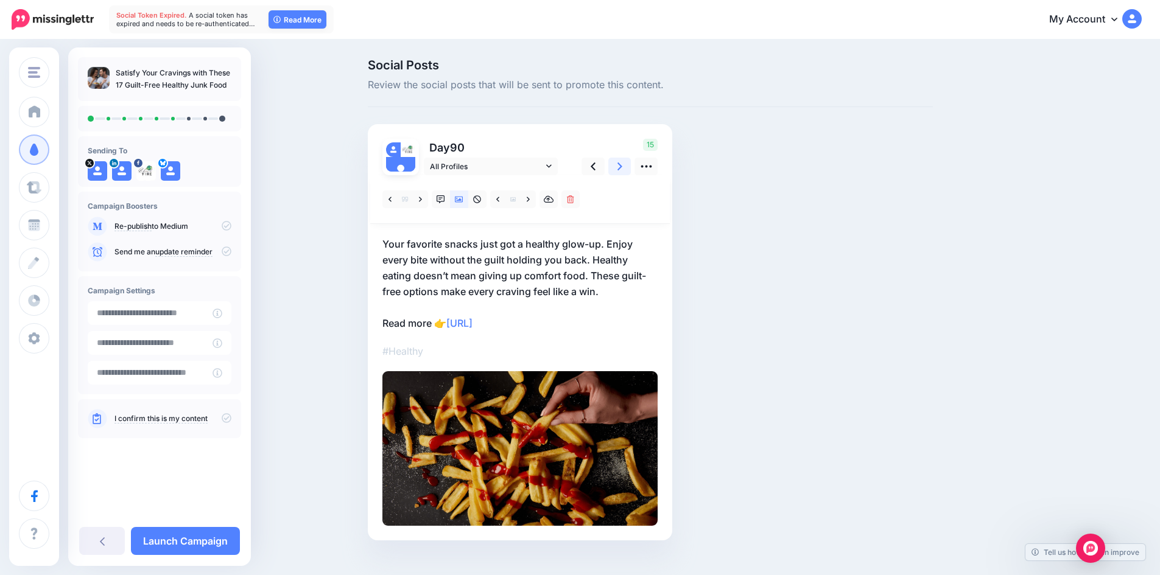
click at [617, 166] on link at bounding box center [619, 167] width 23 height 18
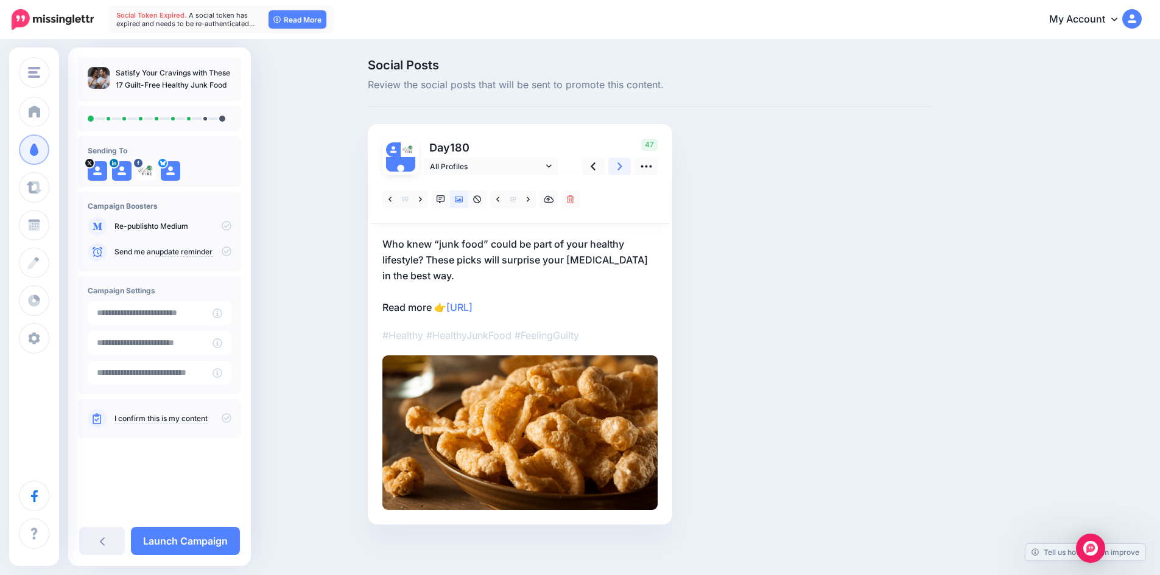
click at [621, 166] on link at bounding box center [619, 167] width 23 height 18
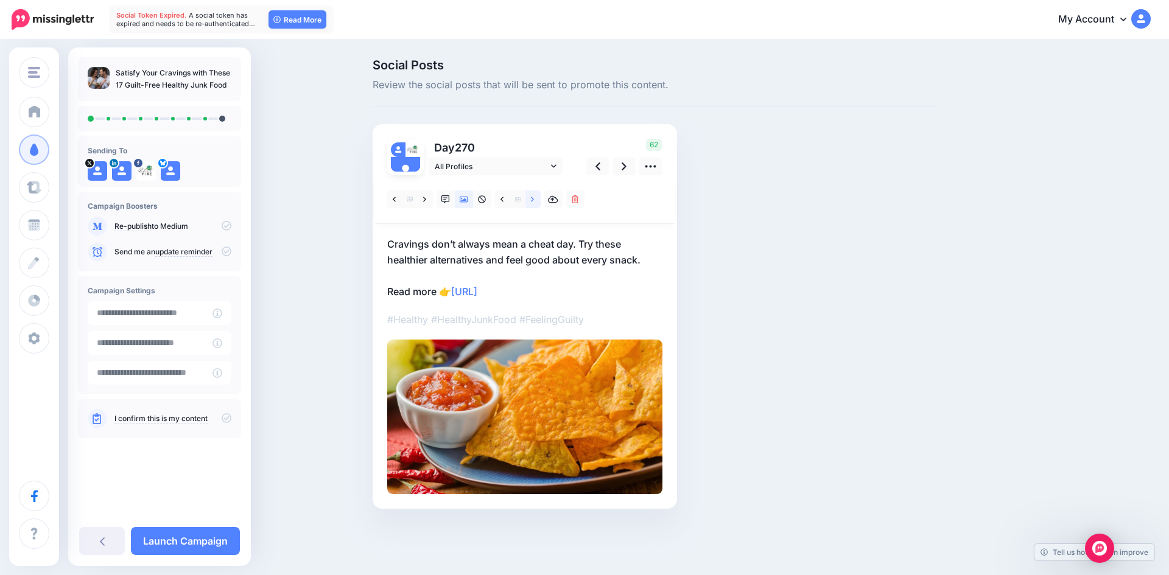
click at [532, 196] on icon at bounding box center [532, 199] width 3 height 9
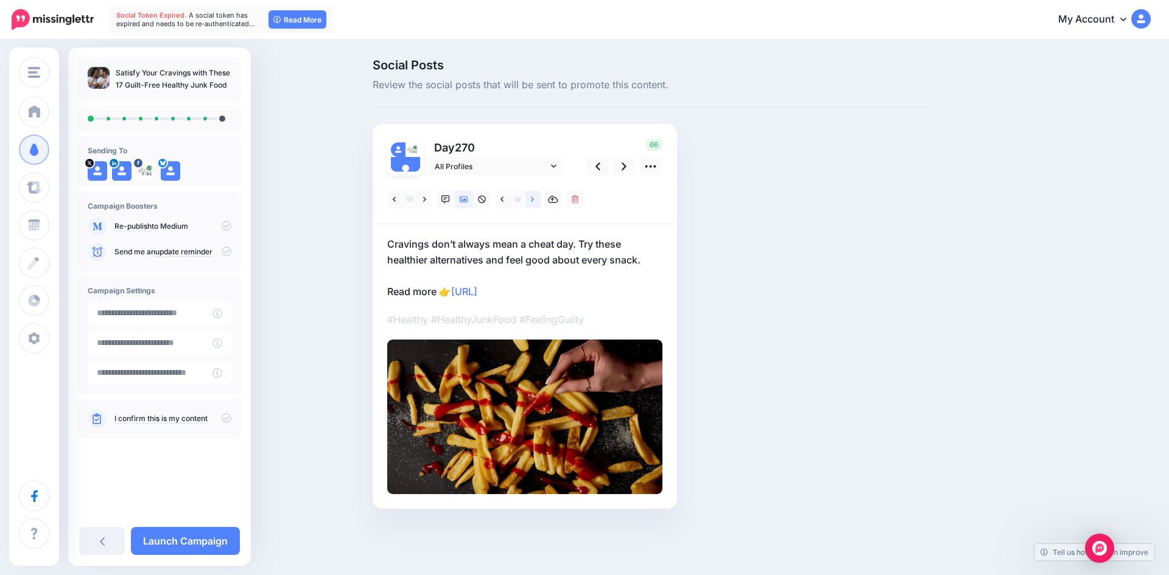
click at [532, 196] on icon at bounding box center [532, 199] width 3 height 9
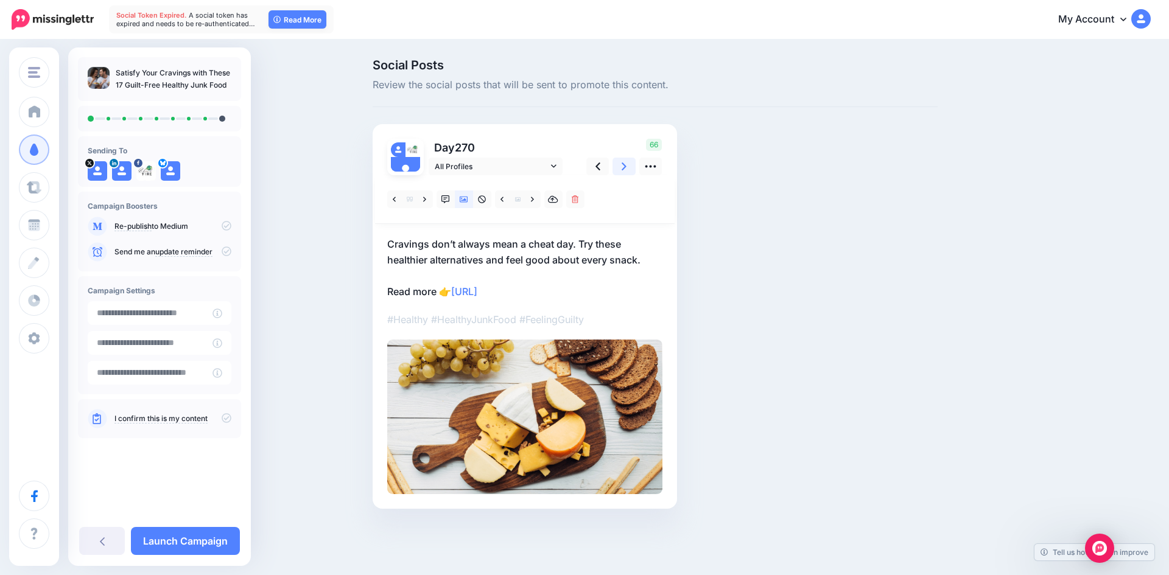
click at [618, 164] on link at bounding box center [624, 167] width 23 height 18
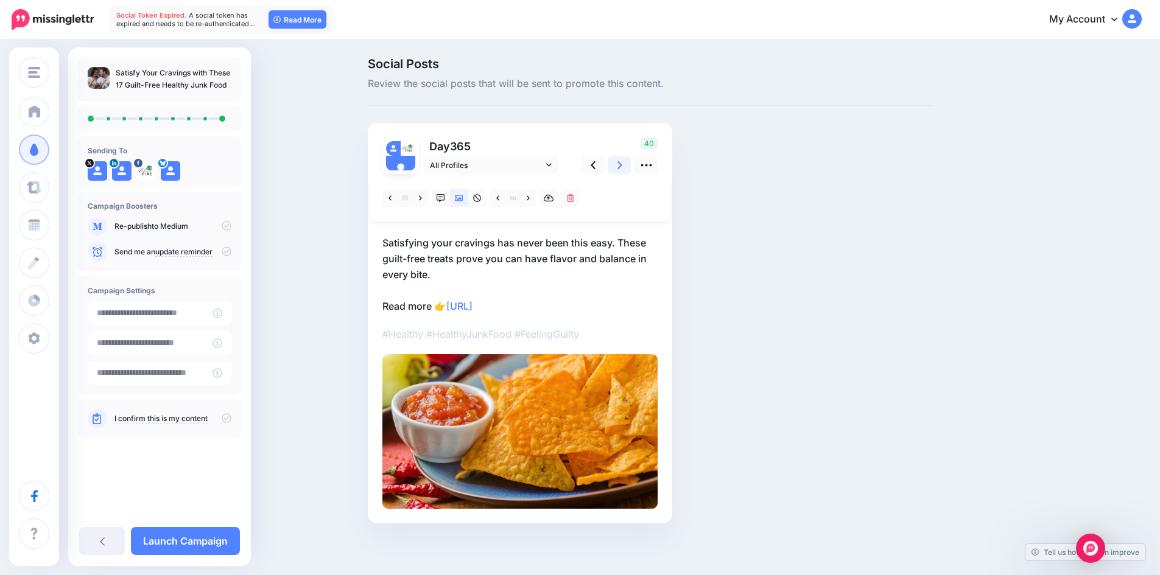
scroll to position [4, 0]
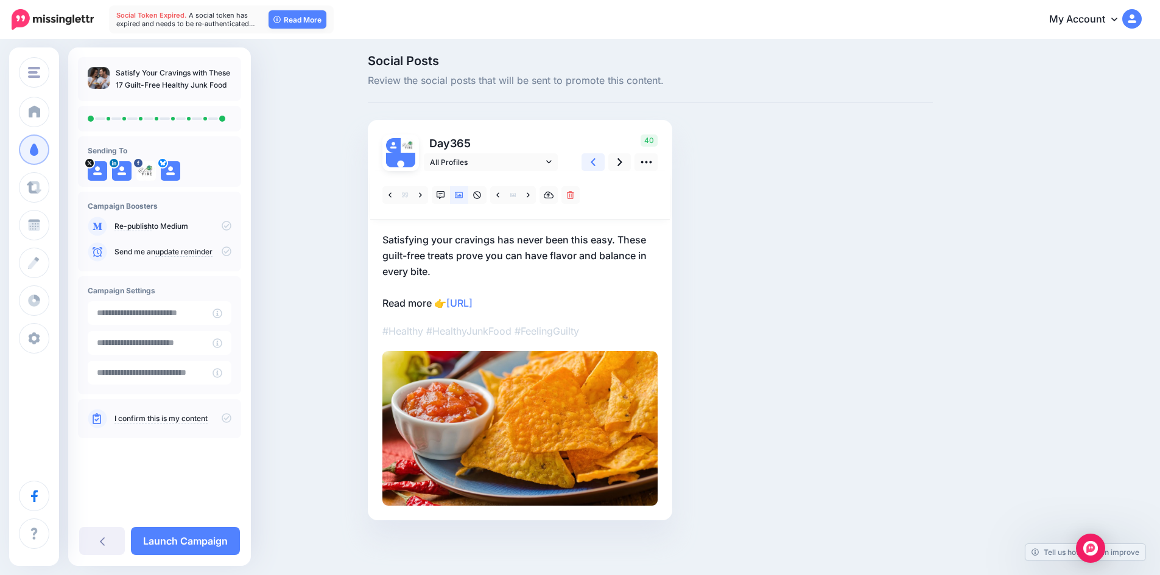
click at [596, 164] on icon at bounding box center [593, 162] width 5 height 8
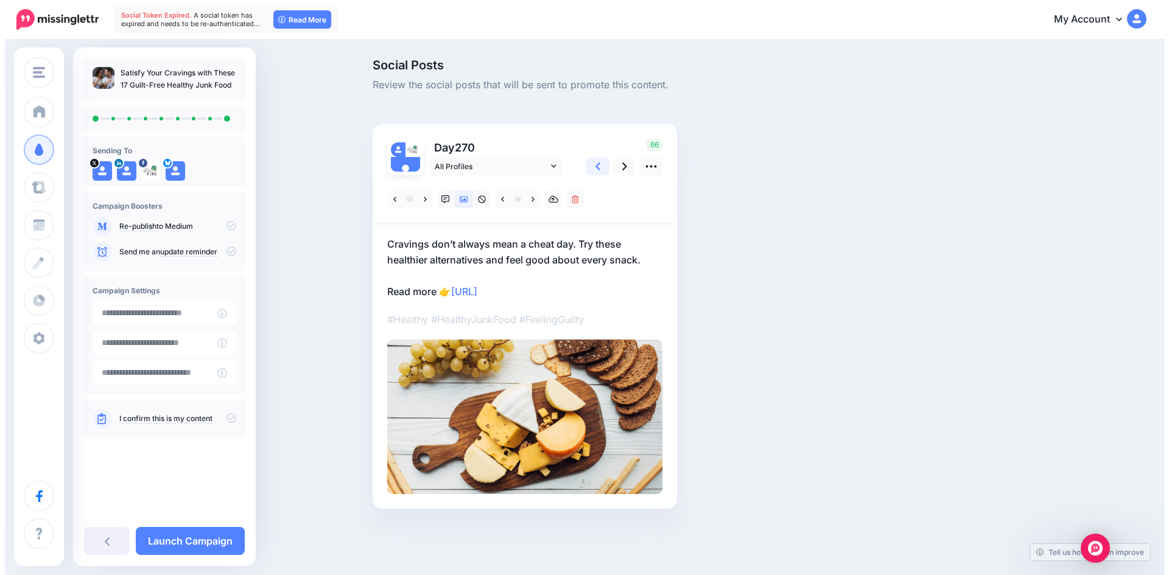
scroll to position [0, 0]
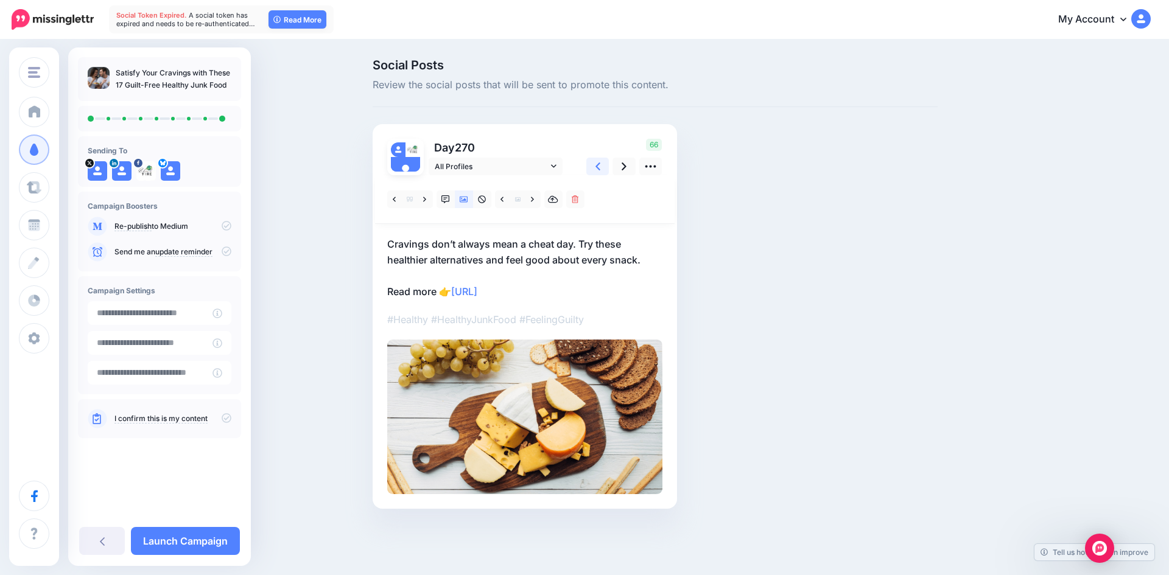
click at [597, 164] on icon at bounding box center [598, 166] width 5 height 13
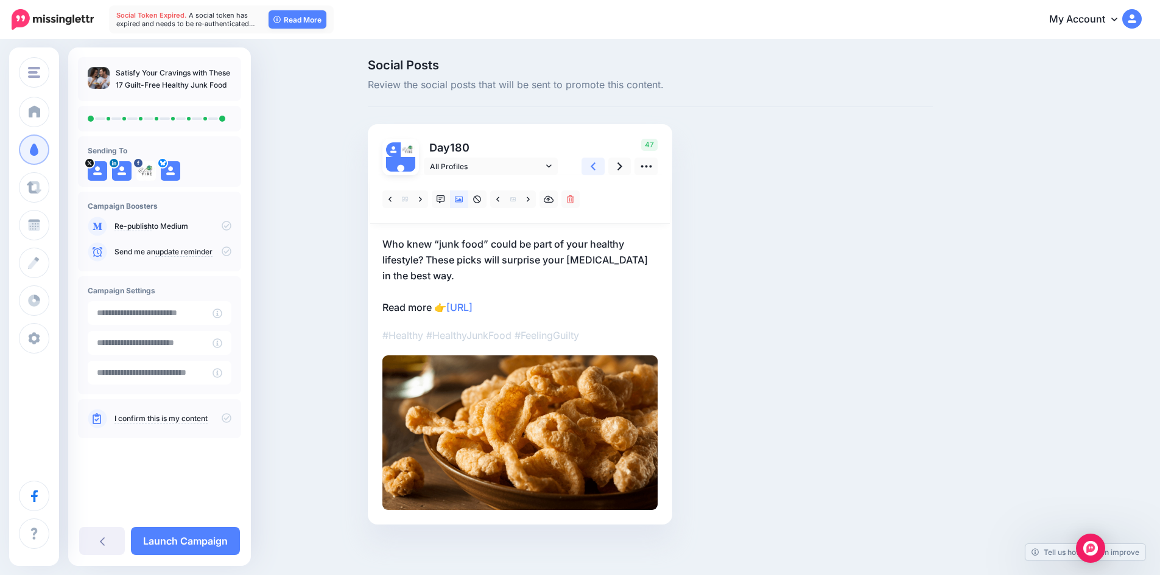
click at [596, 164] on icon at bounding box center [593, 166] width 5 height 13
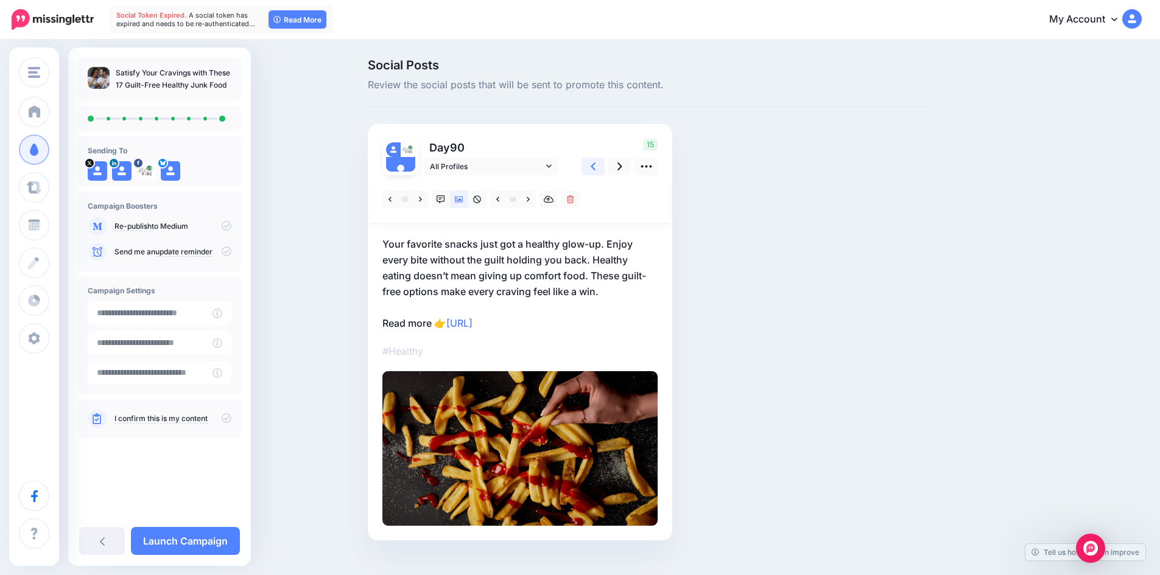
click at [596, 164] on icon at bounding box center [593, 166] width 5 height 13
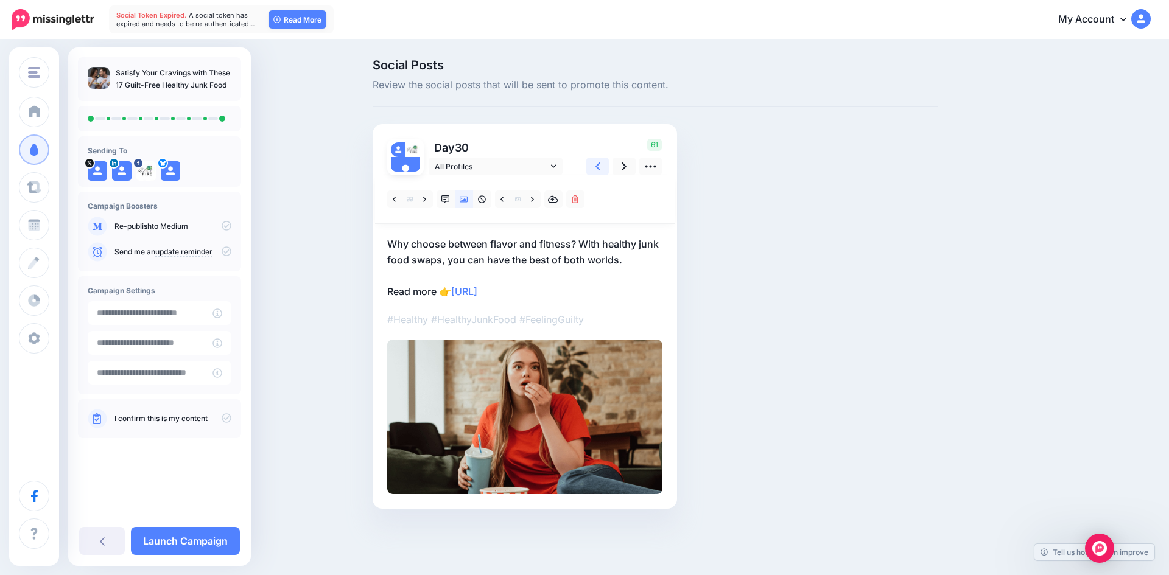
click at [597, 164] on icon at bounding box center [598, 166] width 5 height 13
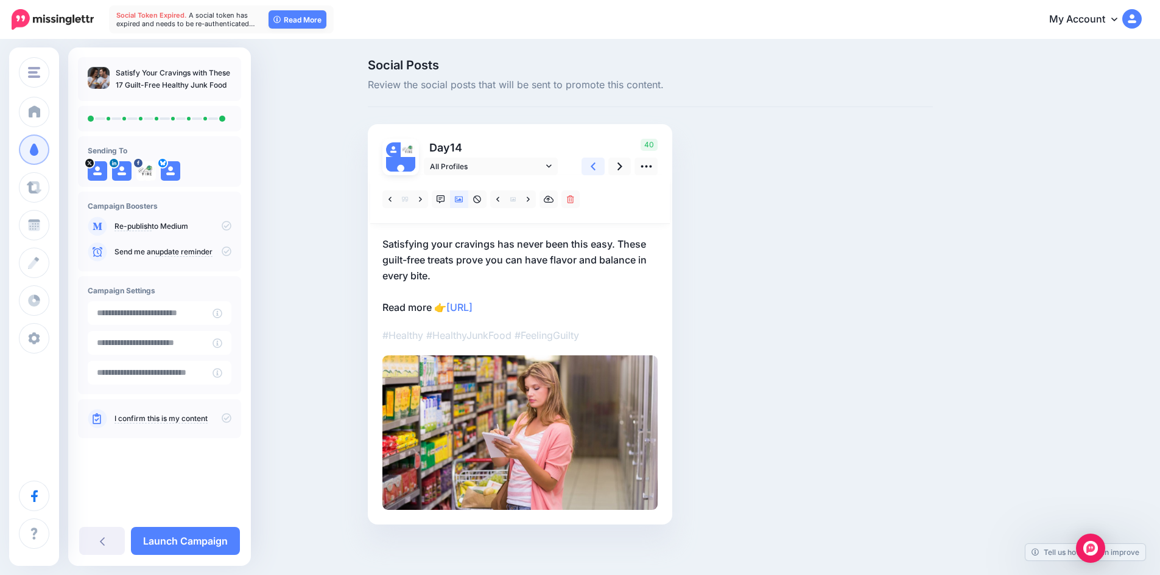
click at [596, 164] on icon at bounding box center [593, 166] width 5 height 13
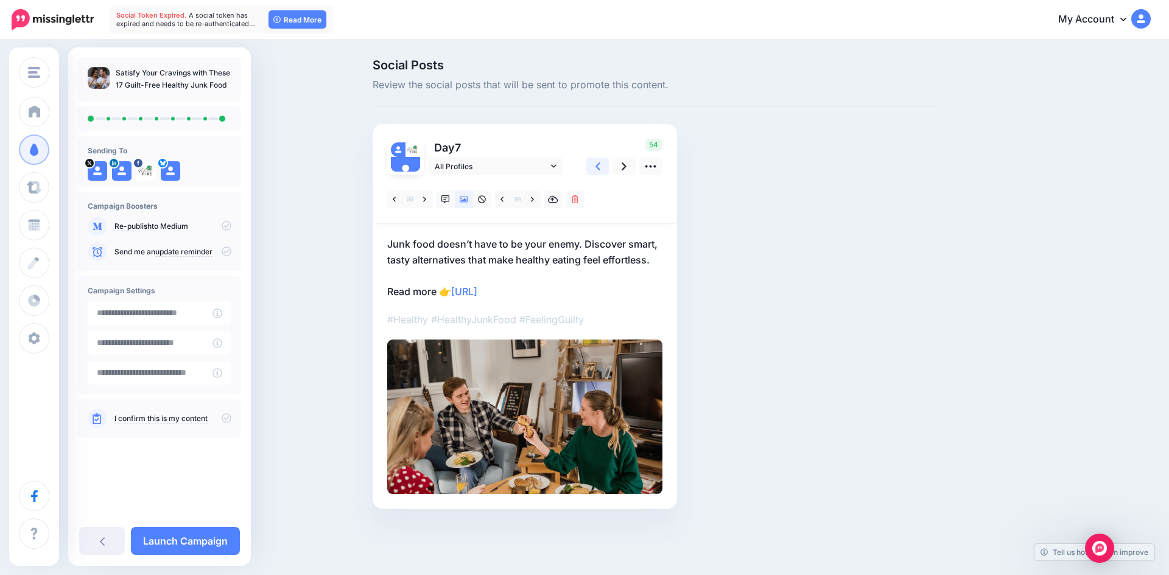
click at [597, 164] on icon at bounding box center [598, 166] width 5 height 13
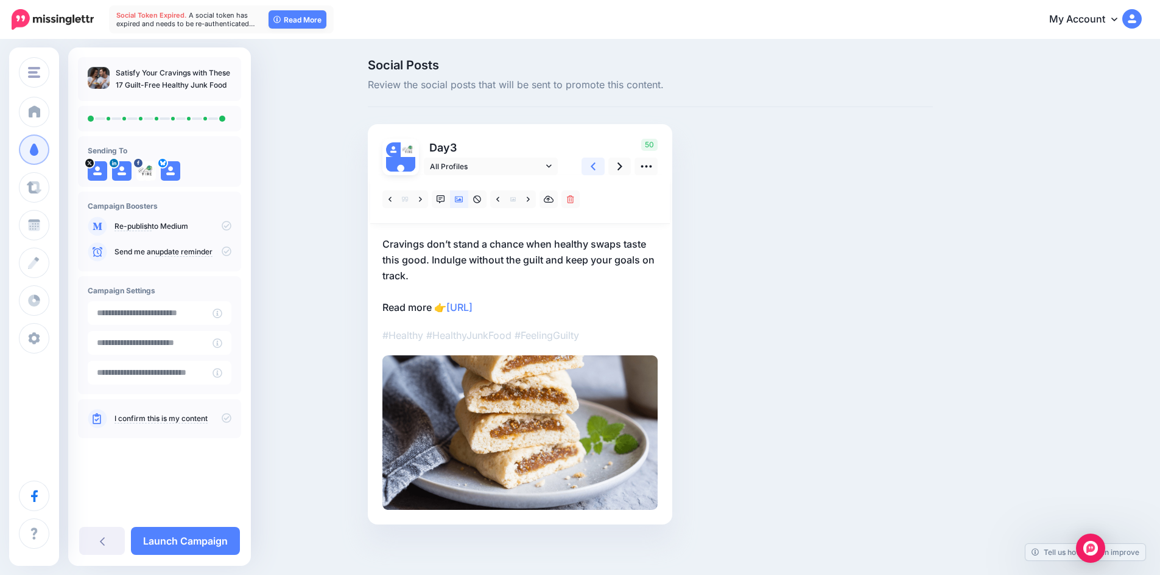
click at [596, 164] on icon at bounding box center [593, 166] width 5 height 13
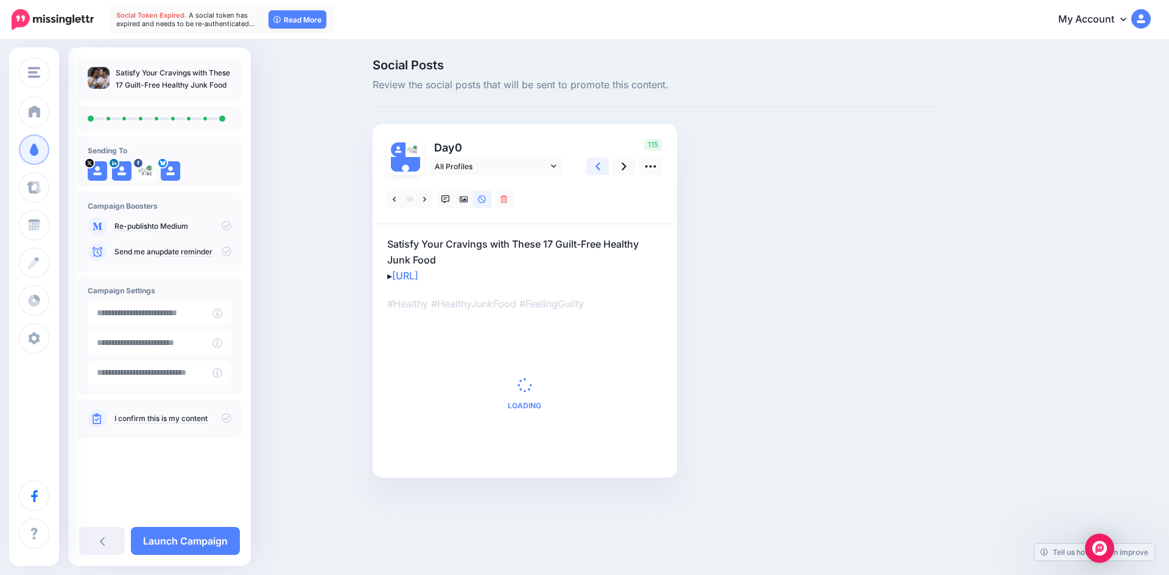
click at [597, 164] on icon at bounding box center [598, 166] width 5 height 13
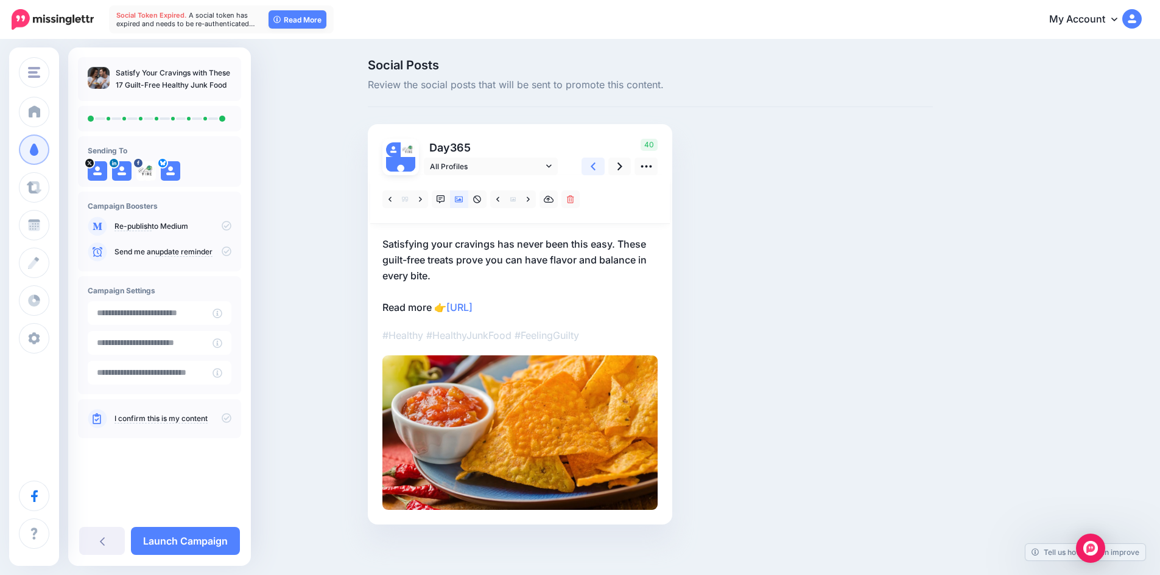
click at [596, 164] on icon at bounding box center [593, 166] width 5 height 13
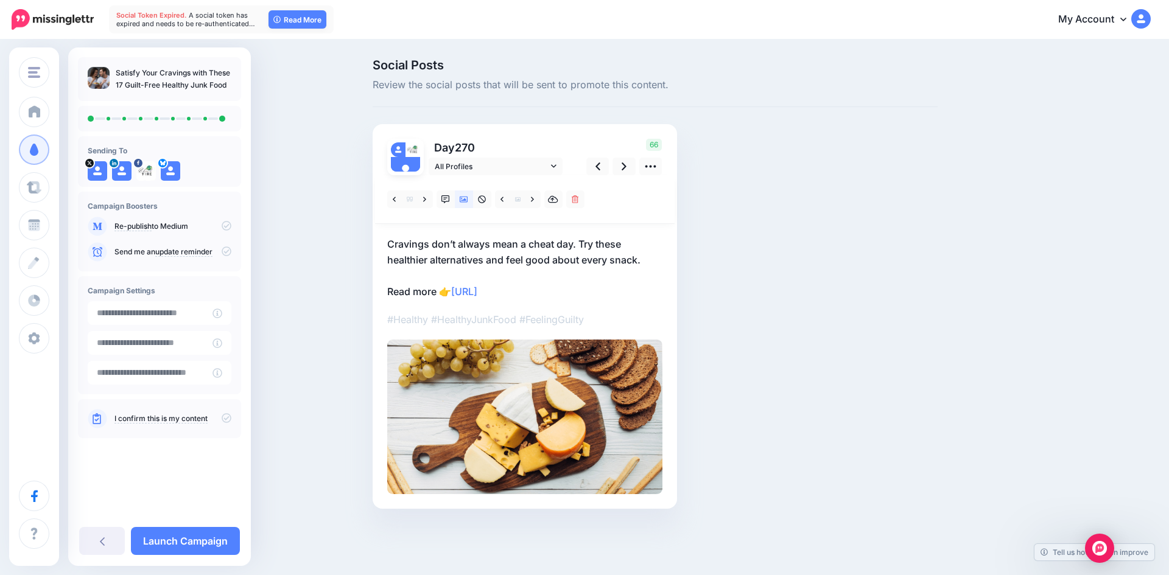
drag, startPoint x: 114, startPoint y: 74, endPoint x: 229, endPoint y: 88, distance: 115.3
click at [229, 88] on ul "Satisfy Your Cravings with These 17 Guilt-Free Healthy Junk Food" at bounding box center [160, 79] width 144 height 24
copy p "Satisfy Your Cravings with These 17 Guilt-Free Healthy Junk Food"
click at [197, 535] on link "Launch Campaign" at bounding box center [185, 541] width 109 height 28
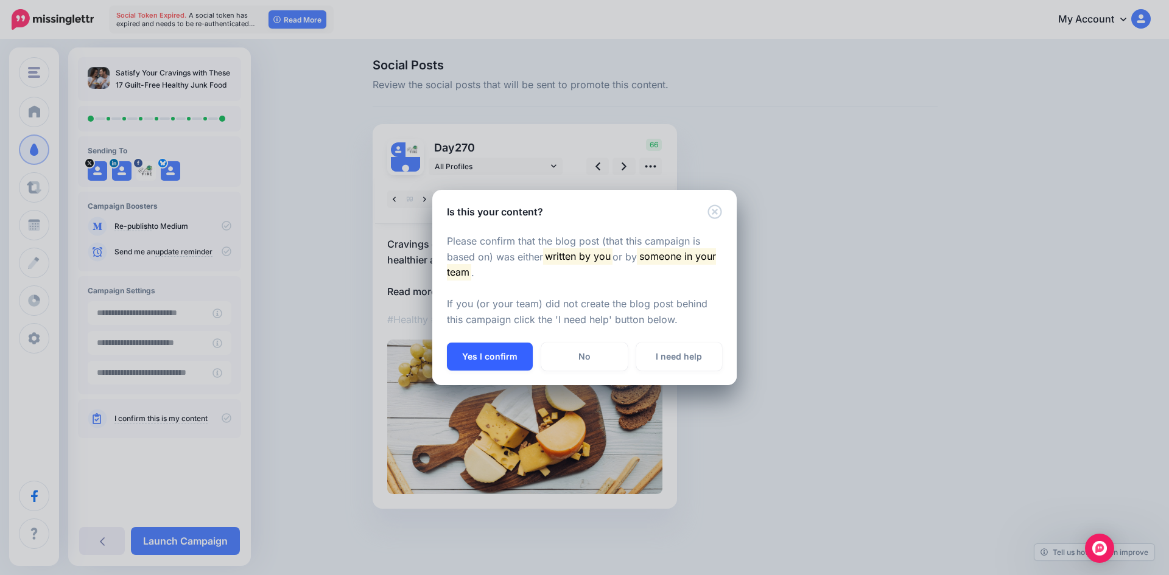
click at [485, 357] on button "Yes I confirm" at bounding box center [490, 357] width 86 height 28
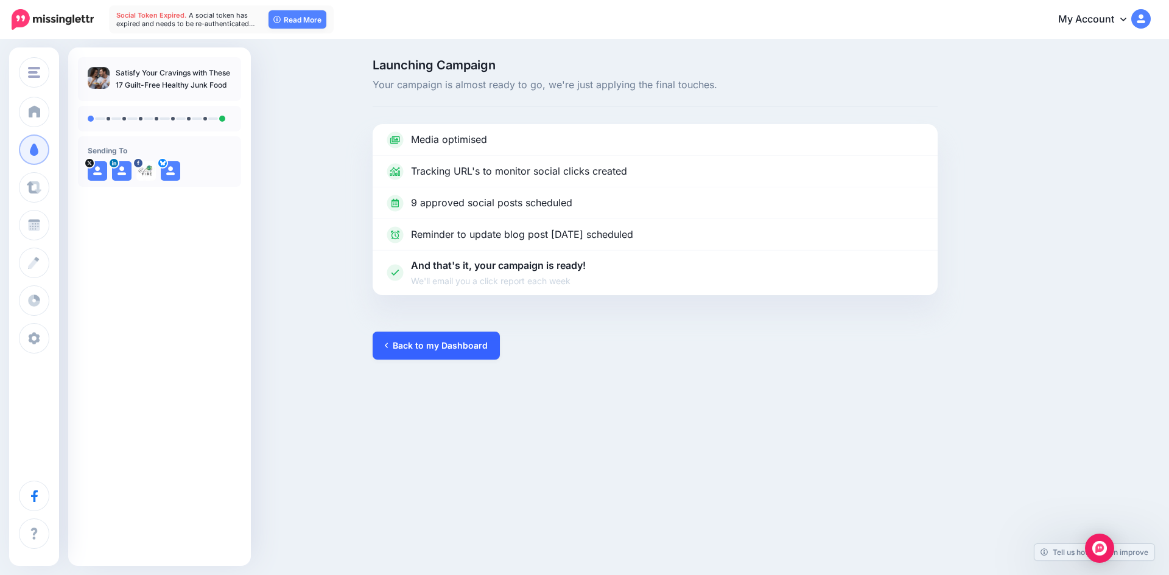
click at [428, 346] on link "Back to my Dashboard" at bounding box center [436, 346] width 127 height 28
